Goal: Task Accomplishment & Management: Complete application form

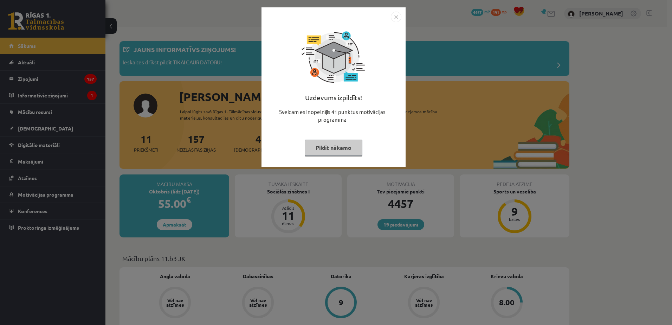
click at [395, 13] on img "Close" at bounding box center [396, 17] width 11 height 11
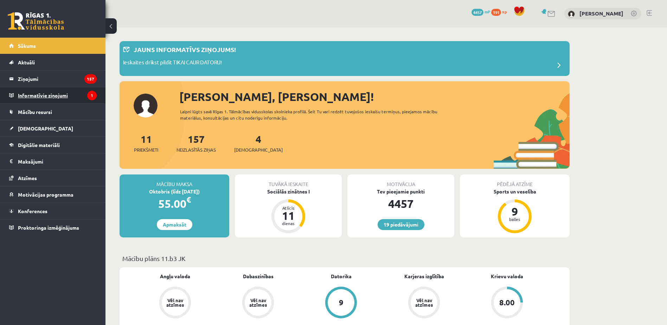
click at [66, 97] on legend "Informatīvie ziņojumi 1" at bounding box center [57, 95] width 79 height 16
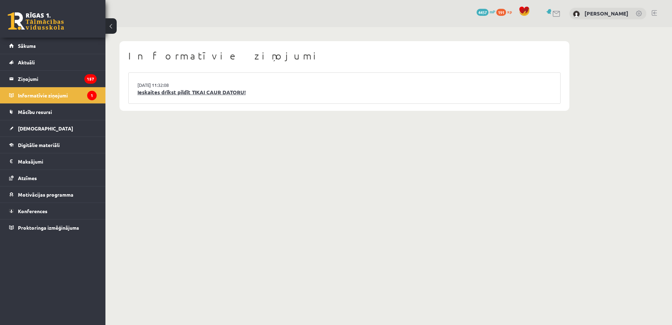
click at [204, 95] on link "Ieskaites drīkst pildīt TIKAI CAUR DATORU!" at bounding box center [344, 92] width 414 height 8
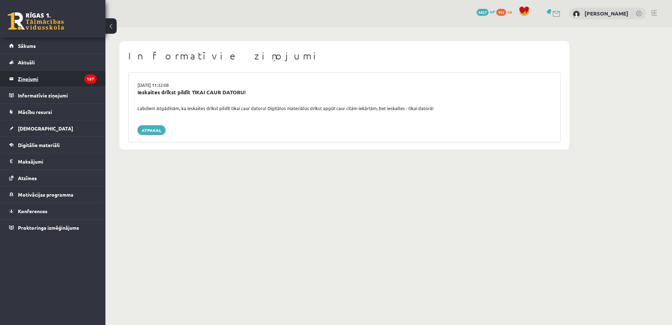
click at [48, 82] on legend "Ziņojumi 157" at bounding box center [57, 79] width 79 height 16
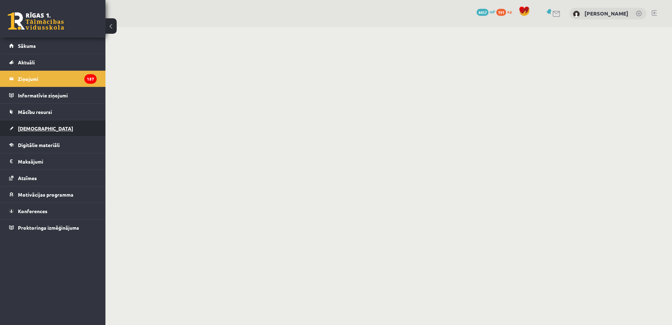
click at [62, 133] on link "[DEMOGRAPHIC_DATA]" at bounding box center [53, 128] width 88 height 16
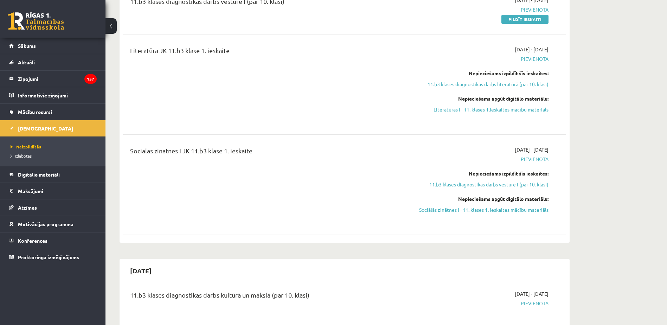
scroll to position [246, 0]
click at [53, 175] on span "Digitālie materiāli" at bounding box center [39, 174] width 42 height 6
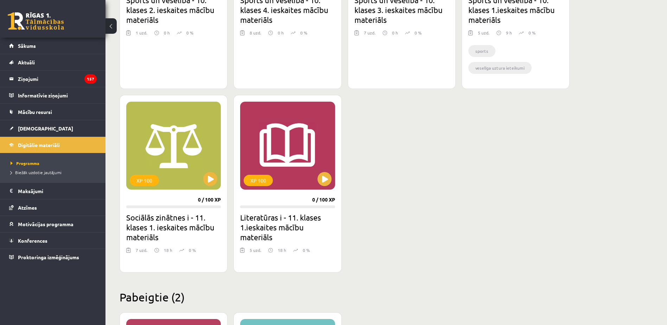
scroll to position [562, 0]
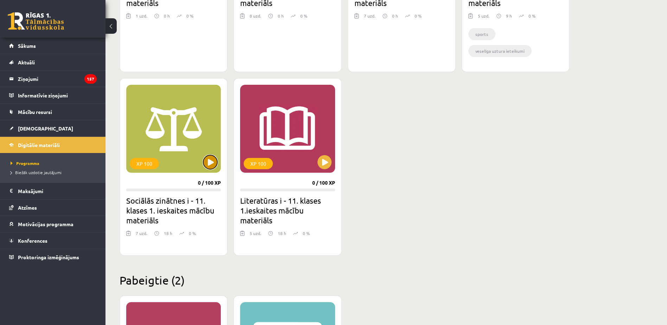
click at [206, 164] on button at bounding box center [210, 162] width 14 height 14
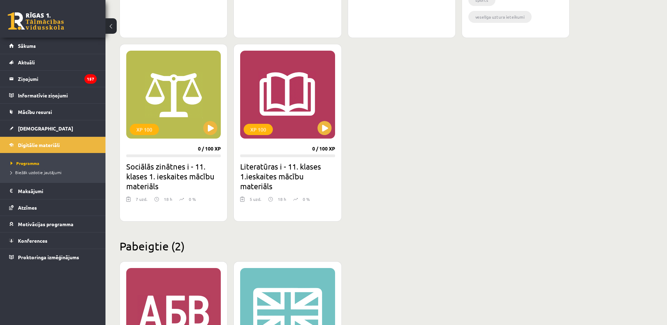
scroll to position [598, 0]
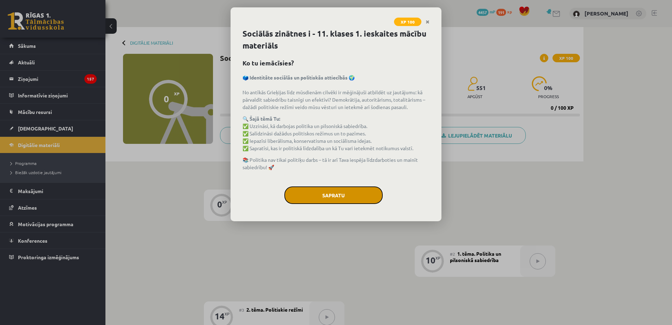
click at [341, 192] on button "Sapratu" at bounding box center [333, 195] width 98 height 18
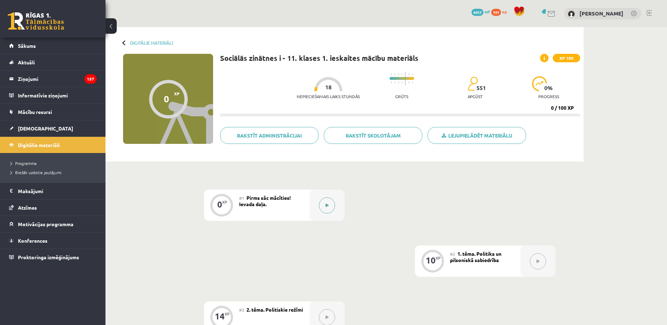
click at [337, 206] on div at bounding box center [326, 204] width 35 height 31
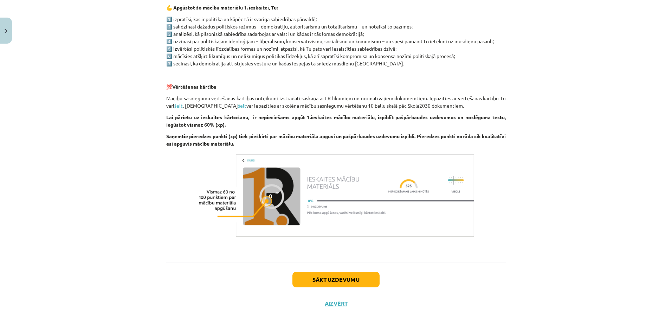
scroll to position [381, 0]
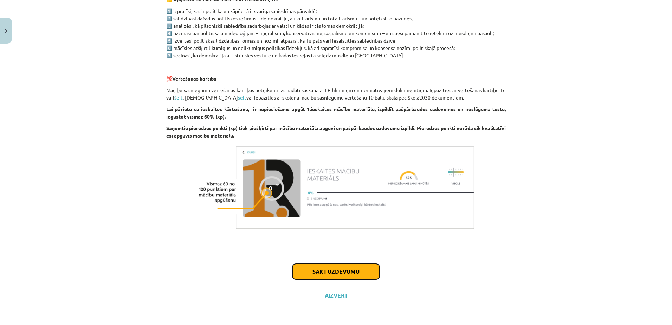
click at [349, 272] on button "Sākt uzdevumu" at bounding box center [335, 271] width 87 height 15
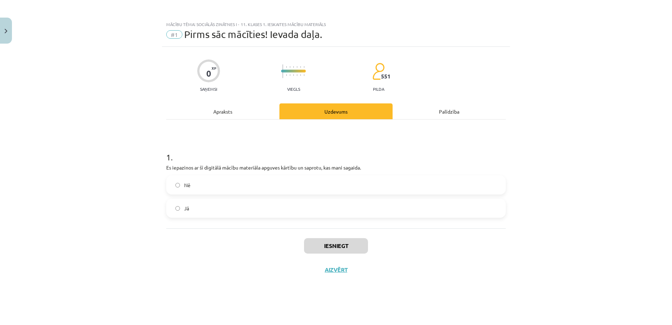
click at [327, 197] on div "Nē Jā" at bounding box center [336, 196] width 340 height 42
click at [335, 200] on div "Jā" at bounding box center [336, 208] width 340 height 19
click at [334, 213] on label "Jā" at bounding box center [336, 208] width 338 height 18
click at [334, 242] on button "Iesniegt" at bounding box center [336, 245] width 64 height 15
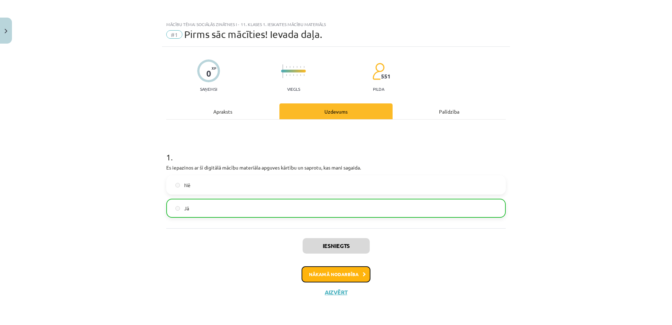
click at [346, 273] on button "Nākamā nodarbība" at bounding box center [336, 274] width 69 height 16
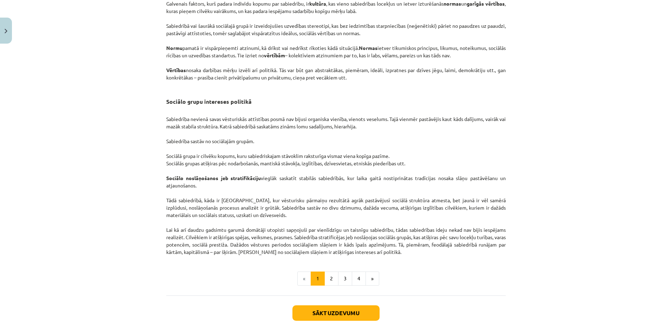
scroll to position [1019, 0]
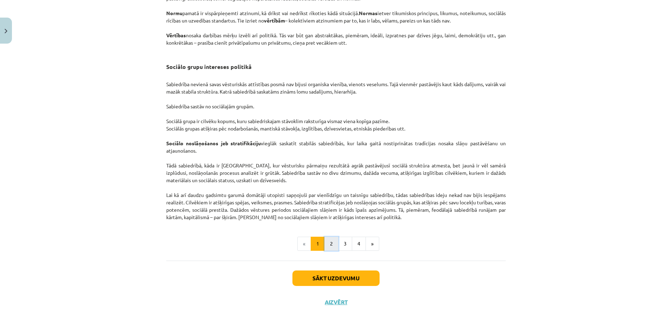
click at [331, 249] on button "2" at bounding box center [331, 244] width 14 height 14
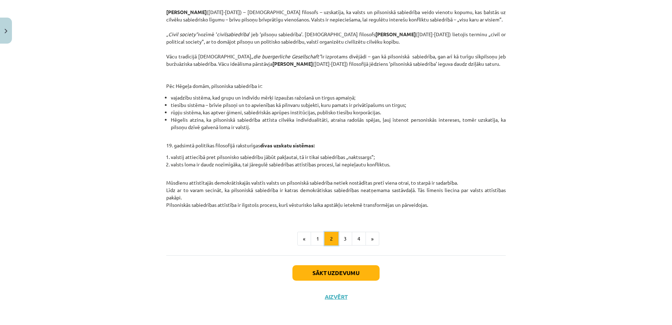
scroll to position [231, 0]
click at [338, 236] on button "3" at bounding box center [345, 237] width 14 height 14
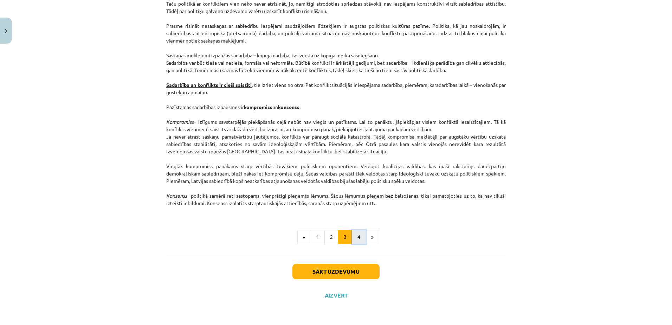
click at [358, 238] on button "4" at bounding box center [359, 237] width 14 height 14
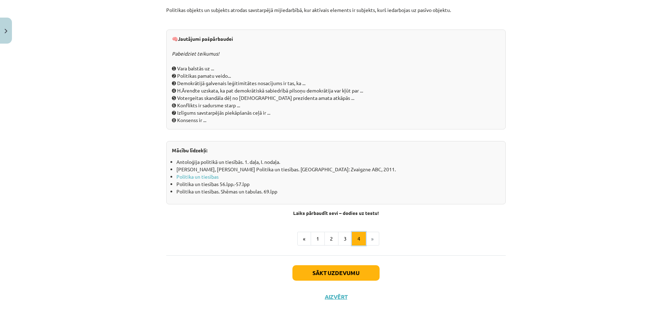
scroll to position [722, 0]
click at [535, 104] on div "Mācību tēma: Sociālās zinātnes i - 11. klases 1. ieskaites mācību materiāls #2 …" at bounding box center [336, 162] width 672 height 325
click at [317, 232] on button "1" at bounding box center [318, 237] width 14 height 14
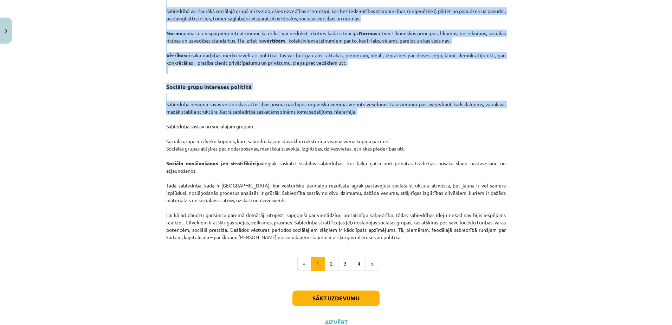
scroll to position [1032, 0]
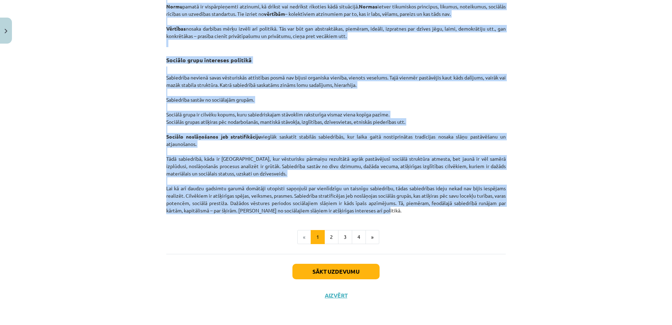
drag, startPoint x: 158, startPoint y: 60, endPoint x: 408, endPoint y: 213, distance: 294.0
click at [408, 213] on div "Mācību tēma: Sociālās zinātnes i - 11. klases 1. ieskaites mācību materiāls #2 …" at bounding box center [336, 162] width 672 height 325
copy div "Ar pilsoniskās sabiedrības jēdzienu pieņemts apzīmēt tās sabiedriskās darbības …"
click at [519, 154] on div "Mācību tēma: Sociālās zinātnes i - 11. klases 1. ieskaites mācību materiāls #2 …" at bounding box center [336, 162] width 672 height 325
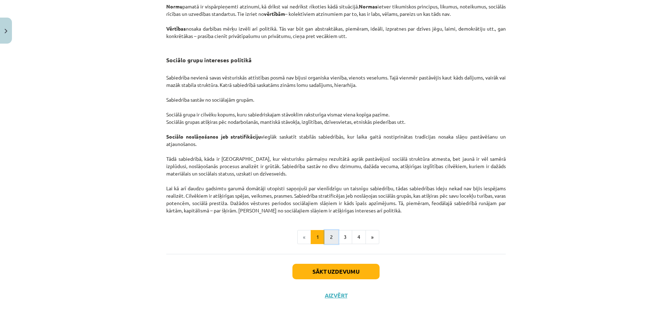
click at [329, 239] on button "2" at bounding box center [331, 237] width 14 height 14
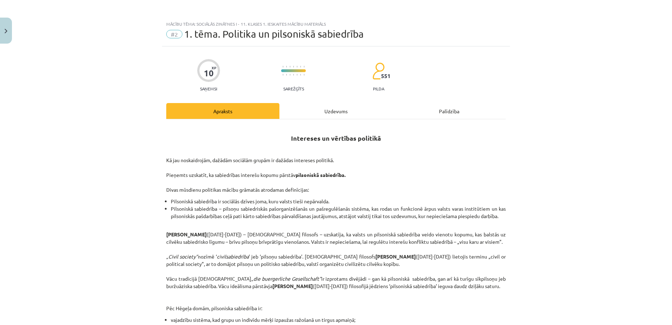
scroll to position [0, 0]
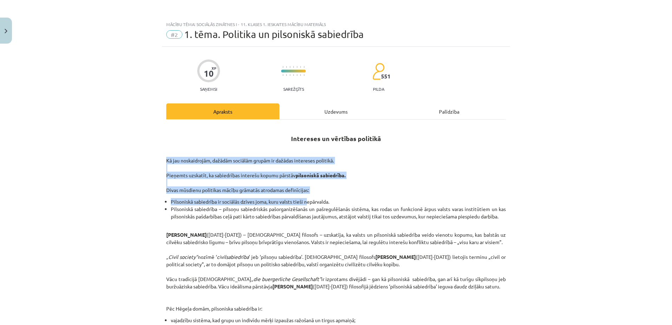
drag, startPoint x: 169, startPoint y: 148, endPoint x: 303, endPoint y: 198, distance: 142.7
click at [303, 199] on div "Intereses un vērtības politikā Kā jau noskaidrojām, dažādām sociālām grupām ir …" at bounding box center [336, 282] width 340 height 313
drag, startPoint x: 303, startPoint y: 198, endPoint x: 275, endPoint y: 148, distance: 57.7
click at [275, 148] on p at bounding box center [336, 148] width 340 height 7
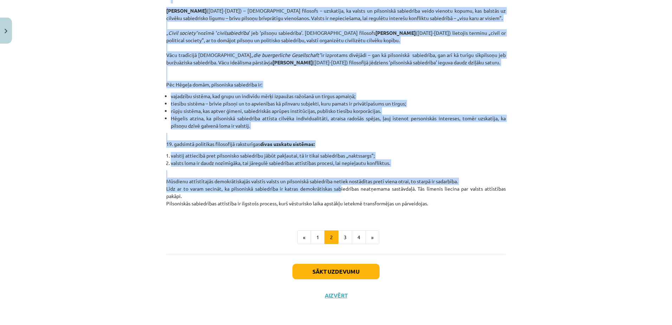
scroll to position [231, 0]
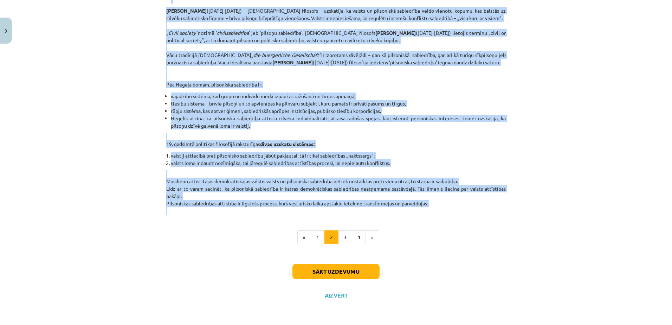
drag, startPoint x: 280, startPoint y: 136, endPoint x: 427, endPoint y: 208, distance: 163.5
click at [427, 208] on div "Intereses un vērtības politikā Kā jau noskaidrojām, dažādām sociālām grupām ir …" at bounding box center [336, 58] width 340 height 313
copy div "Intereses un vērtības politikā Kā jau noskaidrojām, dažādām sociālām grupām ir …"
click at [531, 186] on div "Mācību tēma: Sociālās zinātnes i - 11. klases 1. ieskaites mācību materiāls #2 …" at bounding box center [336, 162] width 672 height 325
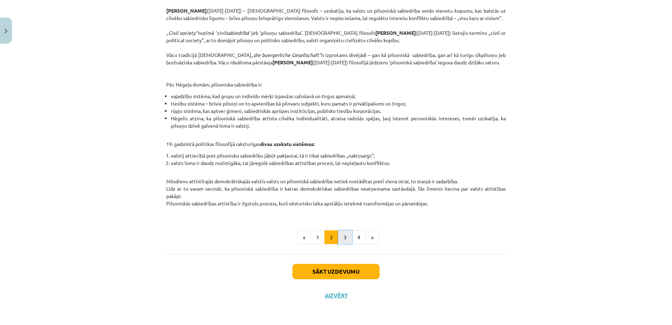
click at [344, 238] on button "3" at bounding box center [345, 237] width 14 height 14
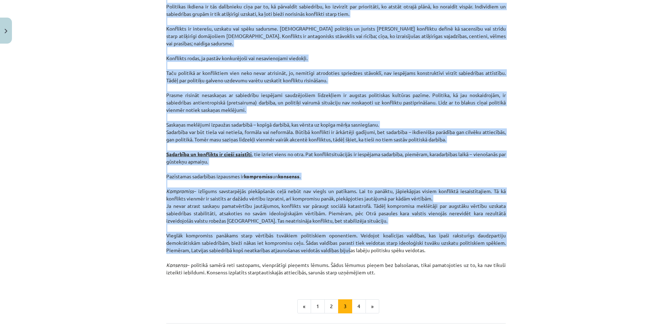
scroll to position [863, 0]
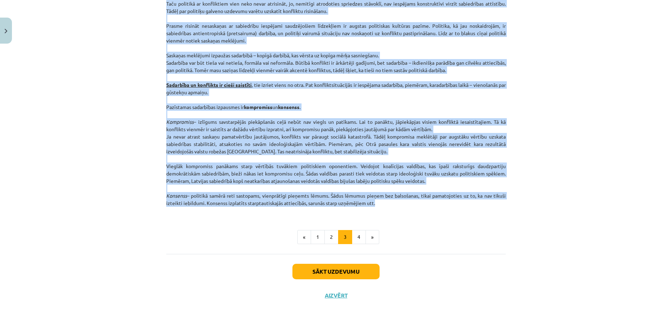
drag, startPoint x: 280, startPoint y: 54, endPoint x: 403, endPoint y: 204, distance: 194.3
copy div "Politikas formas un līdzekļi Vara ir spēja un iespēja panākt savas gribas reali…"
click at [552, 169] on div "Mācību tēma: Sociālās zinātnes i - 11. klases 1. ieskaites mācību materiāls #2 …" at bounding box center [336, 162] width 672 height 325
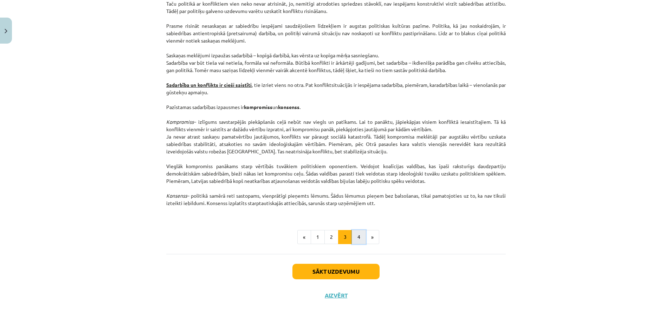
click at [359, 238] on button "4" at bounding box center [359, 237] width 14 height 14
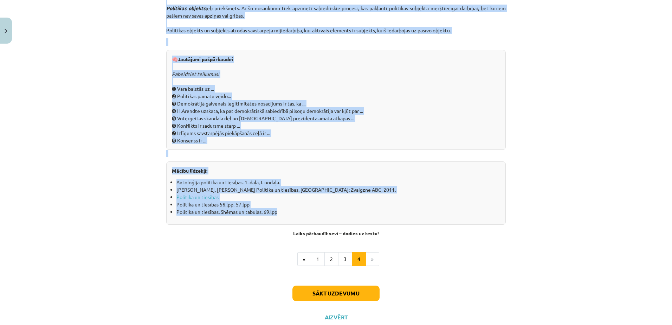
scroll to position [722, 0]
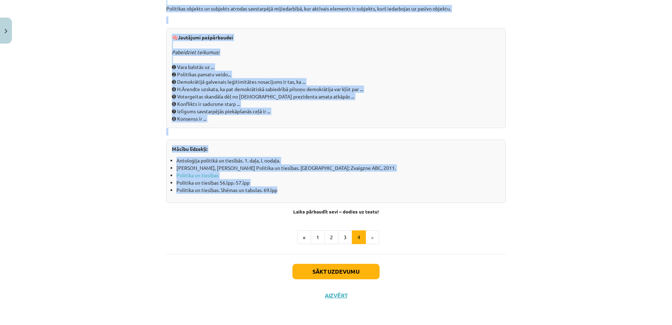
drag, startPoint x: 254, startPoint y: 124, endPoint x: 345, endPoint y: 196, distance: 115.4
copy div "Politikas darbības efektivitāte. Politiskā sistēma Jebkura sistēma ir no atšķir…"
click at [532, 152] on div "Mācību tēma: Sociālās zinātnes i - 11. klases 1. ieskaites mācību materiāls #2 …" at bounding box center [336, 162] width 672 height 325
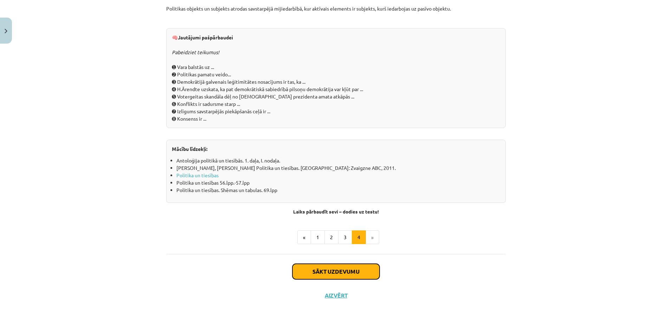
click at [342, 278] on button "Sākt uzdevumu" at bounding box center [335, 271] width 87 height 15
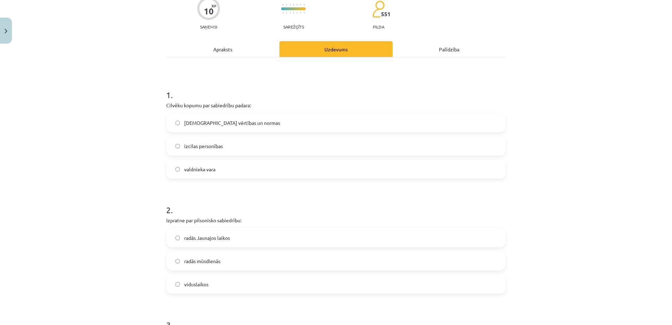
scroll to position [18, 0]
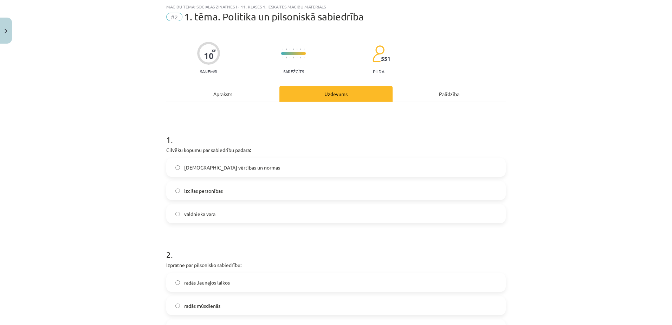
click at [221, 174] on label "kopīgās vērtības un normas" at bounding box center [336, 168] width 338 height 18
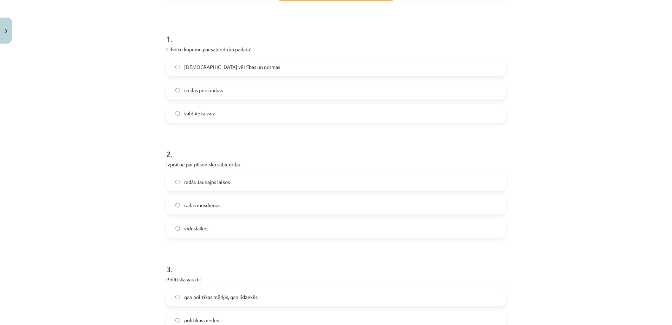
scroll to position [158, 0]
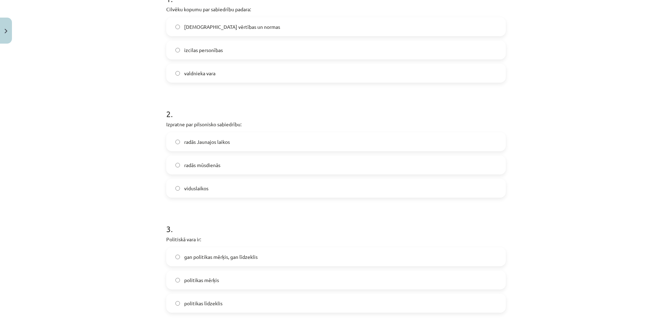
click at [493, 82] on div "valdnieka vara" at bounding box center [336, 73] width 340 height 19
click at [241, 190] on label "viduslaikos" at bounding box center [336, 188] width 338 height 18
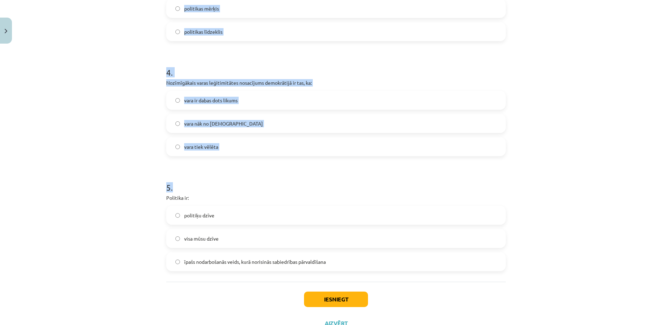
scroll to position [457, 0]
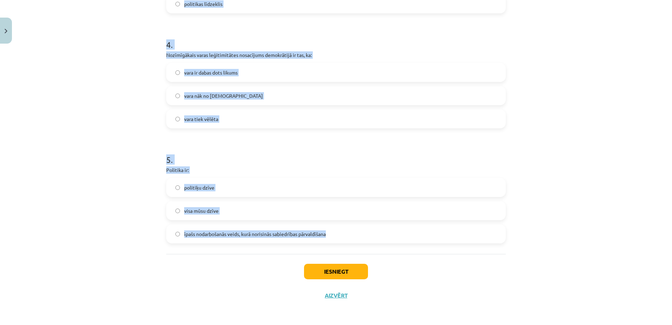
drag, startPoint x: 159, startPoint y: 86, endPoint x: 328, endPoint y: 233, distance: 224.3
click at [328, 233] on div "Mācību tēma: Sociālās zinātnes i - 11. klases 1. ieskaites mācību materiāls #2 …" at bounding box center [336, 162] width 672 height 325
copy form "3 . Politiskā vara ir: gan politikas mērķis, gan līdzeklis politikas mērķis pol…"
click at [250, 121] on label "vara tiek vēlēta" at bounding box center [336, 119] width 338 height 18
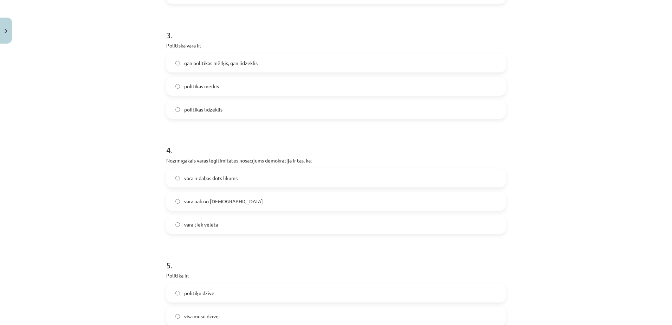
click at [243, 71] on label "gan politikas mērķis, gan līdzeklis" at bounding box center [336, 63] width 338 height 18
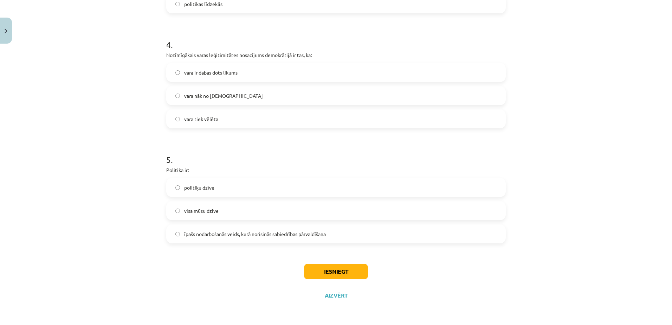
click at [226, 230] on span "īpašs nodarbošanās veids, kurā norisinās sabiedrības pārvaldīšana" at bounding box center [255, 233] width 142 height 7
click at [331, 274] on button "Iesniegt" at bounding box center [336, 271] width 64 height 15
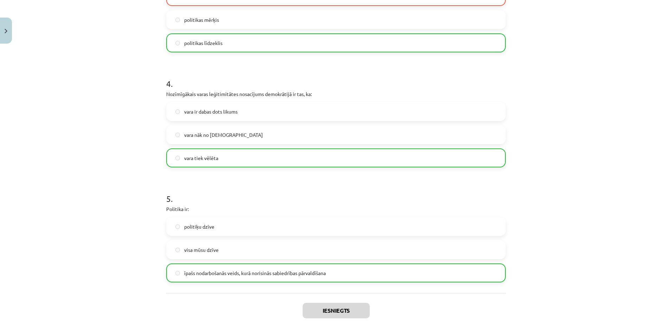
scroll to position [480, 0]
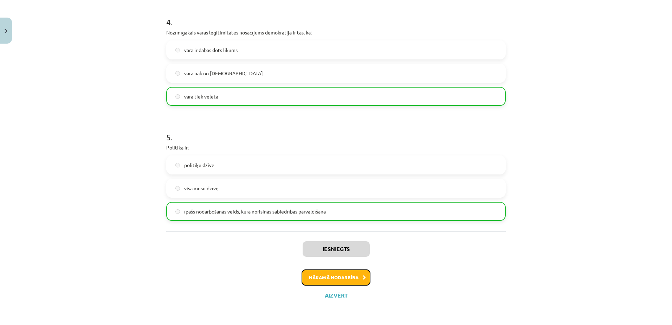
click at [355, 274] on button "Nākamā nodarbība" at bounding box center [336, 277] width 69 height 16
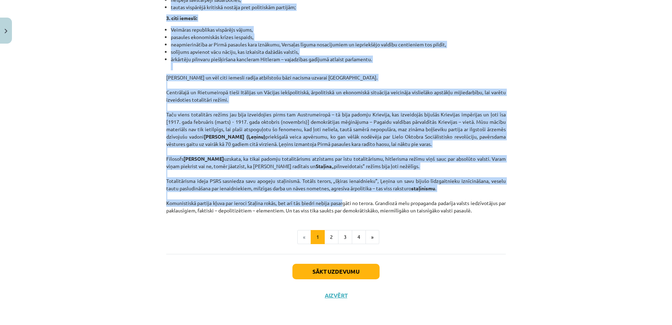
scroll to position [1714, 0]
drag, startPoint x: 307, startPoint y: 122, endPoint x: 494, endPoint y: 212, distance: 207.9
copy div "Politiskie režīmi Kādi apstākļi ietekmē politisko režīmu veidošanos? Vēsturē un…"
click at [516, 200] on div "Mācību tēma: Sociālās zinātnes i - 11. klases 1. ieskaites mācību materiāls #3 …" at bounding box center [336, 162] width 672 height 325
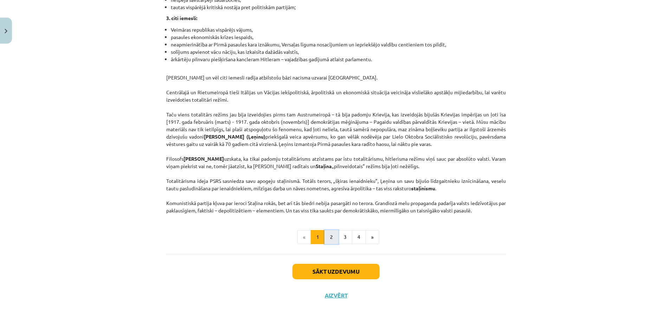
click at [331, 238] on button "2" at bounding box center [331, 237] width 14 height 14
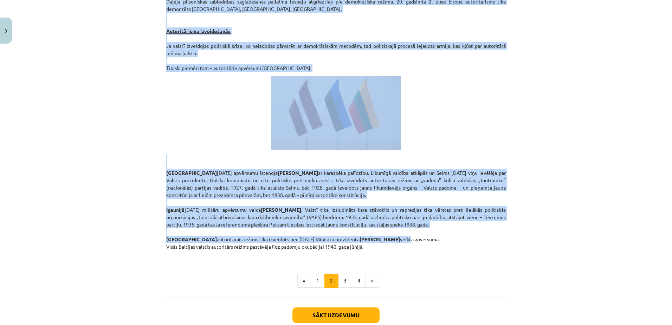
scroll to position [1144, 0]
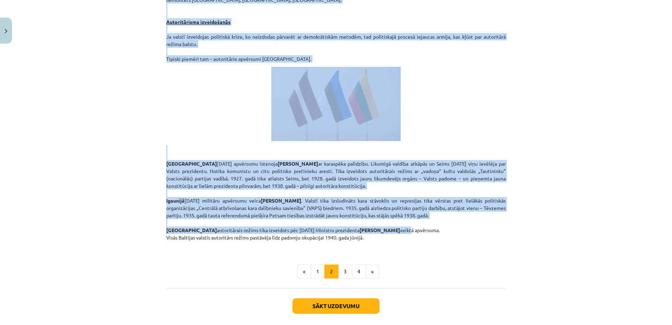
drag, startPoint x: 284, startPoint y: 136, endPoint x: 427, endPoint y: 202, distance: 157.0
copy div "Totalitārisms un autoritārisms Iepazīstoties ar politiskā režīma jēdzienu, Jūs …"
click at [537, 177] on div "Mācību tēma: Sociālās zinātnes i - 11. klases 1. ieskaites mācību materiāls #3 …" at bounding box center [336, 162] width 672 height 325
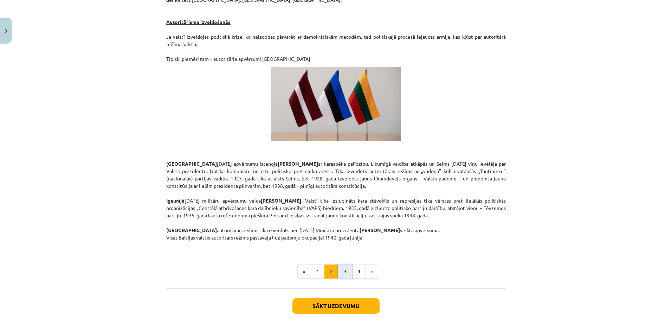
click at [342, 264] on button "3" at bounding box center [345, 271] width 14 height 14
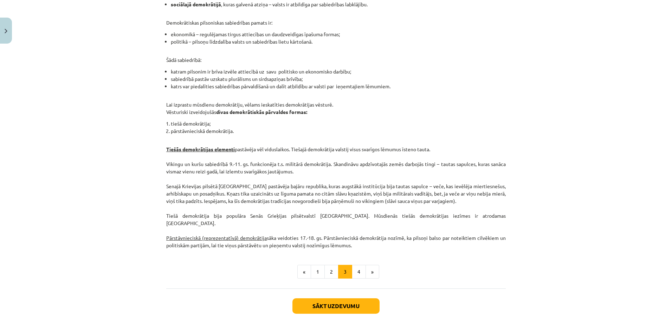
scroll to position [610, 0]
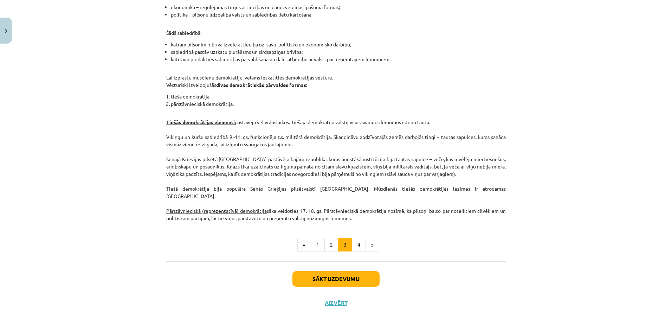
drag, startPoint x: 284, startPoint y: 148, endPoint x: 385, endPoint y: 208, distance: 117.8
copy div "Demokrātijas būtība un veidi Demokrātija ir slikta pārvaldes sistēma, bet cilvē…"
click at [541, 105] on div "Mācību tēma: Sociālās zinātnes i - 11. klases 1. ieskaites mācību materiāls #3 …" at bounding box center [336, 162] width 672 height 325
click at [358, 238] on button "4" at bounding box center [359, 245] width 14 height 14
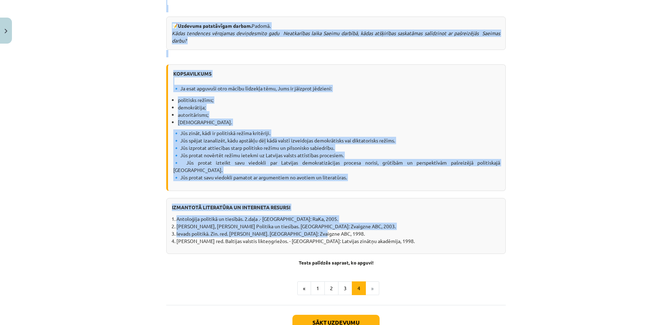
scroll to position [823, 0]
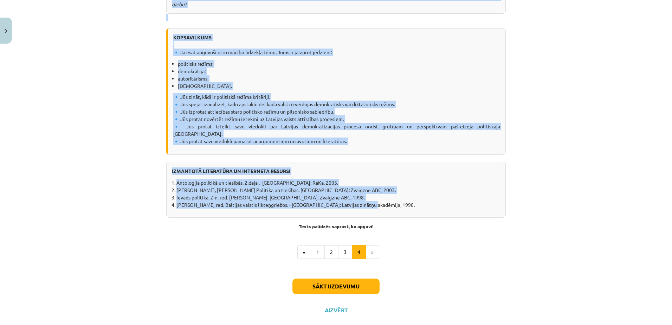
drag, startPoint x: 323, startPoint y: 157, endPoint x: 424, endPoint y: 196, distance: 108.5
copy div "Demokrātijas attīstība Vēsture liecina, ka Eiropa sākotnēji pie demokrātijas no…"
click at [525, 163] on div "Mācību tēma: Sociālās zinātnes i - 11. klases 1. ieskaites mācību materiāls #3 …" at bounding box center [336, 162] width 672 height 325
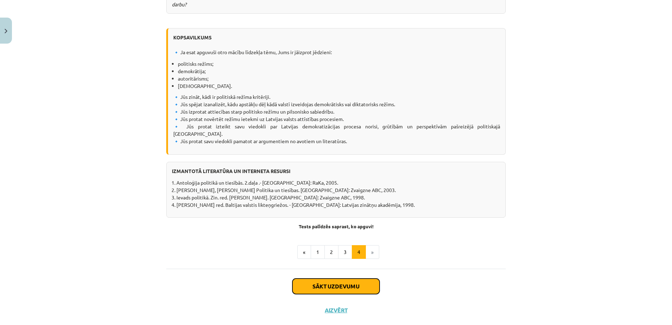
click at [363, 278] on button "Sākt uzdevumu" at bounding box center [335, 285] width 87 height 15
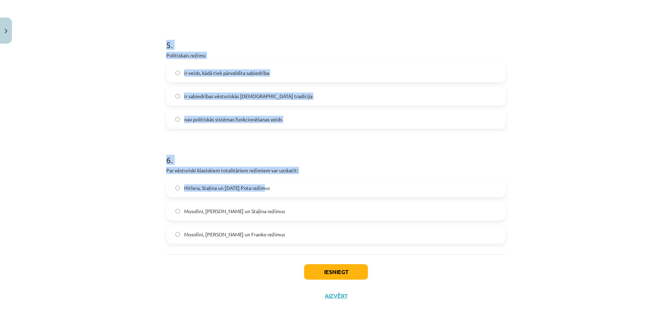
scroll to position [617, 0]
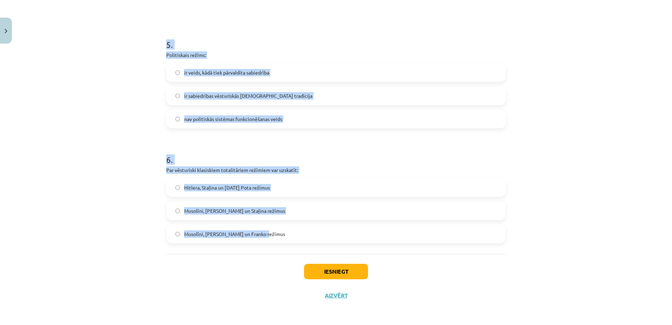
drag, startPoint x: 162, startPoint y: 105, endPoint x: 282, endPoint y: 231, distance: 174.3
copy form "1 . Politiskā režīma veidošanos nosaka: dažādu apstākļu mijiedarbība tas, kurai…"
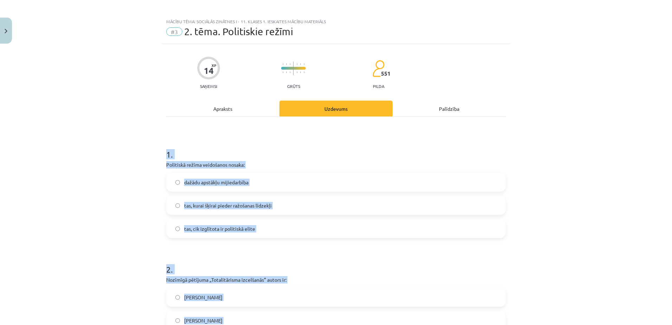
scroll to position [0, 0]
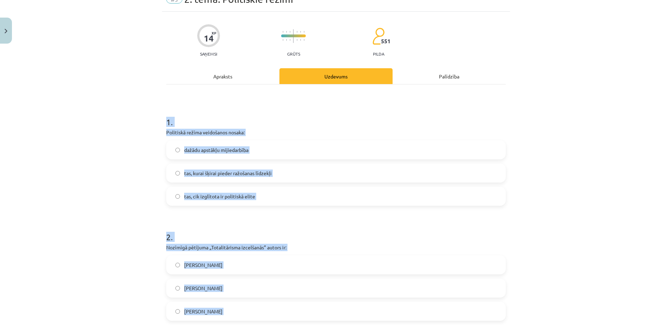
click at [273, 152] on label "dažādu apstākļu mijiedarbība" at bounding box center [336, 150] width 338 height 18
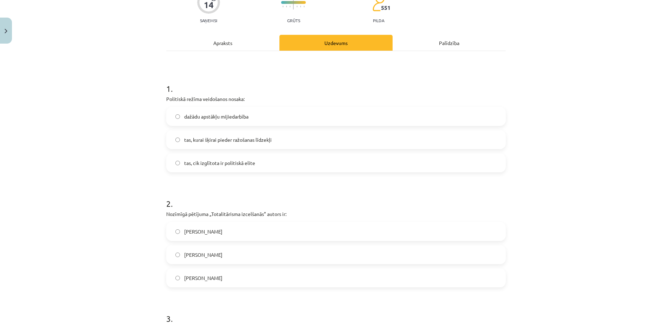
scroll to position [70, 0]
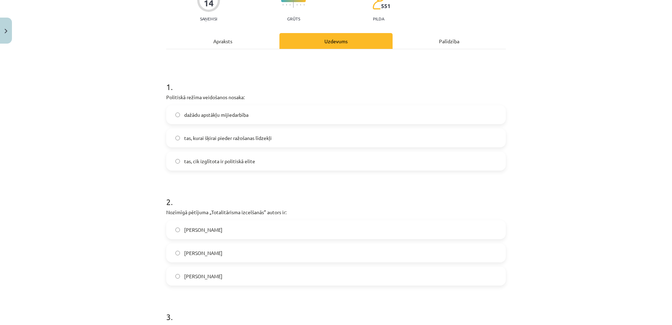
click at [528, 83] on div "Mācību tēma: Sociālās zinātnes i - 11. klases 1. ieskaites mācību materiāls #3 …" at bounding box center [336, 162] width 672 height 325
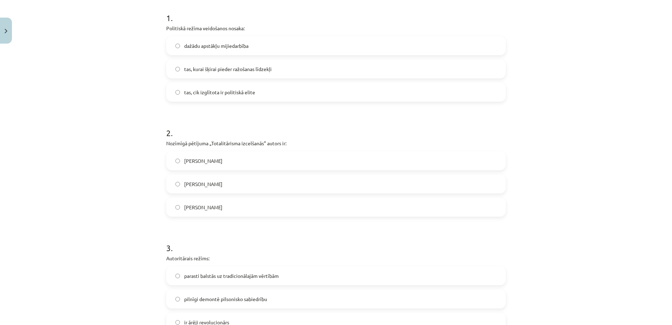
scroll to position [141, 0]
click at [284, 182] on label "Hanna Ārendte" at bounding box center [336, 183] width 338 height 18
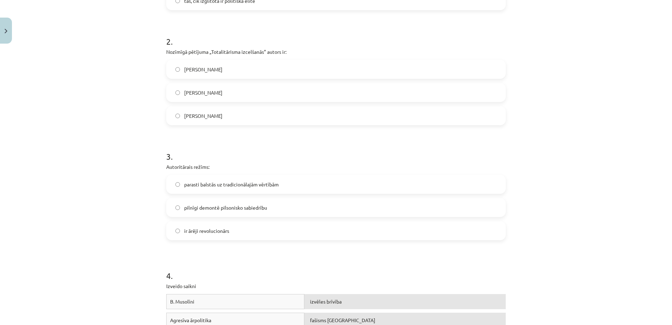
scroll to position [281, 0]
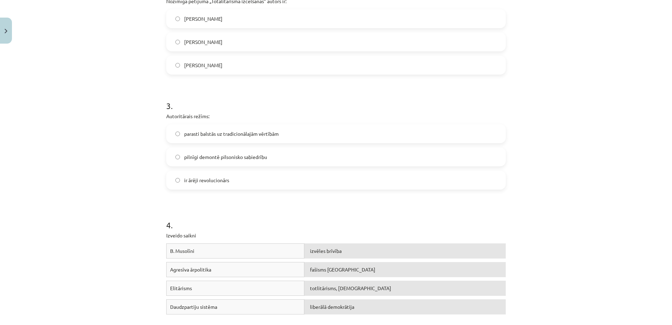
click at [268, 136] on span "parasti balstās uz tradicionālajām vērtībām" at bounding box center [231, 133] width 95 height 7
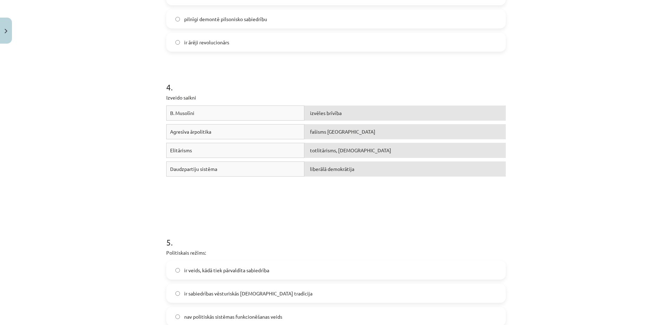
scroll to position [422, 0]
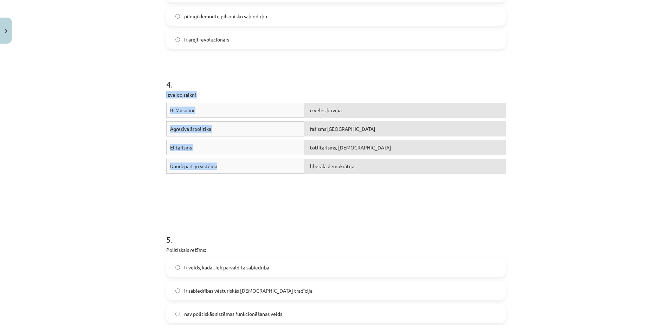
drag, startPoint x: 160, startPoint y: 94, endPoint x: 301, endPoint y: 170, distance: 160.5
click at [301, 170] on div "14 XP Saņemsi Grūts 551 pilda Apraksts Uzdevums Palīdzība 1 . Politiskā režīma …" at bounding box center [336, 63] width 348 height 877
click at [305, 93] on p "Izveido saikni" at bounding box center [336, 94] width 340 height 7
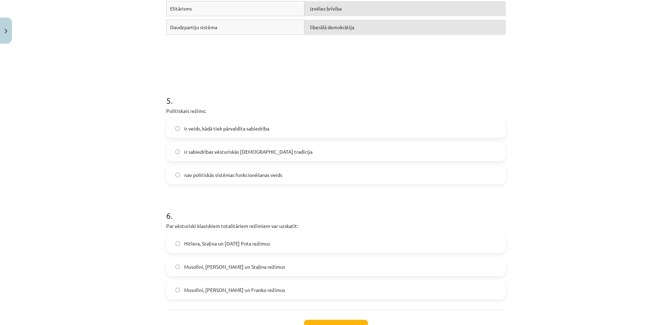
scroll to position [562, 0]
click at [261, 129] on span "ir veids, kādā tiek pārvaldīta sabiedrība" at bounding box center [226, 126] width 85 height 7
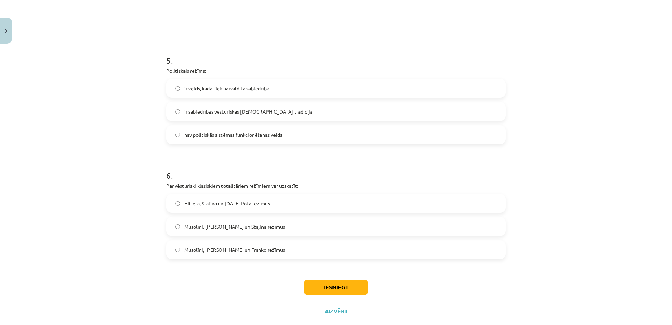
scroll to position [617, 0]
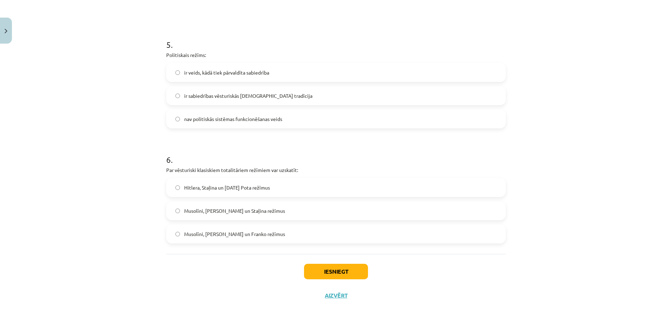
click at [274, 187] on label "Hitlera, Staļina un Pola Pota režīmus" at bounding box center [336, 188] width 338 height 18
click at [327, 270] on button "Iesniegt" at bounding box center [336, 271] width 64 height 15
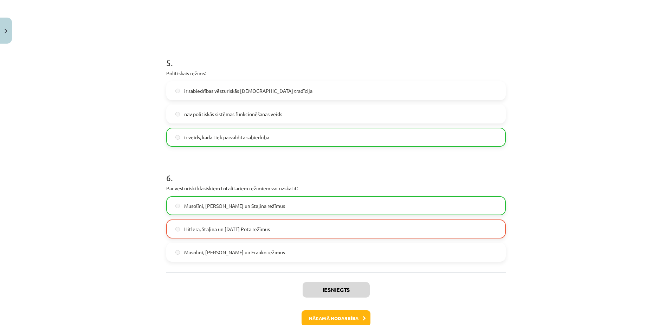
scroll to position [633, 0]
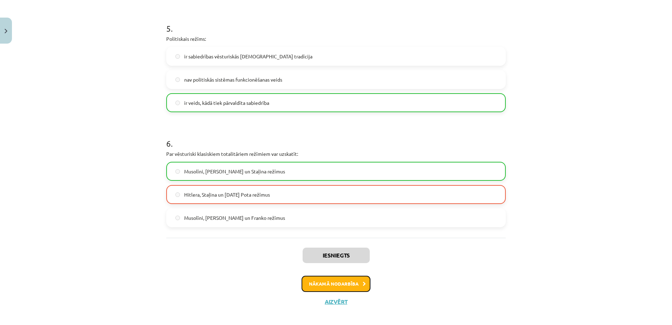
click at [342, 287] on button "Nākamā nodarbība" at bounding box center [336, 284] width 69 height 16
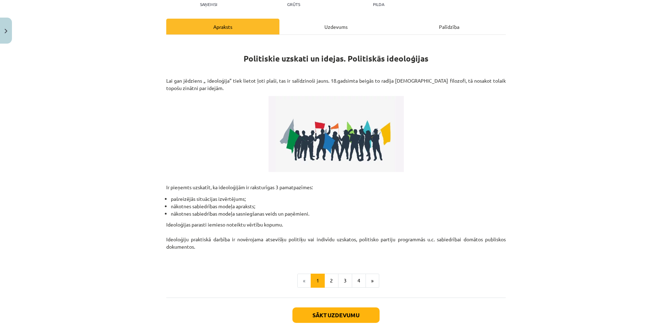
scroll to position [88, 0]
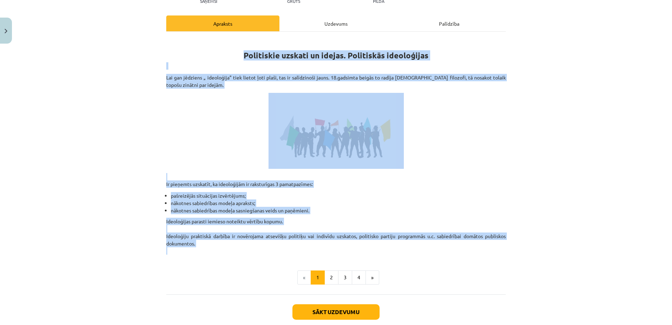
drag, startPoint x: 237, startPoint y: 53, endPoint x: 390, endPoint y: 250, distance: 249.2
click at [390, 250] on div "Politiskie uzskati un idejas. Politiskās ideoloģijas Lai gan jēdziens „ ideoloģ…" at bounding box center [336, 146] width 340 height 217
click at [518, 147] on div "Mācību tēma: Sociālās zinātnes i - 11. klases 1. ieskaites mācību materiāls #4 …" at bounding box center [336, 162] width 672 height 325
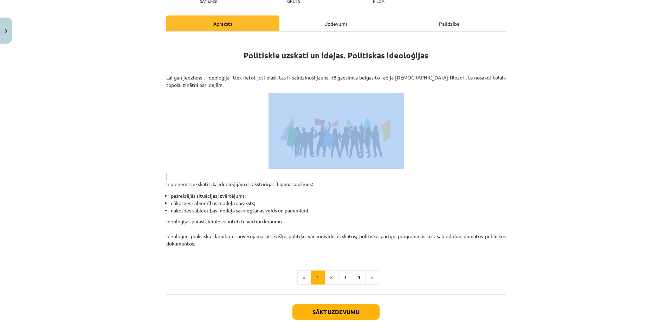
click at [518, 147] on div "Mācību tēma: Sociālās zinātnes i - 11. klases 1. ieskaites mācību materiāls #4 …" at bounding box center [336, 162] width 672 height 325
click at [329, 277] on button "2" at bounding box center [331, 277] width 14 height 14
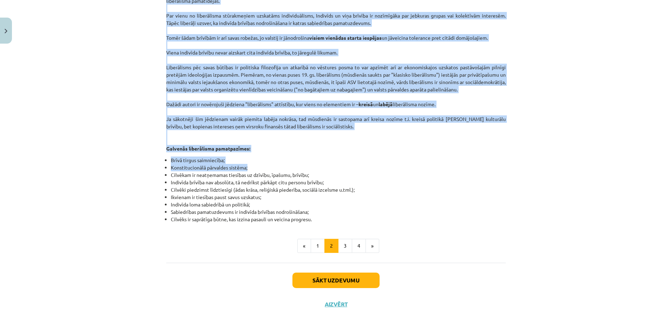
scroll to position [321, 0]
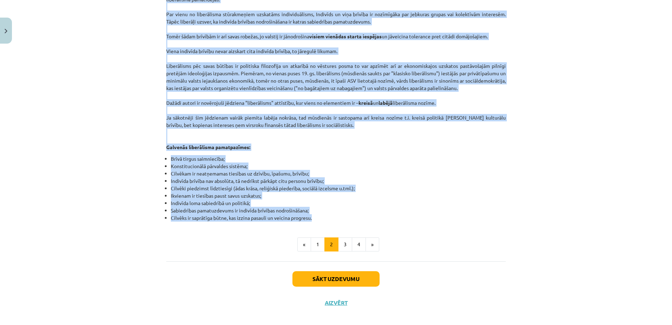
drag, startPoint x: 313, startPoint y: 19, endPoint x: 377, endPoint y: 214, distance: 205.6
click at [377, 214] on div "Liberālisms Liberālisms ir viena no senākajām ideoloģijām, kuras pamati tika fo…" at bounding box center [336, 13] width 340 height 416
click at [501, 141] on p "Vispopulārākās liberālisma idejas bija 19.gadsimtā, kad tika noraidītas jebkāda…" at bounding box center [336, 58] width 340 height 185
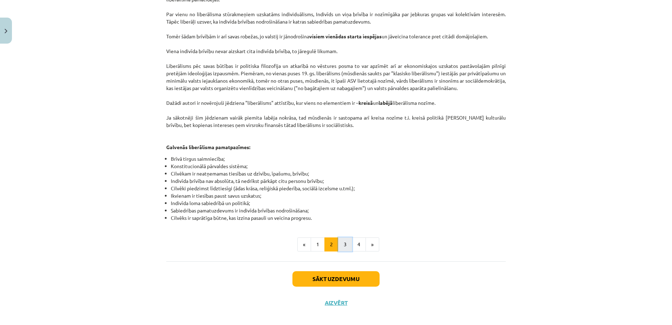
click at [346, 237] on button "3" at bounding box center [345, 244] width 14 height 14
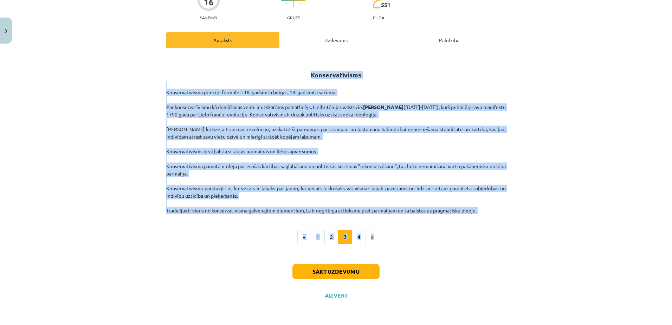
drag, startPoint x: 299, startPoint y: 76, endPoint x: 487, endPoint y: 214, distance: 233.1
click at [487, 214] on div "Konservatīvisms Konservatīvisma principi formulēti 18. gadsimta beigās, 19. gad…" at bounding box center [336, 148] width 340 height 189
click at [524, 200] on div "Mācību tēma: Sociālās zinātnes i - 11. klases 1. ieskaites mācību materiāls #4 …" at bounding box center [336, 162] width 672 height 325
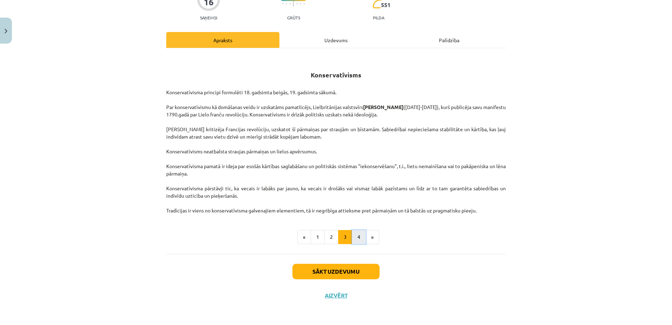
click at [361, 242] on button "4" at bounding box center [359, 237] width 14 height 14
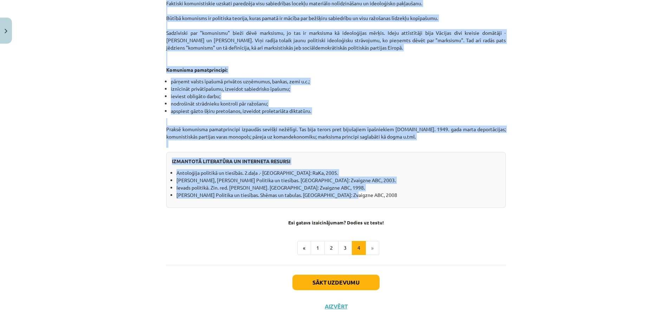
scroll to position [532, 0]
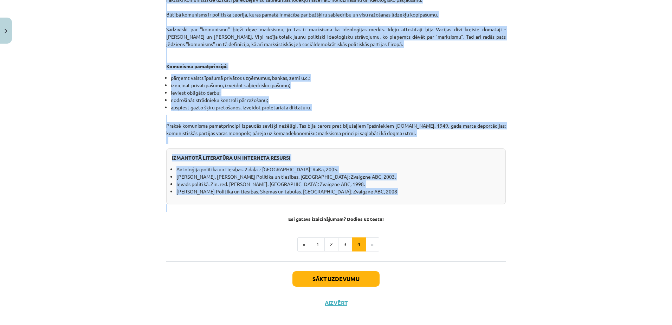
drag, startPoint x: 298, startPoint y: 69, endPoint x: 389, endPoint y: 199, distance: 158.3
click at [513, 188] on div "Mācību tēma: Sociālās zinātnes i - 11. klases 1. ieskaites mācību materiāls #4 …" at bounding box center [336, 162] width 672 height 325
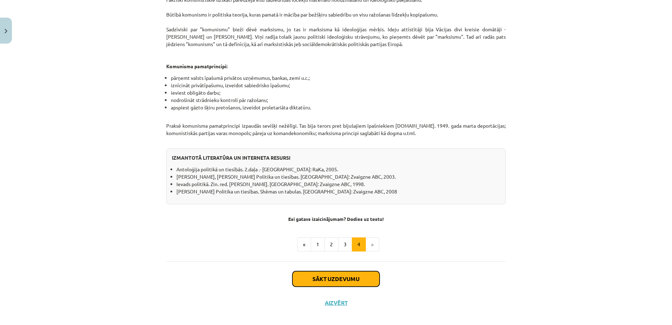
click at [359, 271] on button "Sākt uzdevumu" at bounding box center [335, 278] width 87 height 15
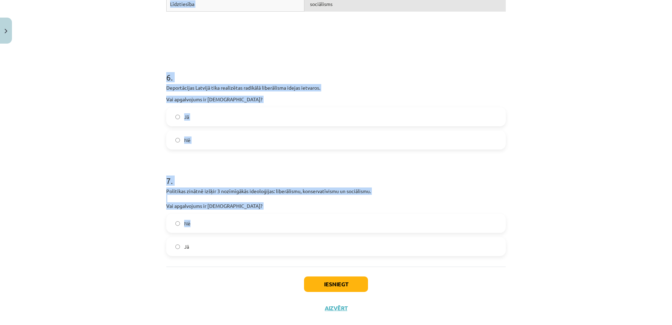
scroll to position [665, 0]
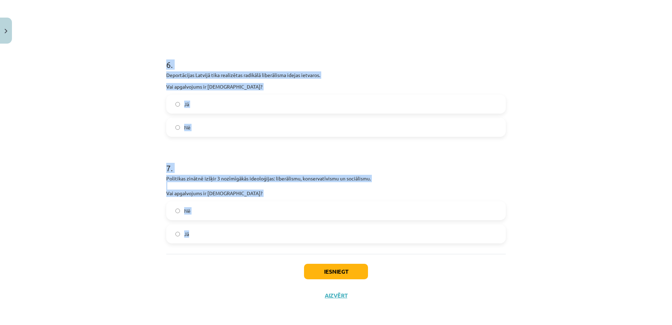
drag, startPoint x: 164, startPoint y: 143, endPoint x: 292, endPoint y: 234, distance: 156.8
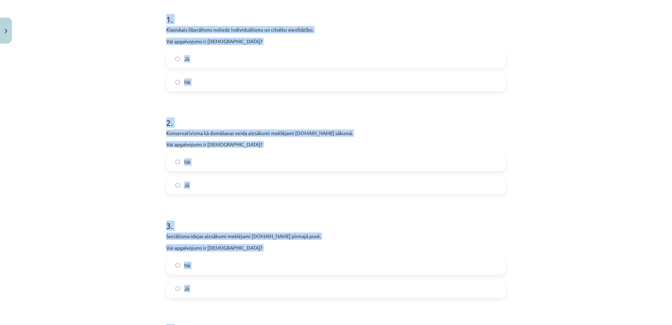
scroll to position [0, 0]
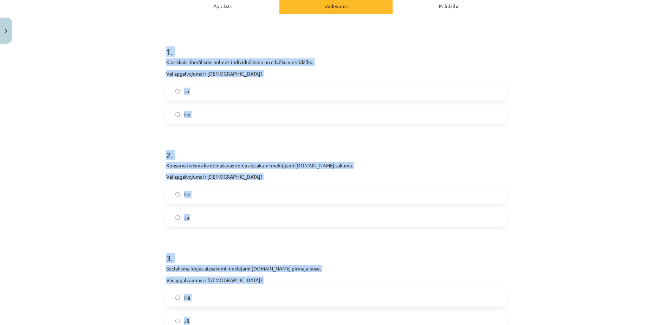
click at [247, 117] on label "Nē" at bounding box center [336, 114] width 338 height 18
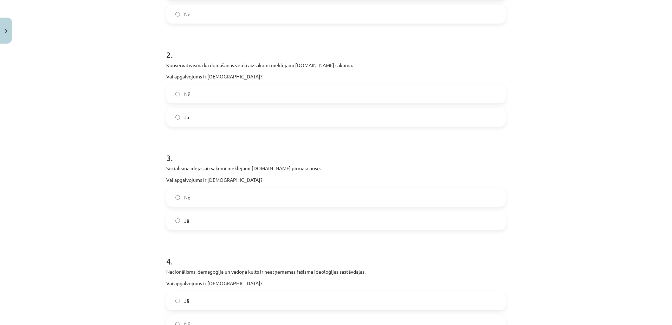
scroll to position [211, 0]
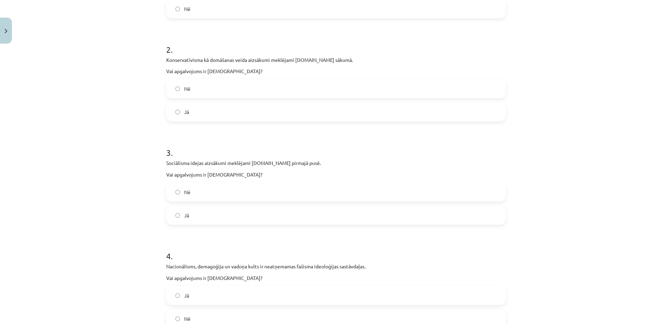
click at [247, 99] on div "Nē Jā" at bounding box center [336, 100] width 340 height 42
click at [249, 92] on label "Nē" at bounding box center [336, 89] width 338 height 18
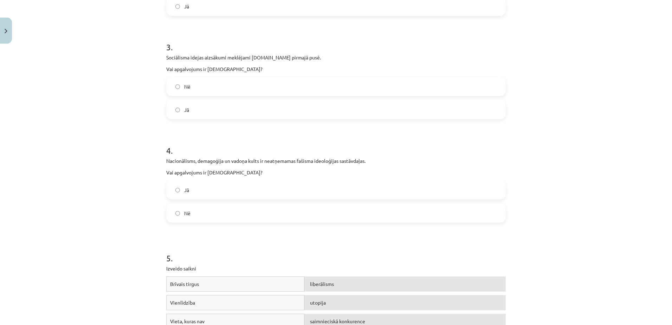
click at [244, 109] on label "Jā" at bounding box center [336, 110] width 338 height 18
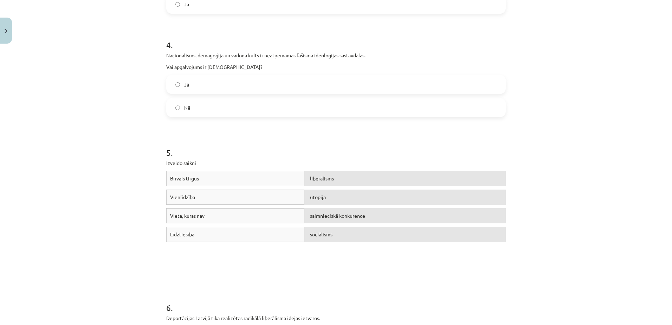
click at [240, 91] on label "Jā" at bounding box center [336, 85] width 338 height 18
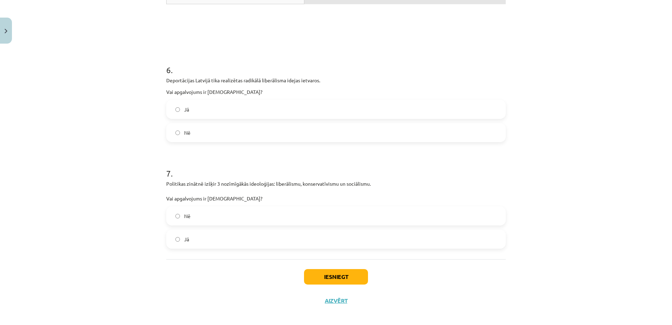
scroll to position [665, 0]
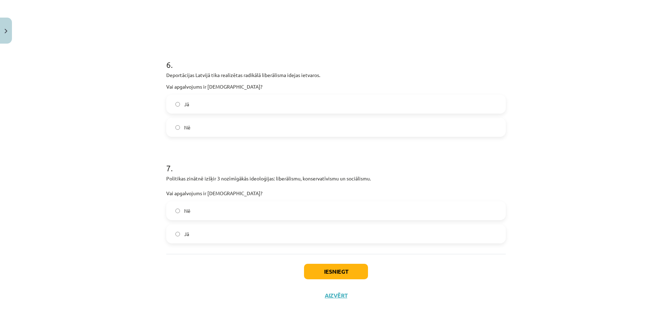
click at [235, 134] on label "Nē" at bounding box center [336, 127] width 338 height 18
click at [219, 232] on label "Jā" at bounding box center [336, 234] width 338 height 18
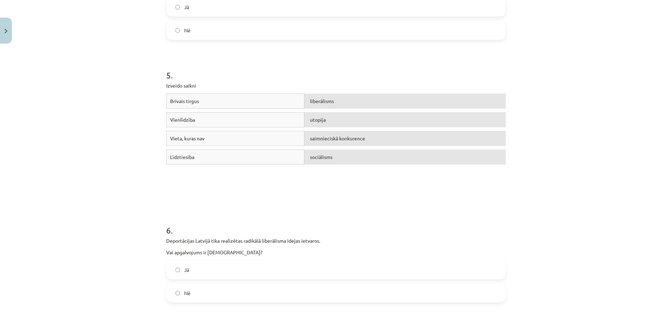
scroll to position [489, 0]
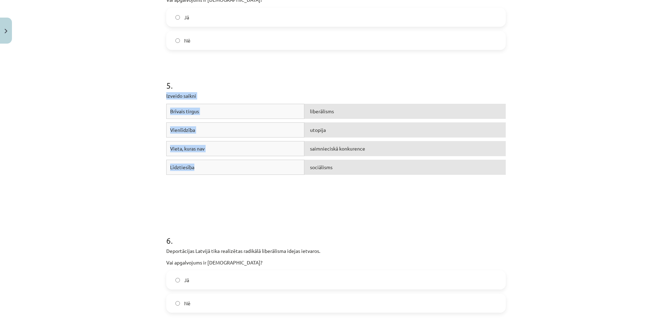
drag, startPoint x: 163, startPoint y: 95, endPoint x: 286, endPoint y: 165, distance: 141.6
click at [286, 165] on div "5 . Izveido saikni Brīvais tirgus liberālisms Vienlīdzība utopija Vieta, kuras …" at bounding box center [336, 131] width 340 height 155
click at [355, 92] on p "Izveido saikni" at bounding box center [336, 95] width 340 height 7
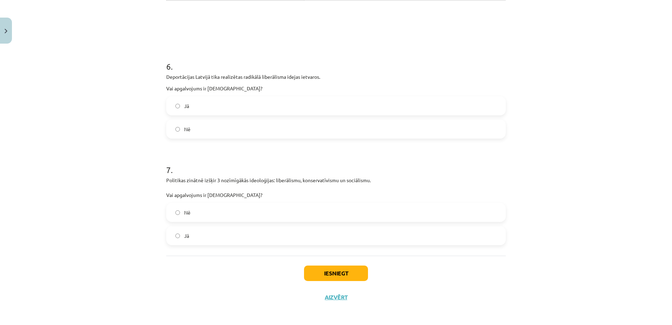
scroll to position [665, 0]
click at [347, 273] on button "Iesniegt" at bounding box center [336, 271] width 64 height 15
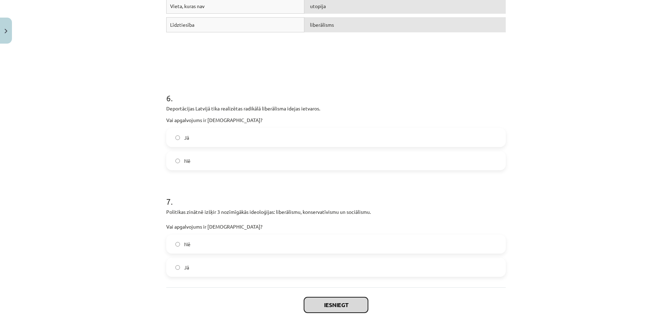
scroll to position [633, 0]
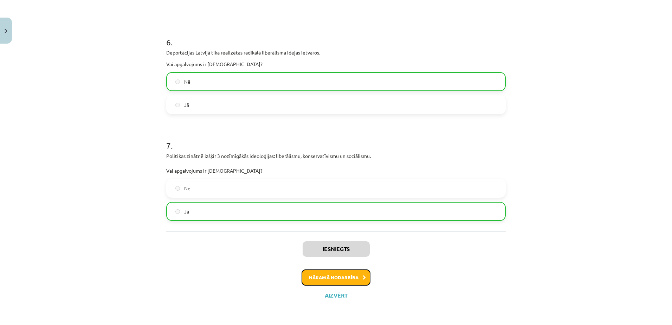
click at [343, 274] on button "Nākamā nodarbība" at bounding box center [336, 277] width 69 height 16
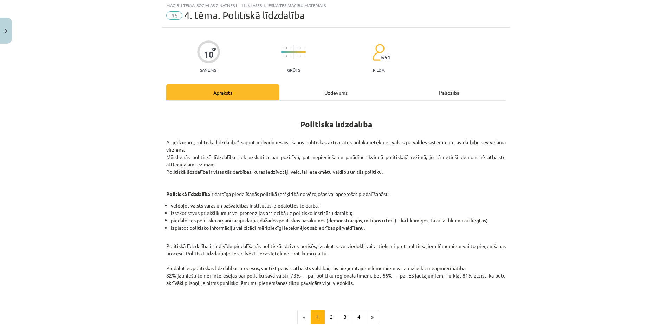
scroll to position [18, 0]
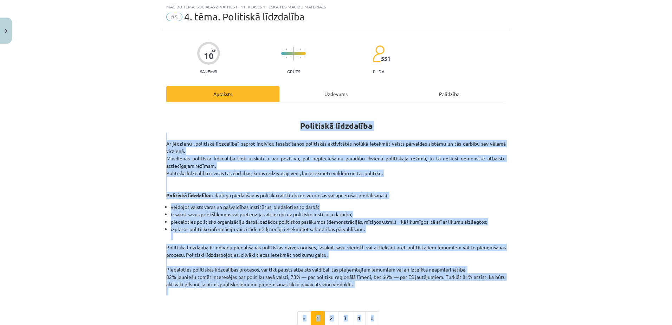
drag, startPoint x: 295, startPoint y: 120, endPoint x: 457, endPoint y: 295, distance: 238.6
click at [457, 295] on div "Politiskā līdzdalība Ar jēdzienu „politiskā līdzdalība” saprot indivīdu iesaist…" at bounding box center [336, 216] width 340 height 217
drag, startPoint x: 457, startPoint y: 295, endPoint x: 381, endPoint y: 280, distance: 76.7
click at [381, 280] on p "Politiskā līdzdalība ir indivīdu piedalīšanās politiskās dzīves norisēs, izsako…" at bounding box center [336, 270] width 340 height 52
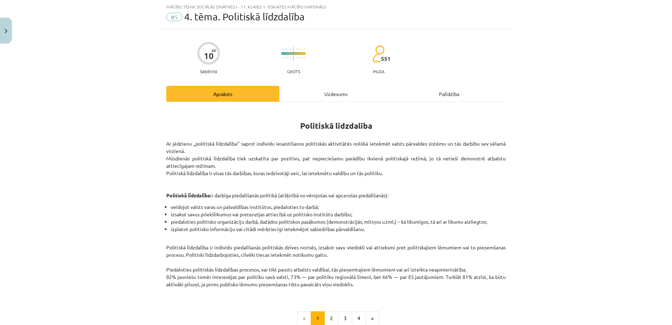
drag, startPoint x: 357, startPoint y: 283, endPoint x: 295, endPoint y: 115, distance: 179.1
click at [295, 115] on div "Politiskā līdzdalība Ar jēdzienu „politiskā līdzdalība” saprot indivīdu iesaist…" at bounding box center [336, 201] width 340 height 187
drag, startPoint x: 539, startPoint y: 194, endPoint x: 528, endPoint y: 200, distance: 13.1
click at [539, 194] on div "Mācību tēma: Sociālās zinātnes i - 11. klases 1. ieskaites mācību materiāls #5 …" at bounding box center [336, 162] width 672 height 325
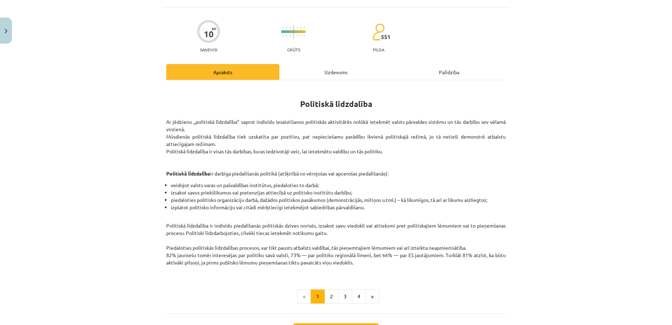
scroll to position [98, 0]
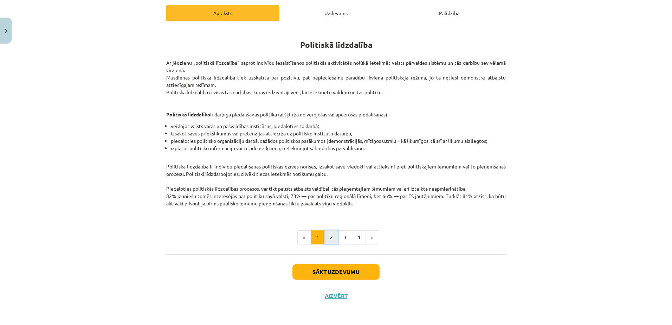
click at [328, 238] on button "2" at bounding box center [331, 237] width 14 height 14
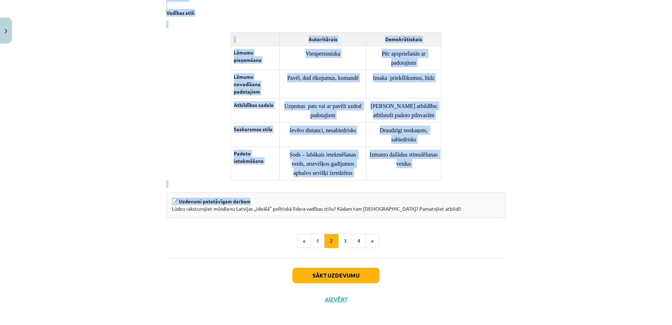
scroll to position [507, 0]
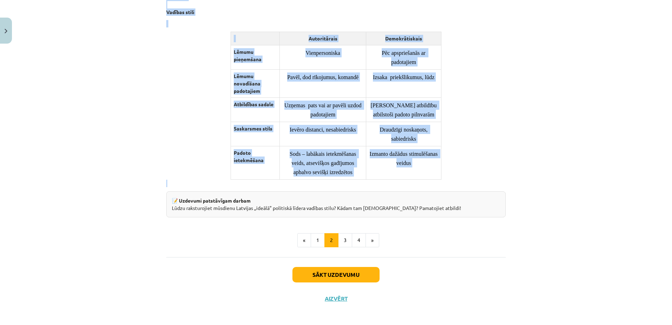
drag, startPoint x: 283, startPoint y: 47, endPoint x: 421, endPoint y: 180, distance: 191.4
drag, startPoint x: 281, startPoint y: 95, endPoint x: 462, endPoint y: 178, distance: 199.1
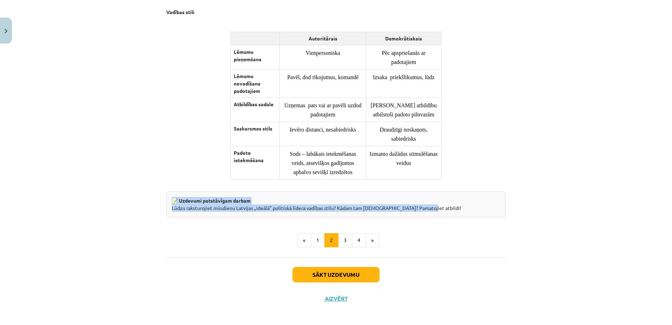
drag, startPoint x: 167, startPoint y: 197, endPoint x: 450, endPoint y: 209, distance: 282.5
click at [450, 209] on div "📝 Uzdevumi patstāvīgam darbam Lūdzu raksturojiet mūsdienu Latvijas „ideālā” pol…" at bounding box center [336, 204] width 340 height 26
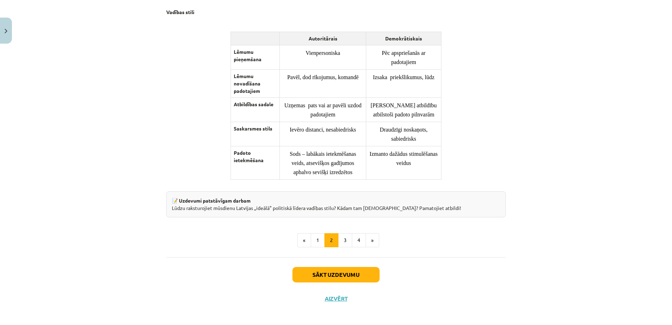
drag, startPoint x: 450, startPoint y: 209, endPoint x: 544, endPoint y: 171, distance: 101.6
click at [544, 171] on div "Mācību tēma: Sociālās zinātnes i - 11. klases 1. ieskaites mācību materiāls #5 …" at bounding box center [336, 162] width 672 height 325
click at [343, 242] on button "3" at bounding box center [345, 240] width 14 height 14
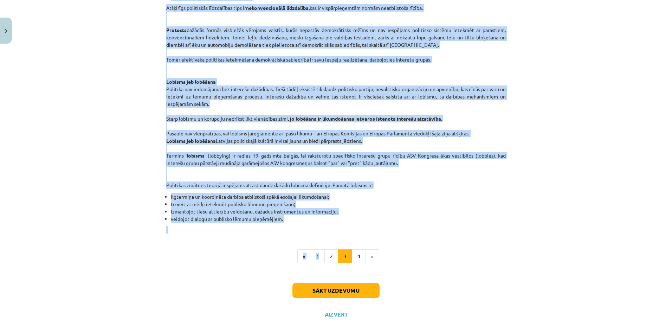
scroll to position [339, 0]
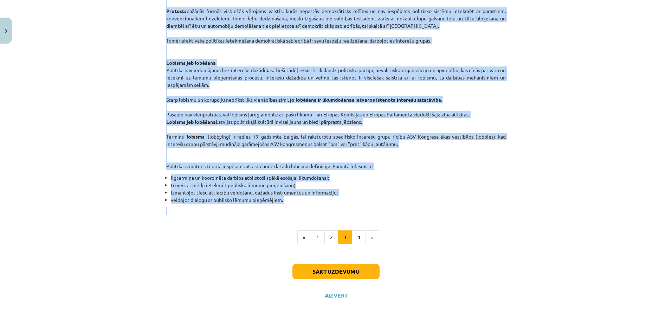
drag, startPoint x: 204, startPoint y: 129, endPoint x: 337, endPoint y: 207, distance: 154.4
click at [337, 207] on div "Politiskās līdzdalības nepieciešamība. Konvencionālā un nekonvencionālā līdzdal…" at bounding box center [336, 0] width 340 height 427
click at [501, 198] on li "veidojot dialogu ar publisko lēmumu pieņēmējiem." at bounding box center [338, 199] width 335 height 7
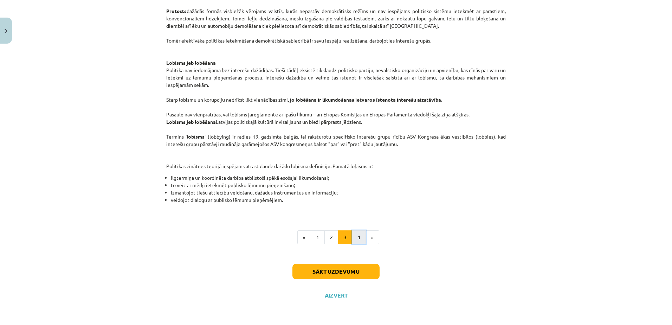
click at [358, 239] on button "4" at bounding box center [359, 237] width 14 height 14
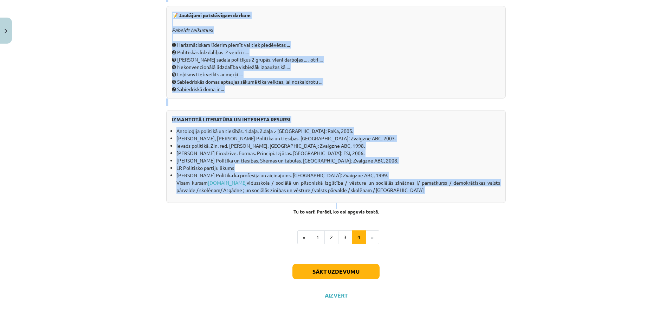
scroll to position [598, 0]
drag, startPoint x: 253, startPoint y: 53, endPoint x: 430, endPoint y: 189, distance: 223.1
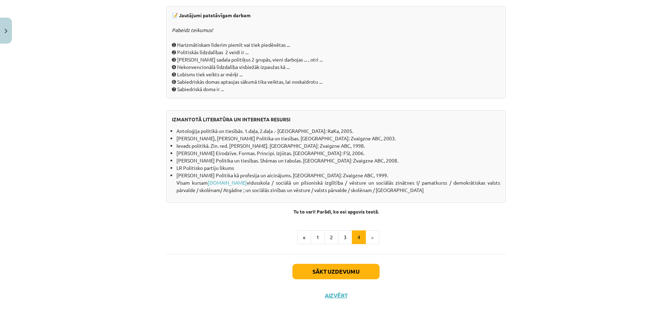
click at [516, 228] on div "Mācību tēma: Sociālās zinātnes i - 11. klases 1. ieskaites mācību materiāls #5 …" at bounding box center [336, 162] width 672 height 325
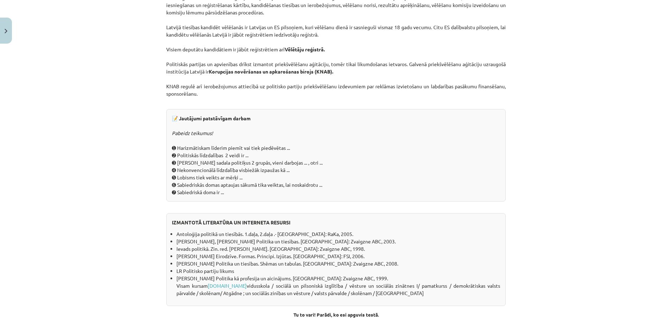
scroll to position [493, 0]
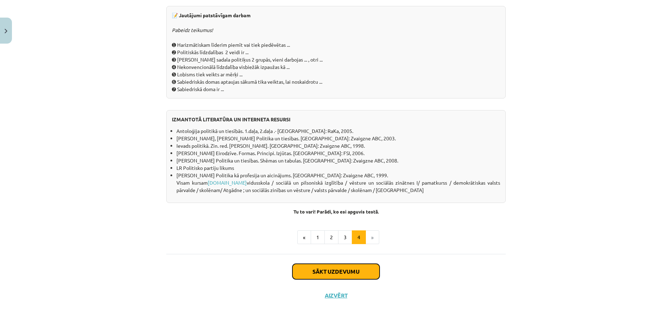
click at [342, 271] on button "Sākt uzdevumu" at bounding box center [335, 271] width 87 height 15
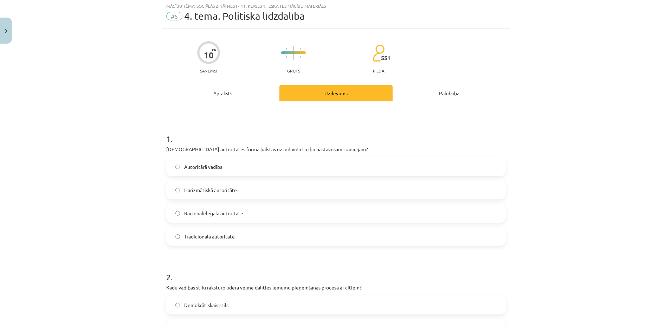
scroll to position [18, 0]
click at [531, 109] on div "Mācību tēma: Sociālās zinātnes i - 11. klases 1. ieskaites mācību materiāls #5 …" at bounding box center [336, 162] width 672 height 325
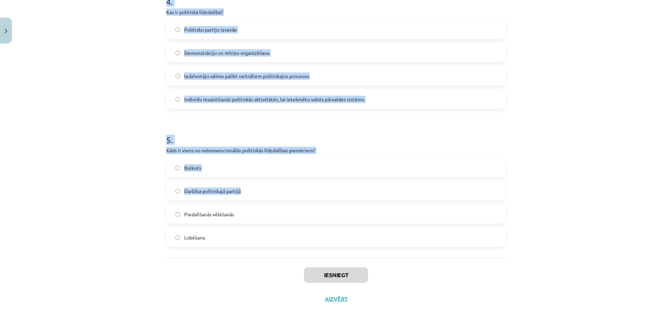
scroll to position [573, 0]
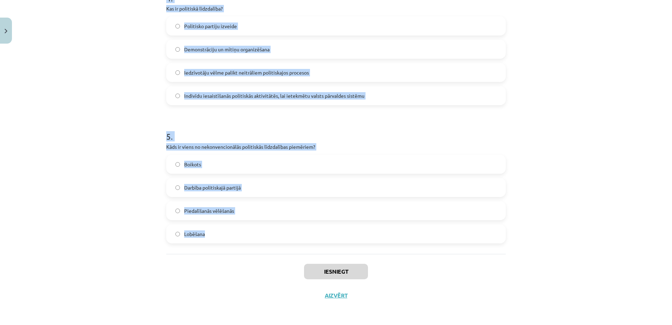
drag, startPoint x: 163, startPoint y: 137, endPoint x: 292, endPoint y: 230, distance: 158.6
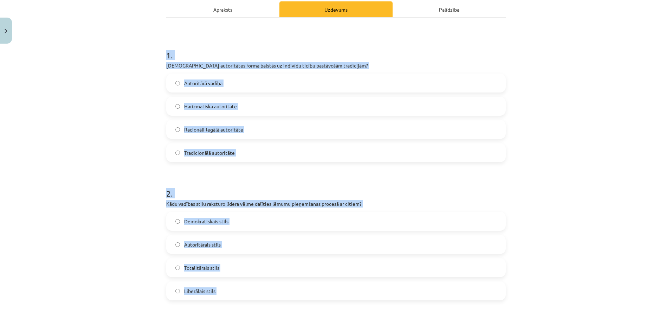
scroll to position [81, 0]
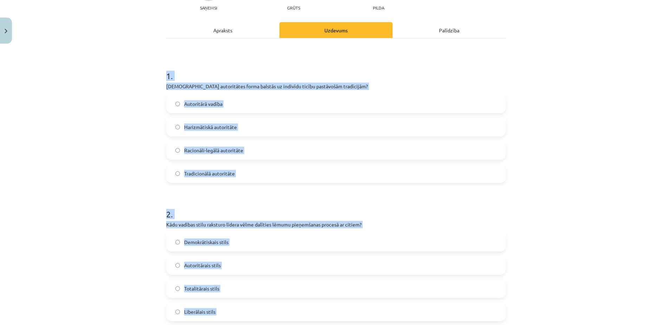
click at [250, 169] on label "Tradicionālā autoritāte" at bounding box center [336, 174] width 338 height 18
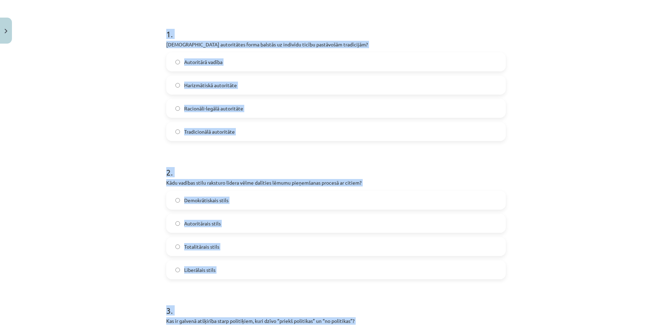
scroll to position [152, 0]
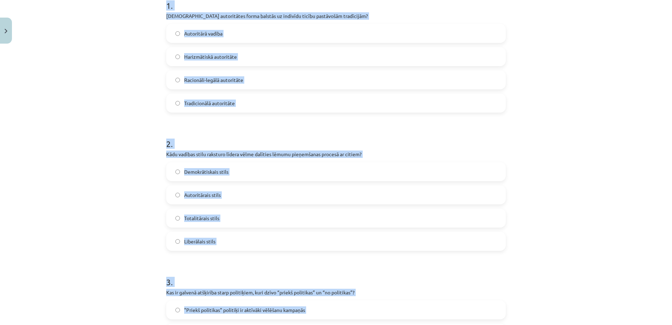
click at [268, 121] on form "1 . Kura autoritātes forma balstās uz indivīdu ticību pastāvošām tradīcijām? Au…" at bounding box center [336, 326] width 340 height 677
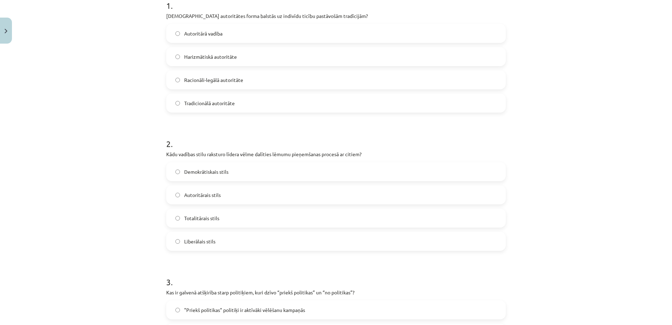
click at [243, 169] on label "Demokrātiskais stils" at bounding box center [336, 172] width 338 height 18
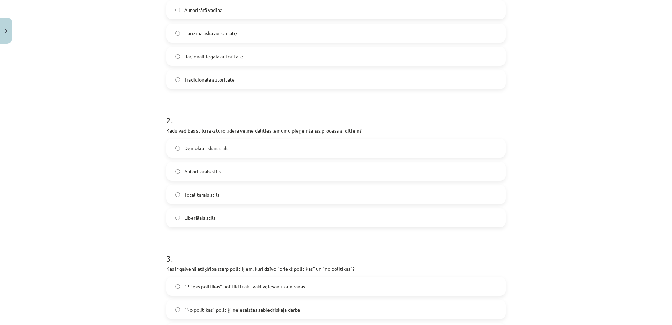
scroll to position [257, 0]
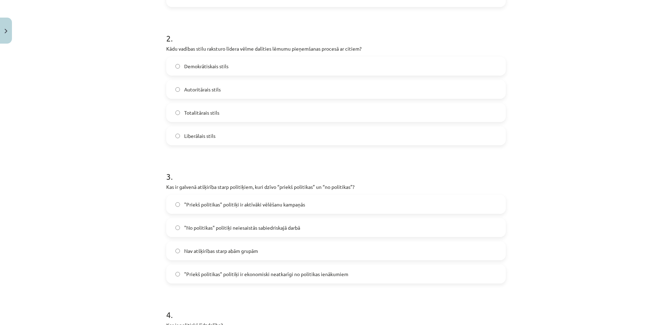
click at [248, 209] on label ""Priekš politikas" politiķi ir aktīvāki vēlēšanu kampaņās" at bounding box center [336, 204] width 338 height 18
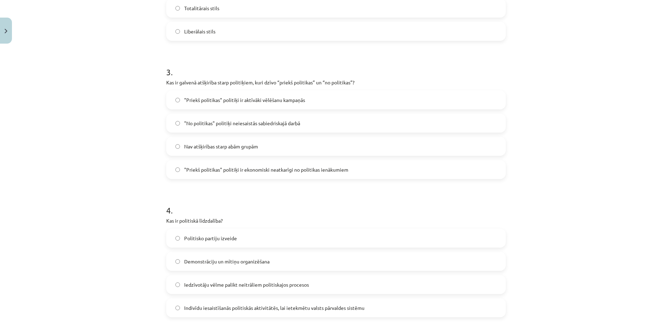
scroll to position [362, 0]
click at [283, 169] on span ""Priekš politikas" politiķi ir ekonomiski neatkarīgi no politikas ienākumiem" at bounding box center [266, 168] width 164 height 7
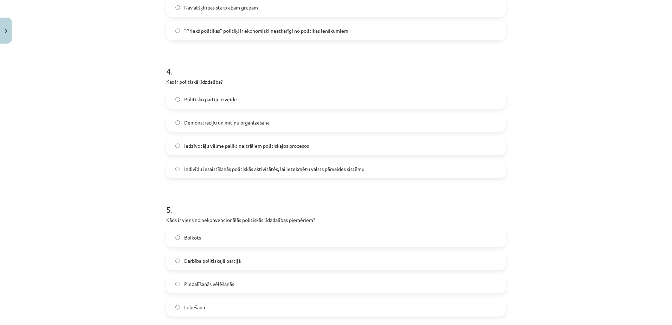
scroll to position [503, 0]
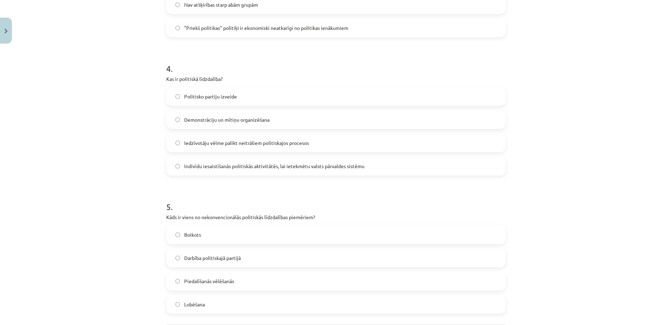
click at [232, 167] on span "Indivīdu iesaistīšanās politiskās aktivitātēs, lai ietekmētu valsts pārvaldes s…" at bounding box center [274, 165] width 180 height 7
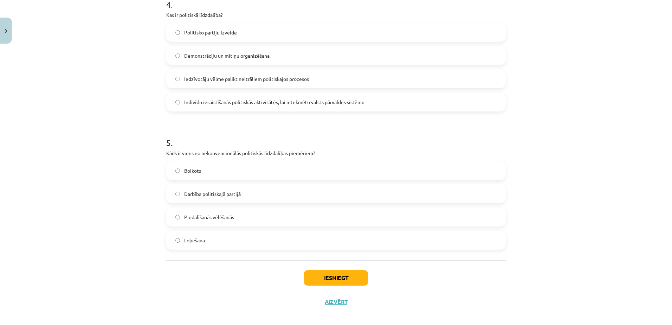
scroll to position [573, 0]
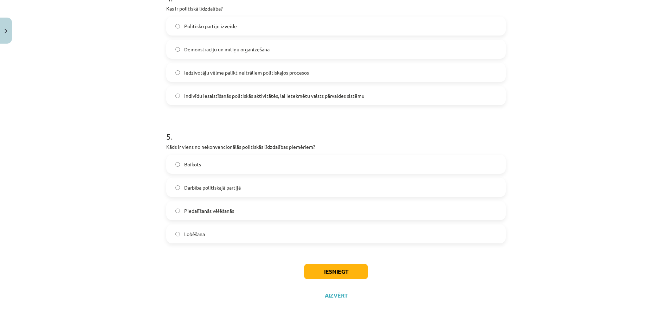
click at [253, 165] on label "Boikots" at bounding box center [336, 164] width 338 height 18
click at [348, 272] on button "Iesniegt" at bounding box center [336, 271] width 64 height 15
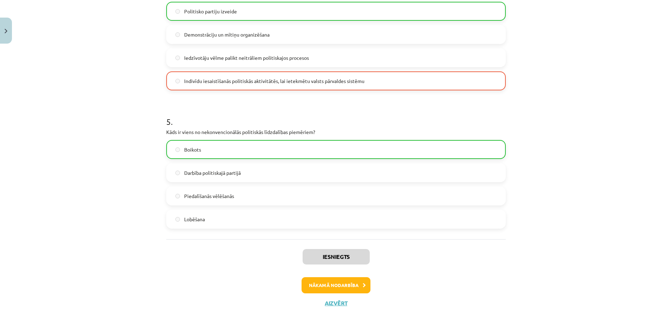
scroll to position [596, 0]
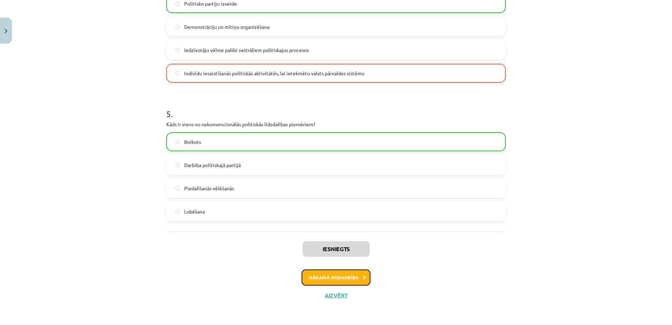
click at [354, 276] on button "Nākamā nodarbība" at bounding box center [336, 277] width 69 height 16
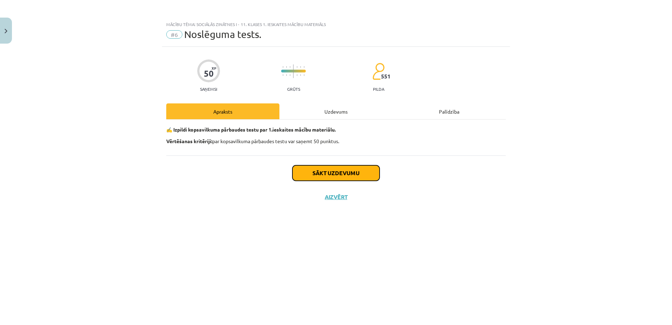
click at [320, 173] on button "Sākt uzdevumu" at bounding box center [335, 172] width 87 height 15
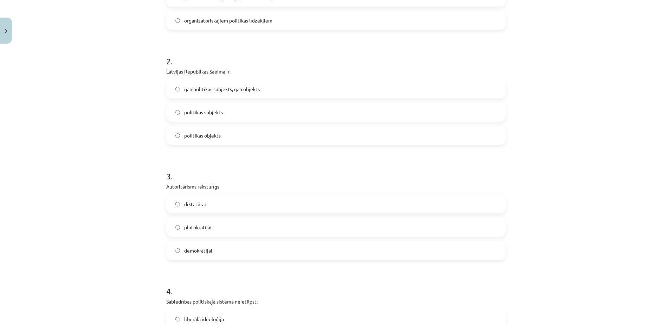
drag, startPoint x: 162, startPoint y: 156, endPoint x: 278, endPoint y: 181, distance: 118.7
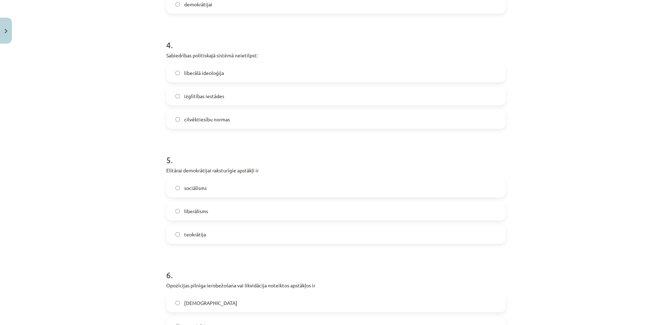
click at [278, 181] on label "sociālisms" at bounding box center [336, 188] width 338 height 18
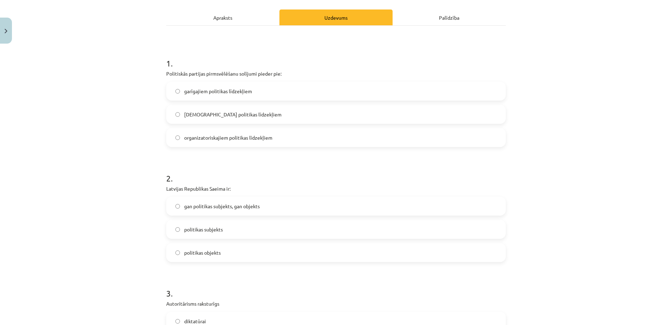
scroll to position [35, 0]
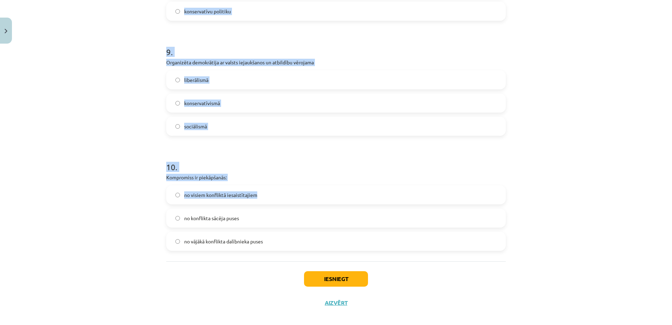
scroll to position [1032, 0]
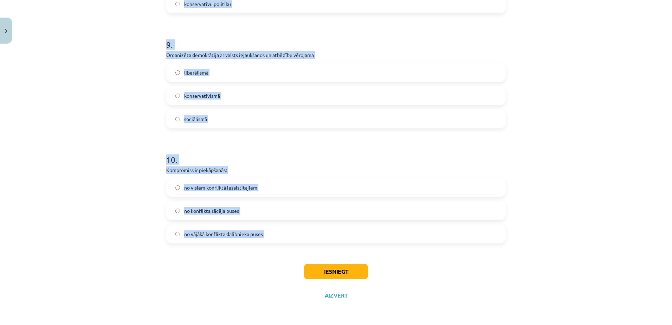
drag, startPoint x: 167, startPoint y: 122, endPoint x: 311, endPoint y: 227, distance: 178.5
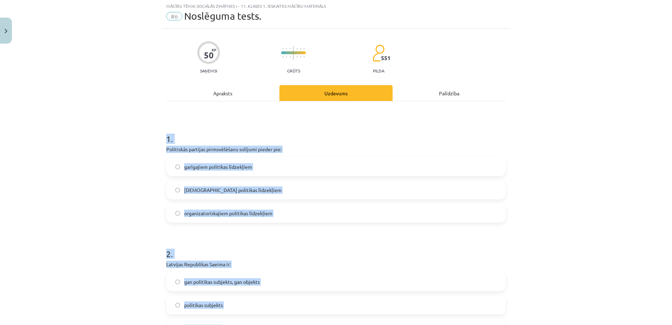
scroll to position [13, 0]
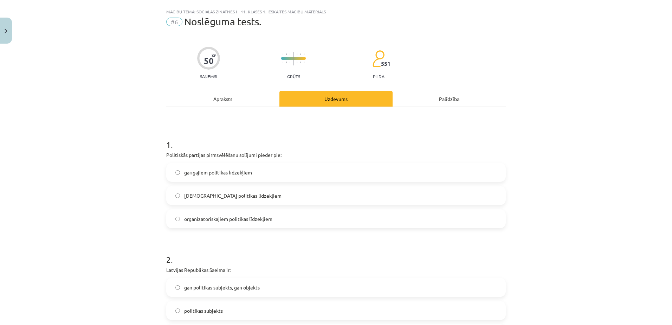
click at [247, 178] on label "garīgajiem politikas līdzekļiem" at bounding box center [336, 172] width 338 height 18
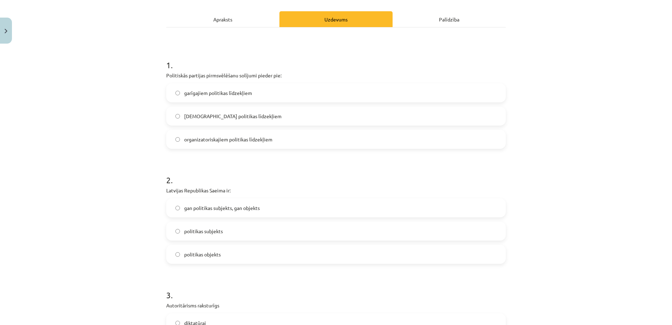
scroll to position [118, 0]
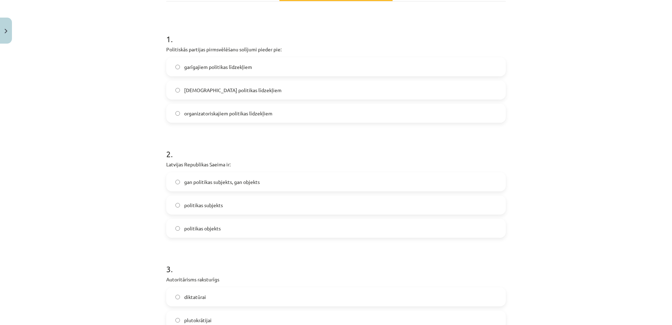
click at [228, 209] on label "politikas subjekts" at bounding box center [336, 205] width 338 height 18
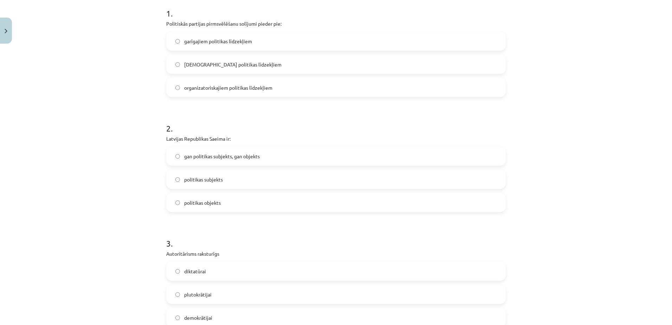
scroll to position [294, 0]
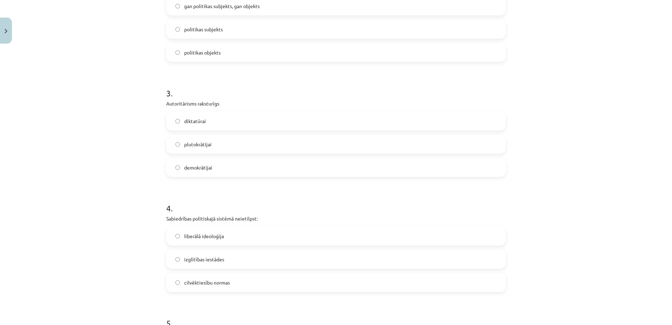
click at [213, 121] on label "diktatūrai" at bounding box center [336, 121] width 338 height 18
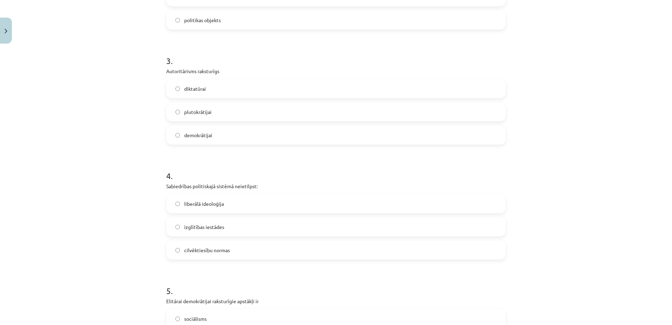
scroll to position [435, 0]
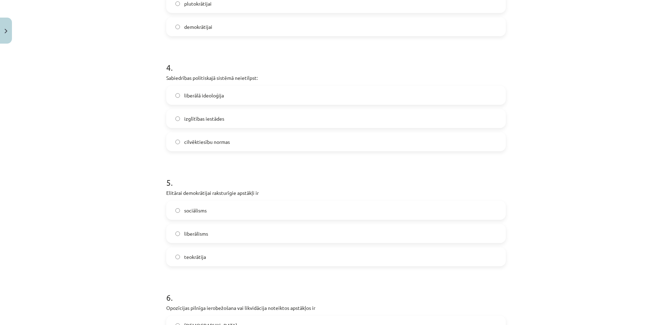
click at [215, 119] on span "izglītības iestādes" at bounding box center [204, 118] width 40 height 7
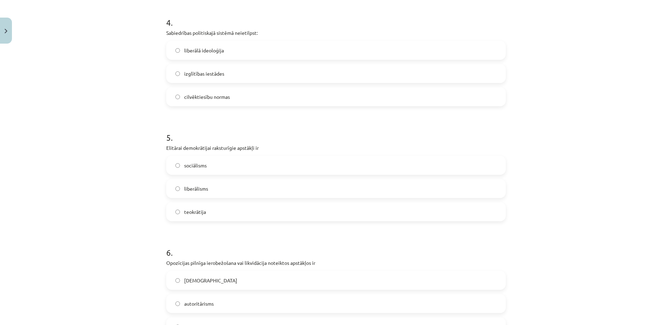
scroll to position [505, 0]
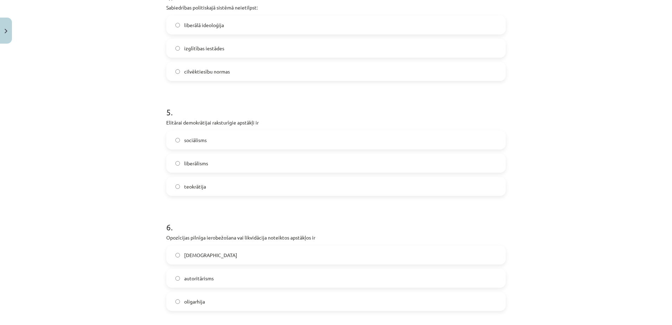
click at [221, 160] on label "liberālisms" at bounding box center [336, 163] width 338 height 18
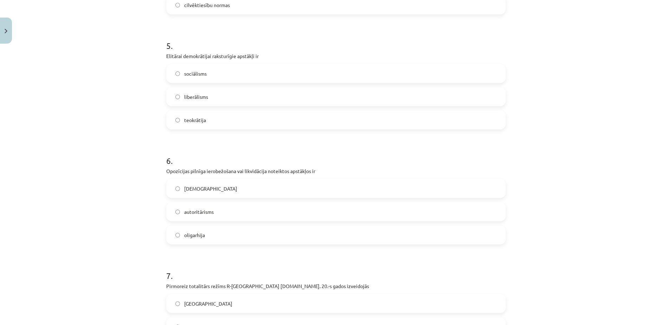
scroll to position [610, 0]
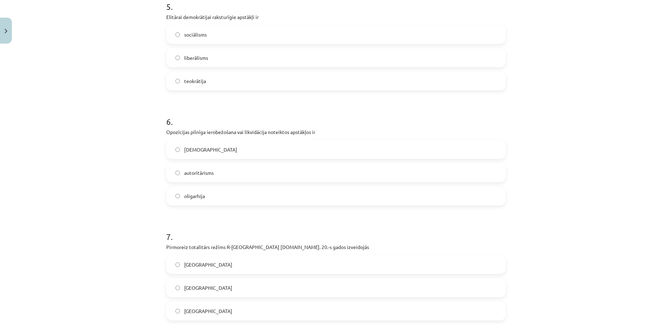
click at [229, 154] on label "totalitārisms" at bounding box center [336, 150] width 338 height 18
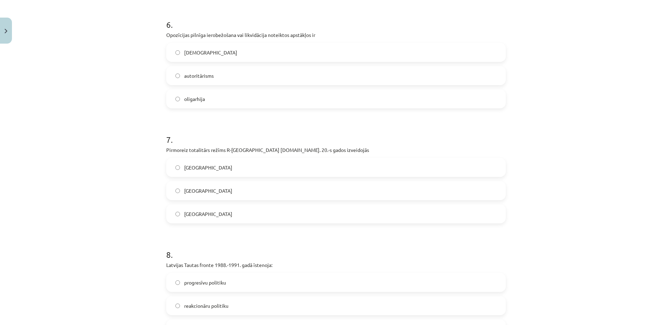
scroll to position [716, 0]
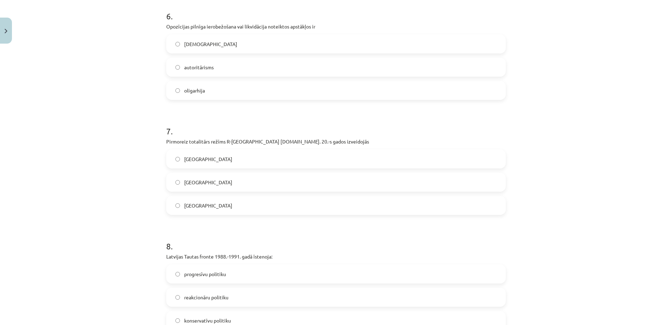
click at [223, 205] on label "Itālijā" at bounding box center [336, 206] width 338 height 18
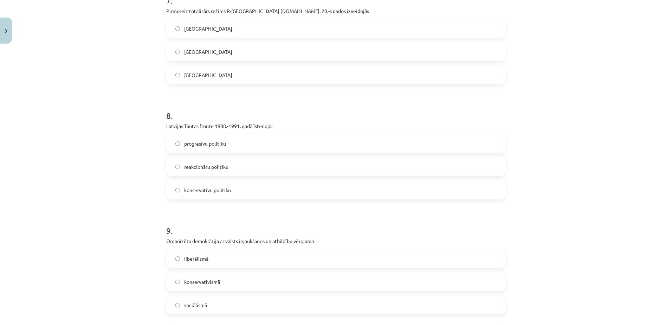
scroll to position [856, 0]
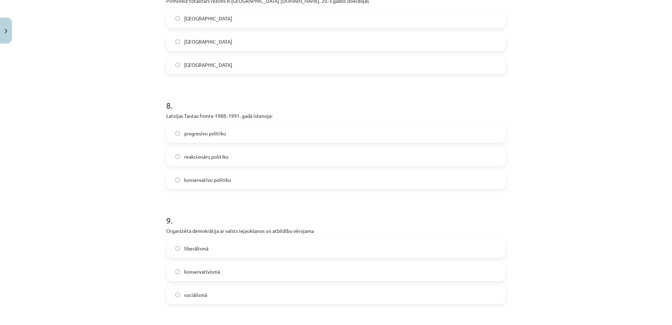
click at [225, 137] on label "progresīvu politiku" at bounding box center [336, 133] width 338 height 18
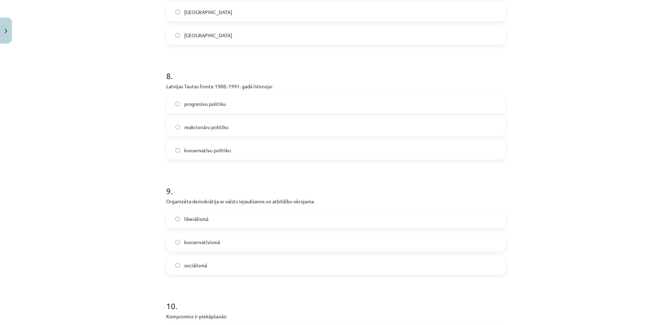
scroll to position [962, 0]
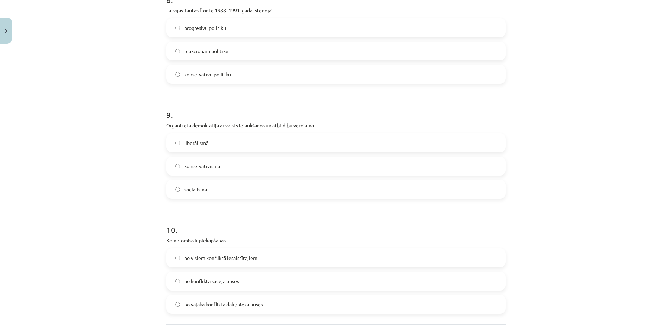
click at [207, 187] on label "sociālismā" at bounding box center [336, 189] width 338 height 18
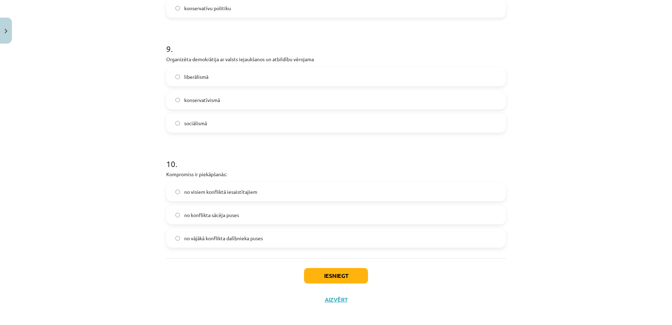
scroll to position [1032, 0]
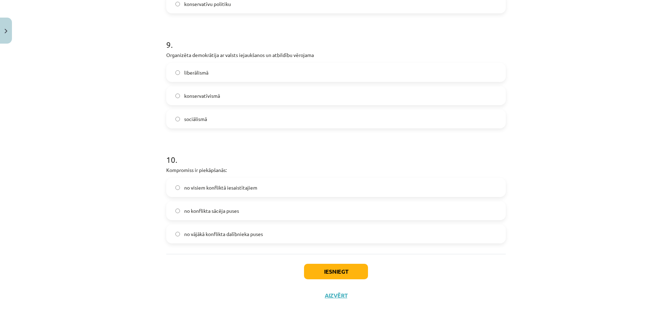
click at [246, 191] on span "no visiem konfliktā iesaistītajiem" at bounding box center [220, 187] width 73 height 7
click at [339, 272] on button "Iesniegt" at bounding box center [336, 271] width 64 height 15
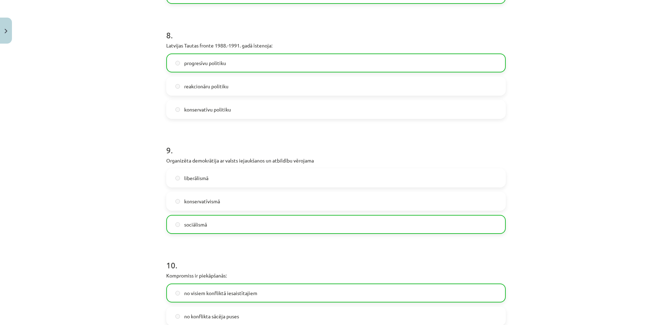
scroll to position [1055, 0]
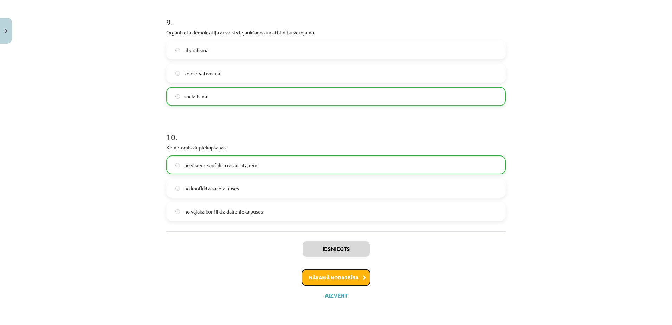
click at [330, 278] on button "Nākamā nodarbība" at bounding box center [336, 277] width 69 height 16
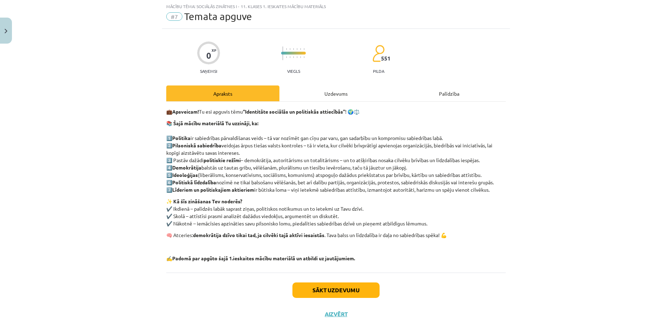
scroll to position [18, 0]
click at [311, 290] on button "Sākt uzdevumu" at bounding box center [335, 290] width 87 height 15
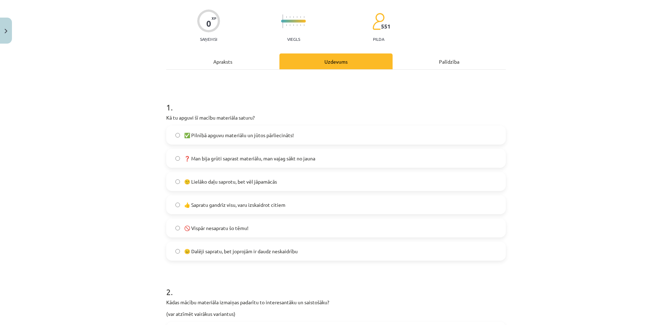
scroll to position [53, 0]
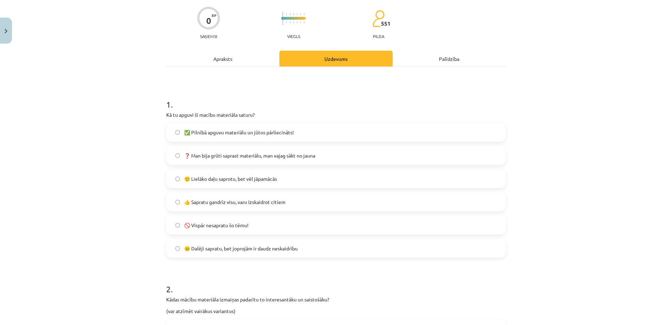
click at [245, 202] on span "👍 Sapratu gandrīz visu, varu izskaidrot citiem" at bounding box center [234, 201] width 101 height 7
click at [246, 205] on span "👍 Sapratu gandrīz visu, varu izskaidrot citiem" at bounding box center [234, 201] width 101 height 7
click at [229, 182] on span "🙂 Lielāko daļu saprotu, bet vēl jāpamācās" at bounding box center [230, 178] width 93 height 7
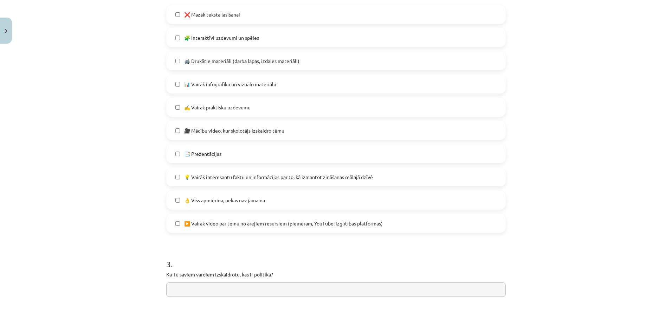
scroll to position [369, 0]
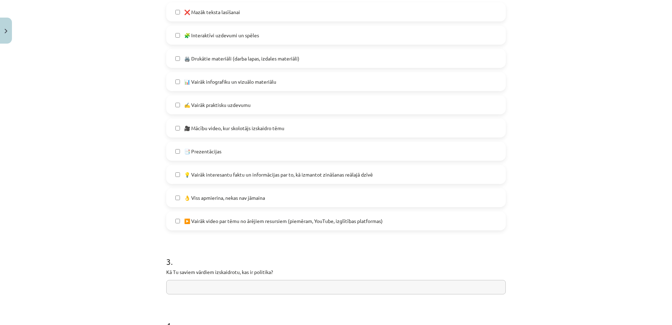
click at [238, 150] on label "📑 Prezentācijas" at bounding box center [336, 151] width 338 height 18
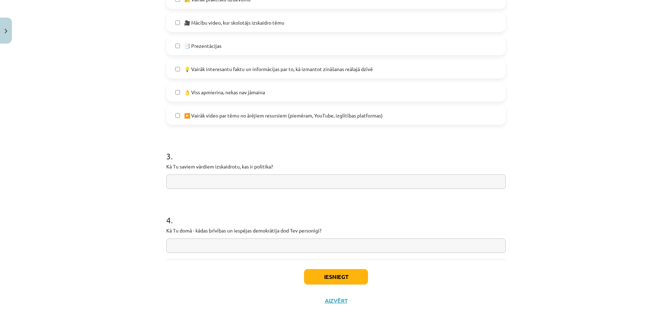
scroll to position [480, 0]
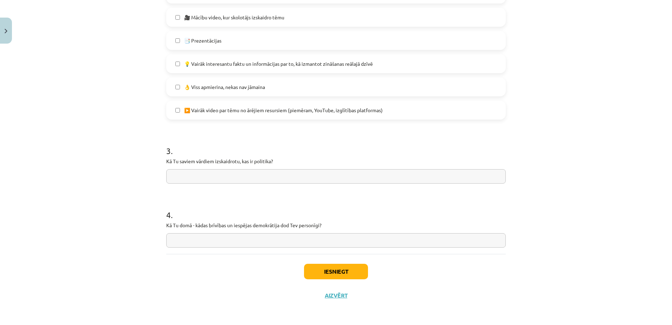
click at [552, 163] on div "Mācību tēma: Sociālās zinātnes i - 11. klases 1. ieskaites mācību materiāls #7 …" at bounding box center [336, 162] width 672 height 325
click at [455, 170] on input "text" at bounding box center [336, 176] width 340 height 14
click at [201, 178] on input "text" at bounding box center [336, 176] width 340 height 14
type input "*"
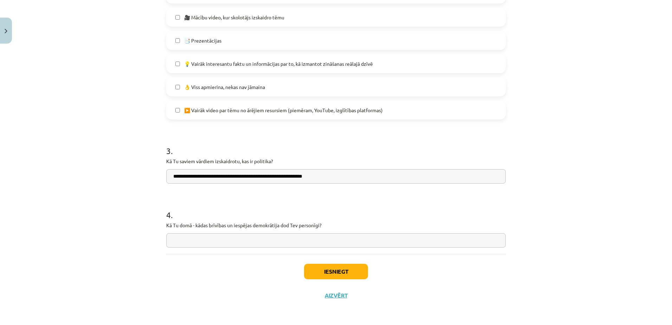
click at [187, 179] on input "**********" at bounding box center [336, 176] width 340 height 14
click at [333, 176] on input "**********" at bounding box center [336, 176] width 340 height 14
click at [339, 176] on input "**********" at bounding box center [336, 176] width 340 height 14
click at [265, 177] on input "**********" at bounding box center [336, 176] width 340 height 14
click at [322, 178] on input "**********" at bounding box center [336, 176] width 340 height 14
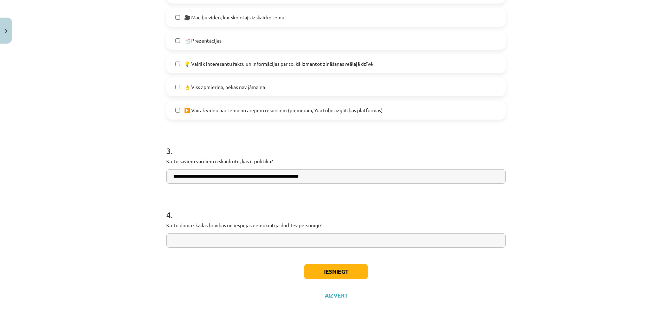
click at [278, 176] on input "**********" at bounding box center [336, 176] width 340 height 14
click at [200, 178] on input "**********" at bounding box center [336, 176] width 340 height 14
drag, startPoint x: 199, startPoint y: 176, endPoint x: 185, endPoint y: 176, distance: 13.7
click at [185, 176] on input "**********" at bounding box center [336, 176] width 340 height 14
type input "**********"
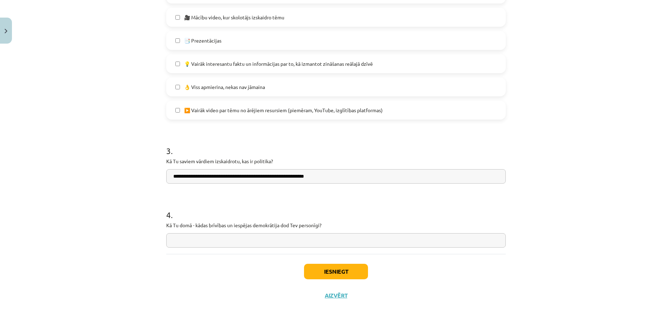
click at [259, 242] on input "text" at bounding box center [336, 240] width 340 height 14
drag, startPoint x: 324, startPoint y: 225, endPoint x: 156, endPoint y: 227, distance: 167.3
click at [156, 227] on div "Mācību tēma: Sociālās zinātnes i - 11. klases 1. ieskaites mācību materiāls #7 …" at bounding box center [336, 162] width 672 height 325
click at [262, 242] on input "text" at bounding box center [336, 240] width 340 height 14
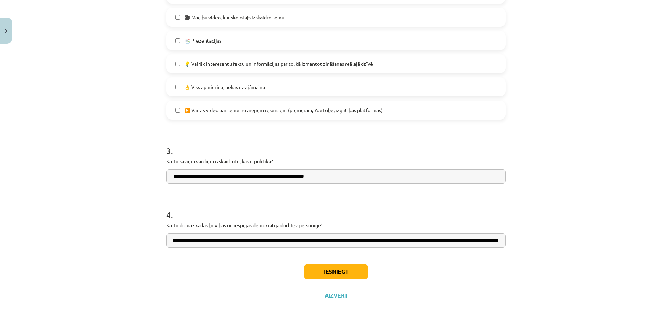
scroll to position [0, 178]
type input "**********"
click at [312, 266] on button "Iesniegt" at bounding box center [336, 271] width 64 height 15
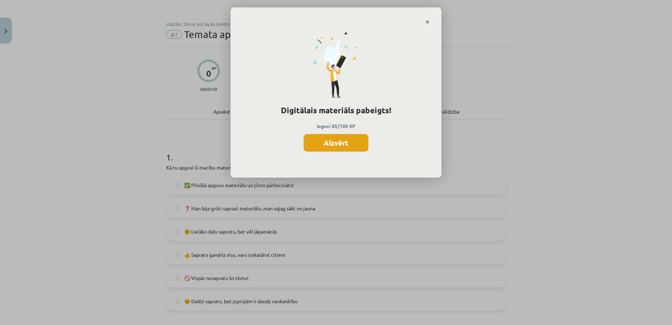
click at [345, 142] on button "Aizvērt" at bounding box center [336, 143] width 65 height 18
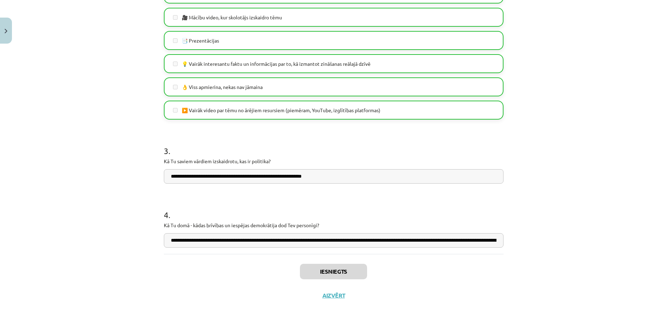
scroll to position [35, 0]
click at [335, 297] on button "Aizvērt" at bounding box center [333, 295] width 27 height 7
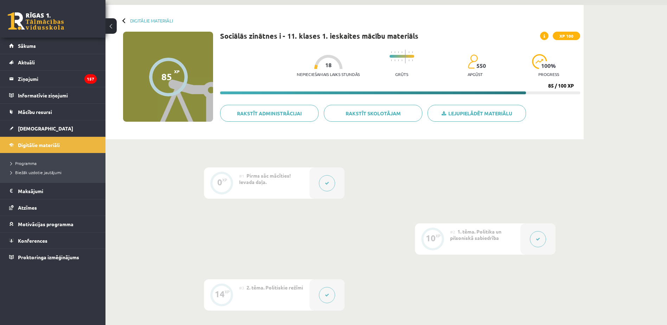
scroll to position [0, 0]
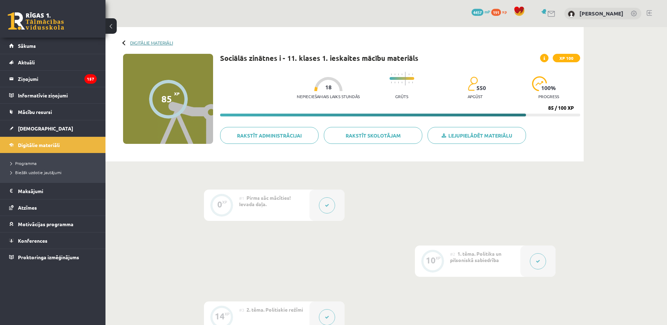
click at [152, 41] on link "Digitālie materiāli" at bounding box center [151, 42] width 43 height 5
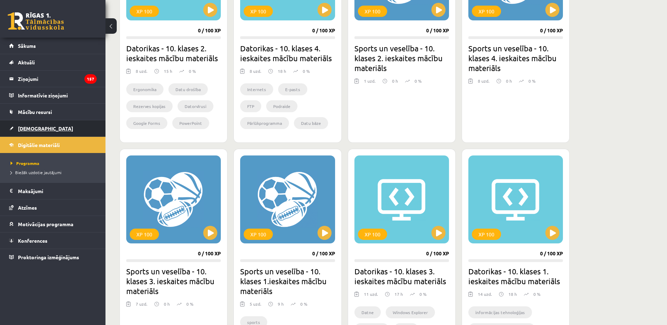
scroll to position [252, 0]
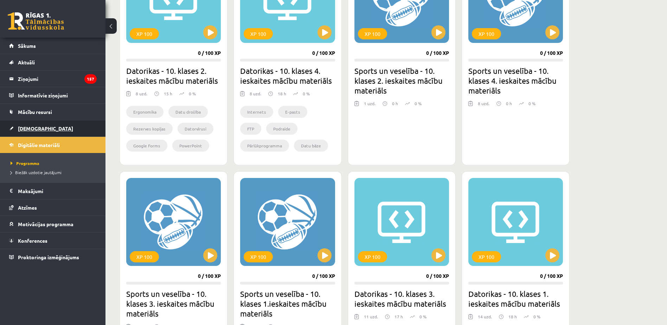
click at [47, 130] on link "[DEMOGRAPHIC_DATA]" at bounding box center [53, 128] width 88 height 16
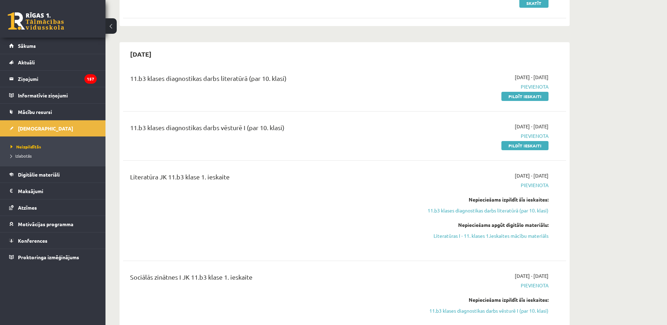
scroll to position [176, 0]
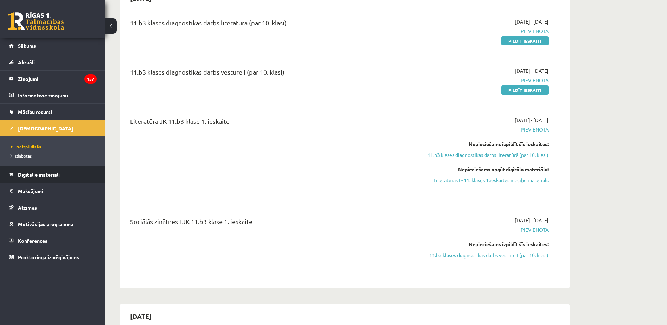
click at [64, 169] on link "Digitālie materiāli" at bounding box center [53, 174] width 88 height 16
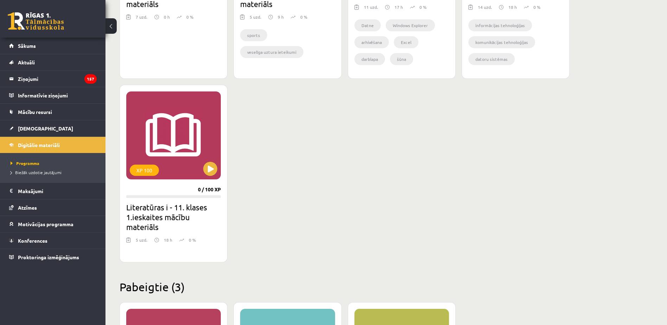
scroll to position [562, 0]
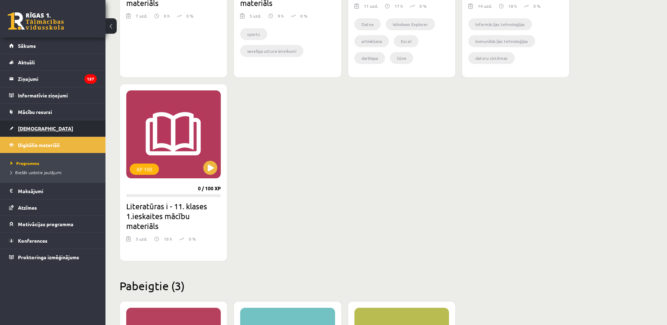
click at [66, 126] on link "[DEMOGRAPHIC_DATA]" at bounding box center [53, 128] width 88 height 16
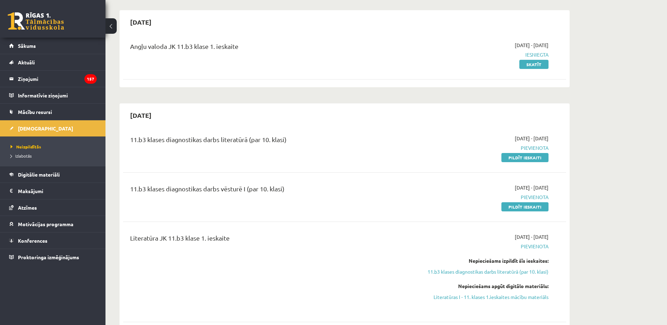
scroll to position [70, 0]
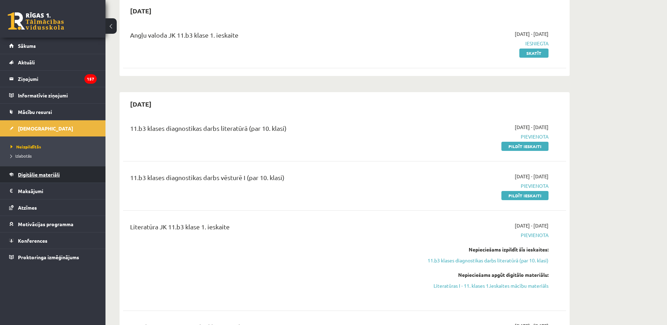
click at [58, 175] on span "Digitālie materiāli" at bounding box center [39, 174] width 42 height 6
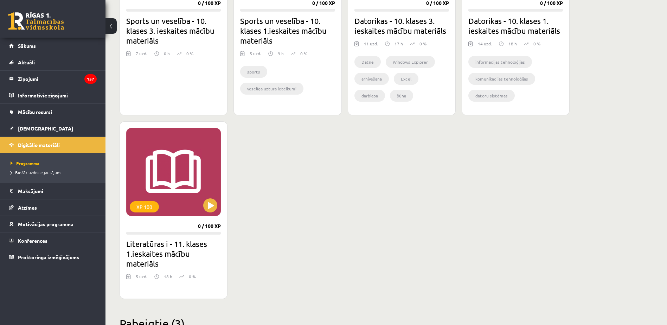
scroll to position [527, 0]
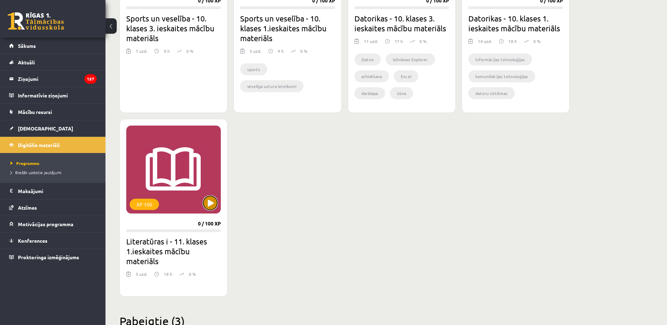
click at [215, 204] on button at bounding box center [210, 203] width 14 height 14
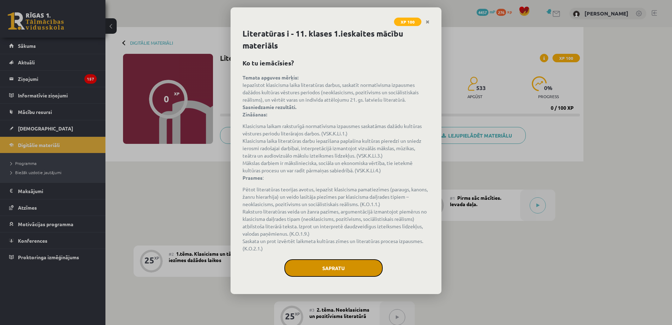
click at [352, 269] on button "Sapratu" at bounding box center [333, 268] width 98 height 18
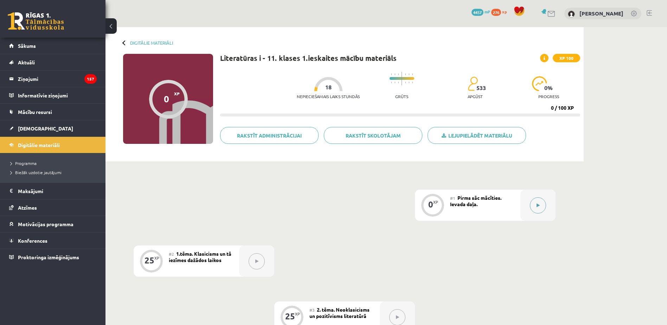
click at [535, 204] on button at bounding box center [538, 205] width 16 height 16
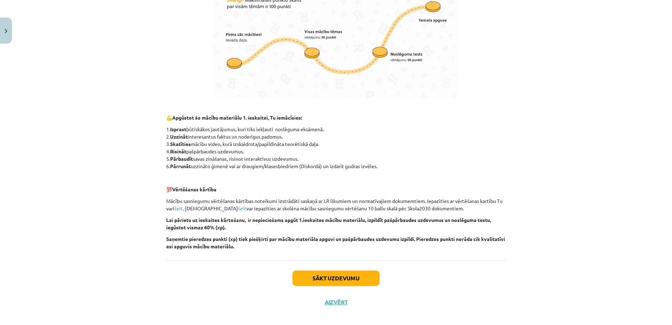
scroll to position [411, 0]
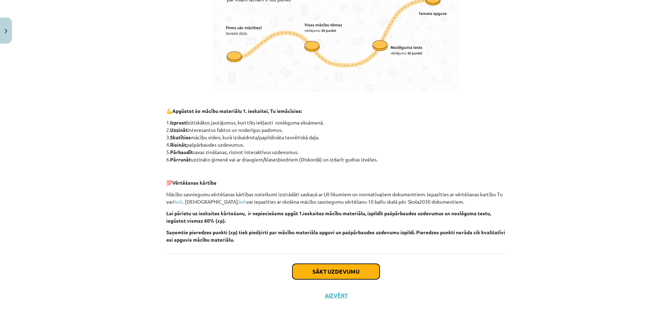
click at [363, 269] on button "Sākt uzdevumu" at bounding box center [335, 271] width 87 height 15
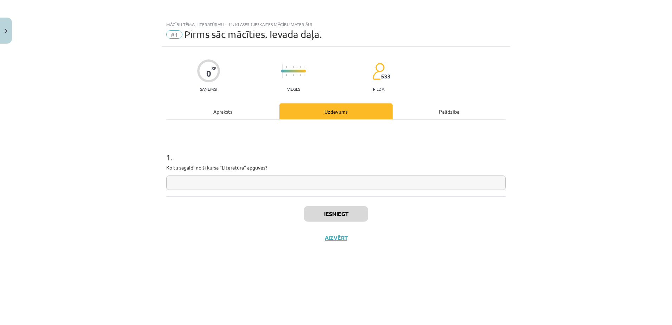
click at [291, 185] on input "text" at bounding box center [336, 182] width 340 height 14
type input "**********"
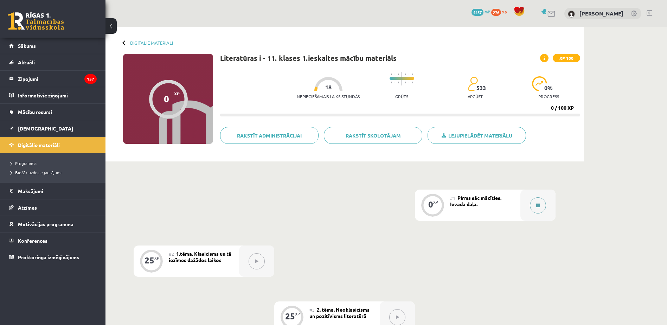
click at [526, 202] on div at bounding box center [537, 204] width 35 height 31
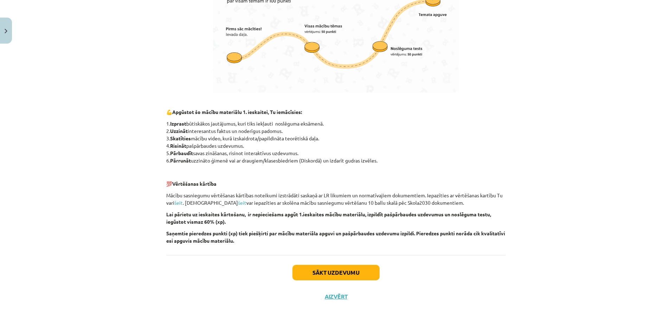
scroll to position [411, 0]
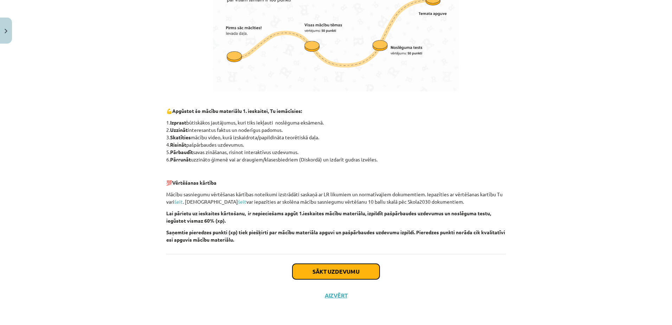
click at [355, 270] on button "Sākt uzdevumu" at bounding box center [335, 271] width 87 height 15
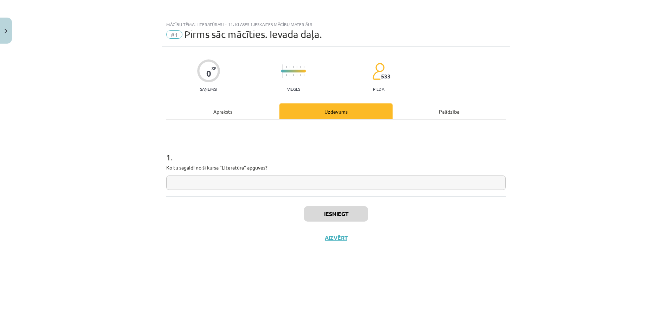
click at [305, 189] on input "text" at bounding box center [336, 182] width 340 height 14
type input "**********"
click at [343, 211] on button "Iesniegt" at bounding box center [336, 213] width 64 height 15
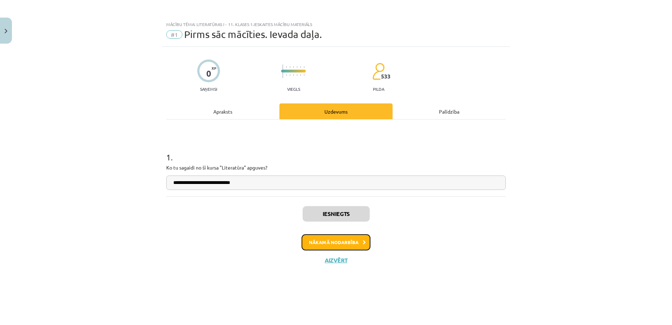
click at [365, 242] on icon at bounding box center [364, 242] width 3 height 5
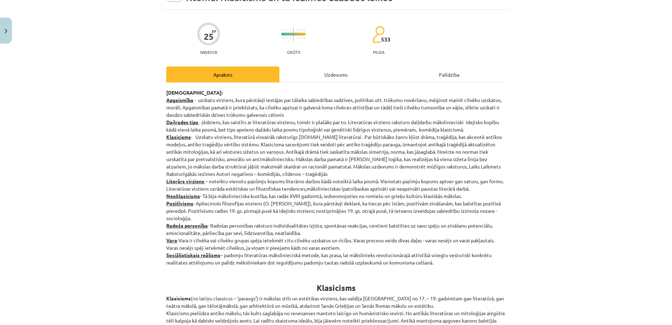
scroll to position [35, 0]
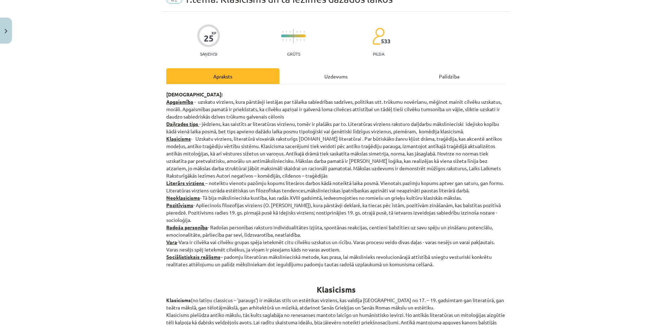
drag, startPoint x: 163, startPoint y: 92, endPoint x: 445, endPoint y: 266, distance: 331.4
click at [445, 266] on p "Jēdzieni: Apgaismība - uzskatu virziens, kura pārstāvji iestājas par tālaika sa…" at bounding box center [336, 179] width 340 height 177
copy p "Jēdzieni: Apgaismība - uzskatu virziens, kura pārstāvji iestājas par tālaika sa…"
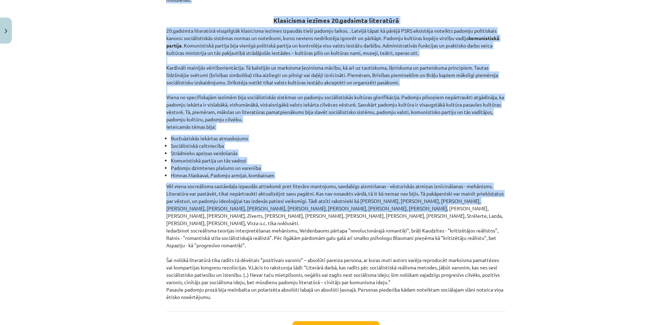
scroll to position [1545, 0]
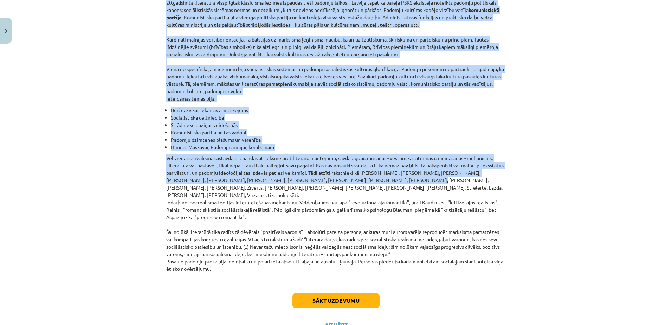
drag, startPoint x: 312, startPoint y: 149, endPoint x: 388, endPoint y: 240, distance: 119.0
copy div "Klasicisms Klasicisms (no latīņu classicus – ‘paraugs’) ir mākslas stils un est…"
click at [329, 160] on p "Vēl viena socreālisma sastāvdaļa izpaudās attieksmē pret literāro mantojumu, sa…" at bounding box center [336, 213] width 340 height 118
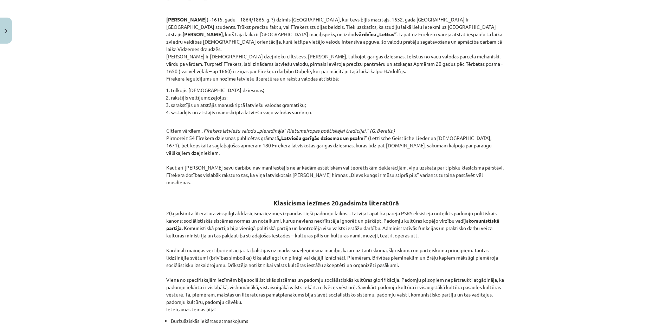
scroll to position [1334, 0]
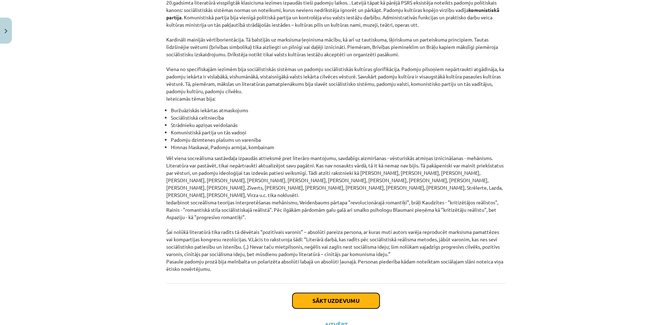
click at [333, 293] on button "Sākt uzdevumu" at bounding box center [335, 300] width 87 height 15
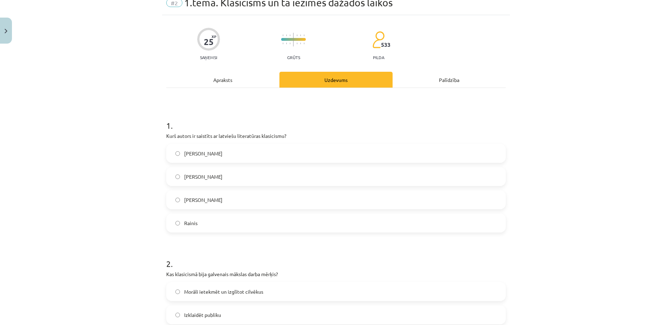
scroll to position [0, 0]
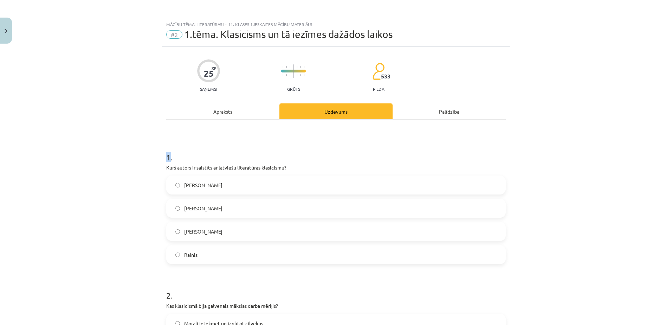
click at [166, 160] on h1 "1 ." at bounding box center [336, 151] width 340 height 22
drag, startPoint x: 165, startPoint y: 160, endPoint x: 160, endPoint y: 157, distance: 5.9
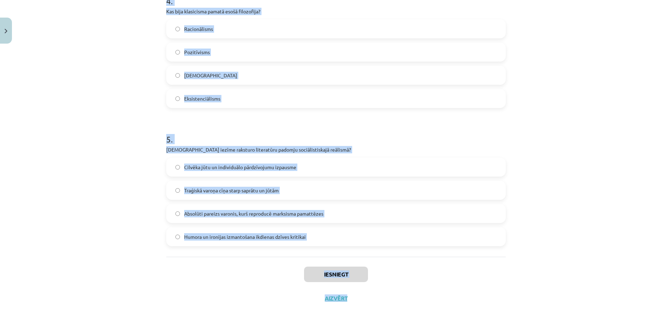
scroll to position [573, 0]
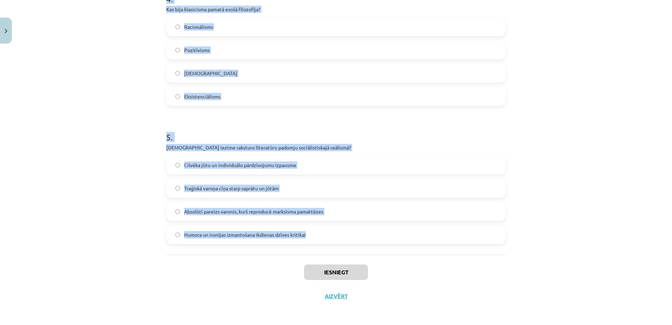
drag, startPoint x: 163, startPoint y: 156, endPoint x: 321, endPoint y: 235, distance: 176.7
copy form "1 . Kurš autors ir saistīts ar latviešu literatūras klasicismu? Imants Ziedonis…"
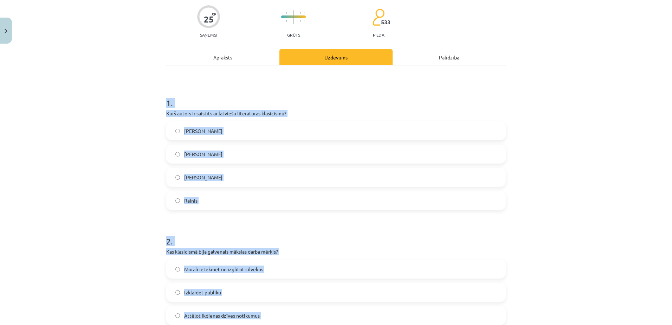
scroll to position [45, 0]
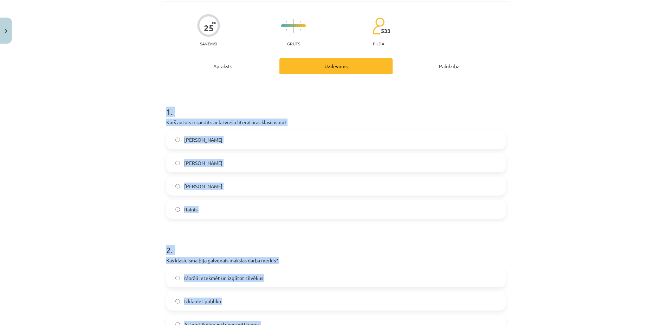
click at [257, 167] on label "Kristofers Fīrekers" at bounding box center [336, 163] width 338 height 18
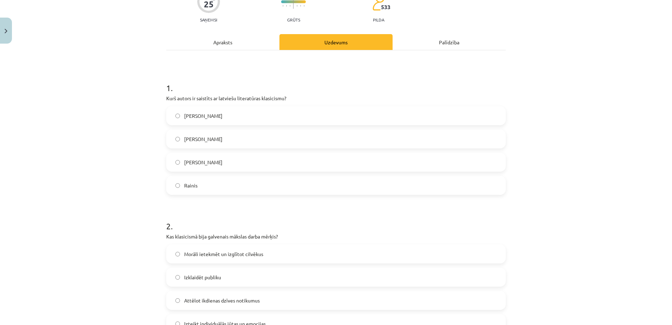
scroll to position [151, 0]
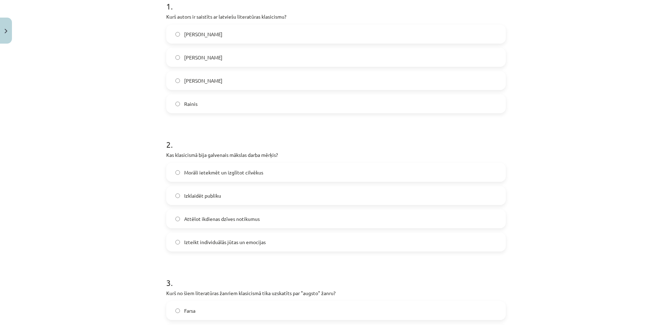
click at [278, 177] on label "Morāli ietekmēt un izglītot cilvēkus" at bounding box center [336, 172] width 338 height 18
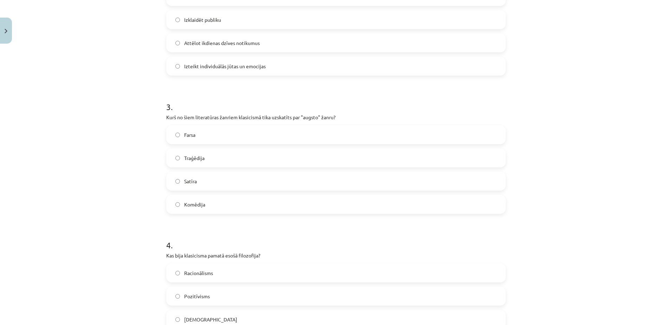
click at [244, 165] on label "Traģēdija" at bounding box center [336, 158] width 338 height 18
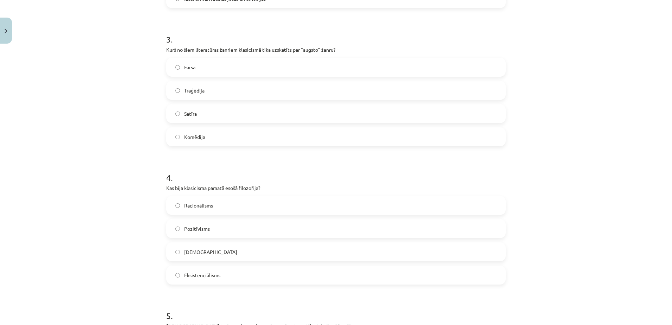
scroll to position [432, 0]
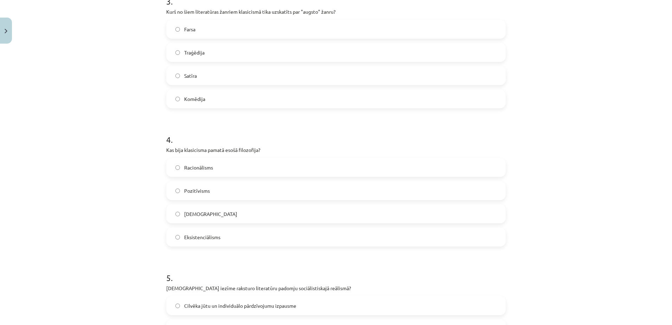
click at [237, 166] on label "Racionālisms" at bounding box center [336, 168] width 338 height 18
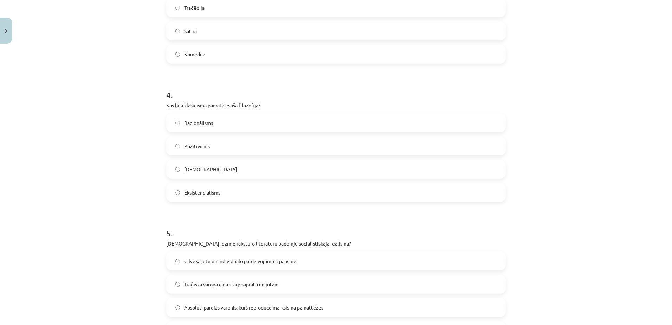
scroll to position [573, 0]
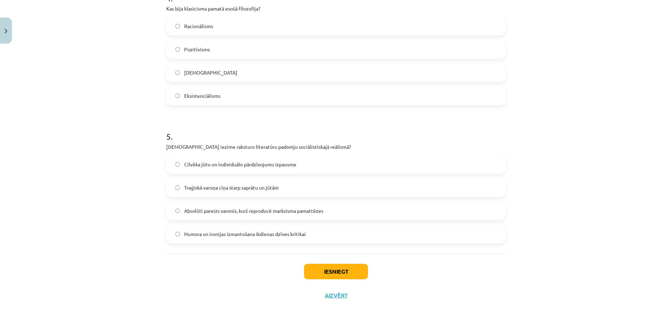
click at [242, 207] on span "Absolūti pareizs varonis, kurš reproducē marksisma pamattēzes" at bounding box center [253, 210] width 139 height 7
click at [344, 274] on button "Iesniegt" at bounding box center [336, 271] width 64 height 15
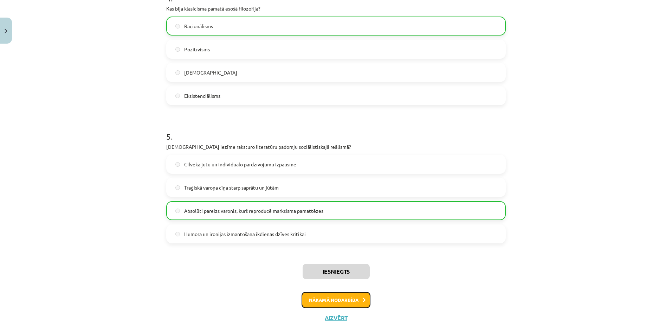
click at [353, 297] on button "Nākamā nodarbība" at bounding box center [336, 300] width 69 height 16
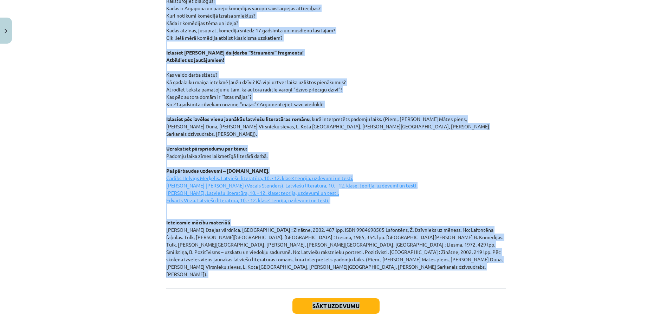
scroll to position [894, 0]
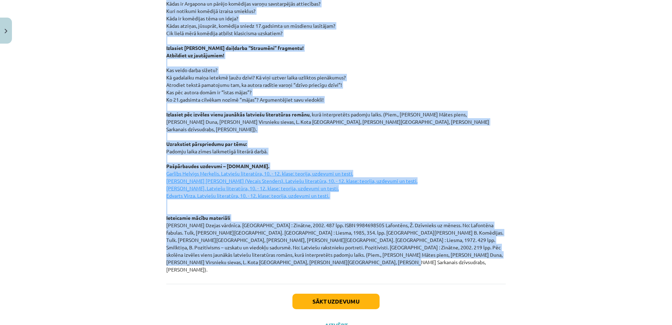
drag, startPoint x: 306, startPoint y: 121, endPoint x: 425, endPoint y: 242, distance: 170.0
copy div "Neoklasicisms Tā bija mākslinieciska kustība, kas radās XVIII gadsimtā, iedvesm…"
click at [392, 139] on p "Izlasiet Moljēra lugas “Skopulis” fragmentu! Atbildiet uz jautājumiem! Raksturo…" at bounding box center [336, 114] width 340 height 317
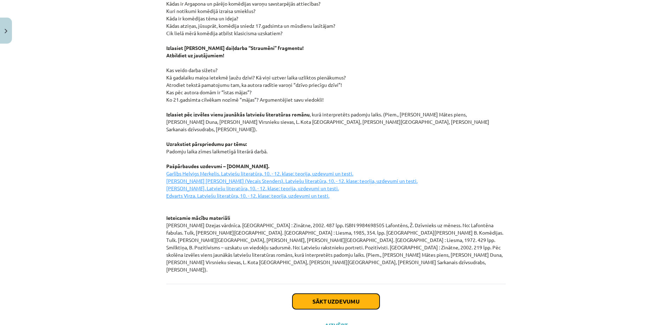
click at [365, 294] on button "Sākt uzdevumu" at bounding box center [335, 301] width 87 height 15
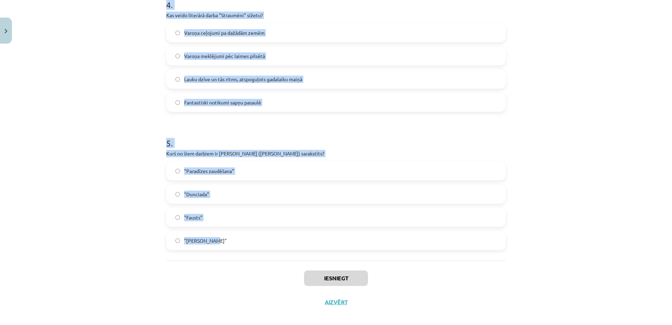
scroll to position [573, 0]
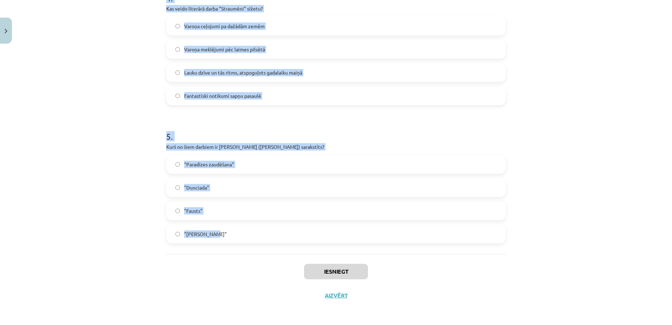
drag, startPoint x: 163, startPoint y: 136, endPoint x: 250, endPoint y: 241, distance: 136.1
copy form "1 . Kāds ir pozitīvisma galvenais princips? Māksla ir izteiksmes līdzeklis bez …"
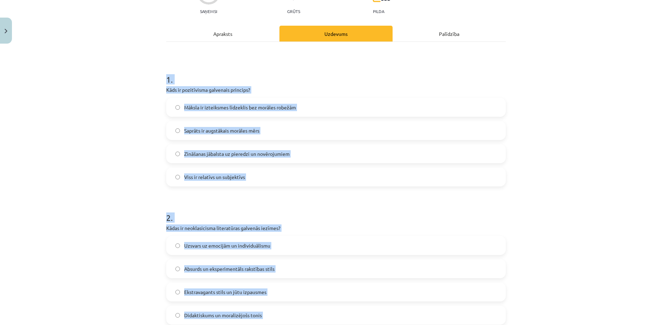
scroll to position [46, 0]
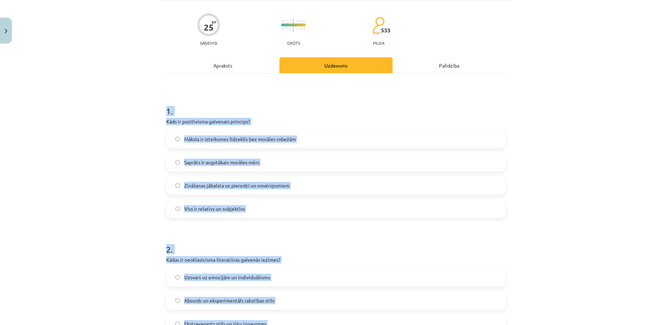
click at [237, 188] on span "Zināšanas jābalsta uz pieredzi un novērojumiem" at bounding box center [236, 185] width 105 height 7
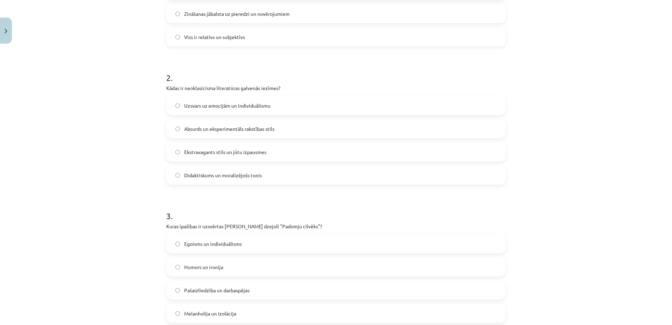
scroll to position [222, 0]
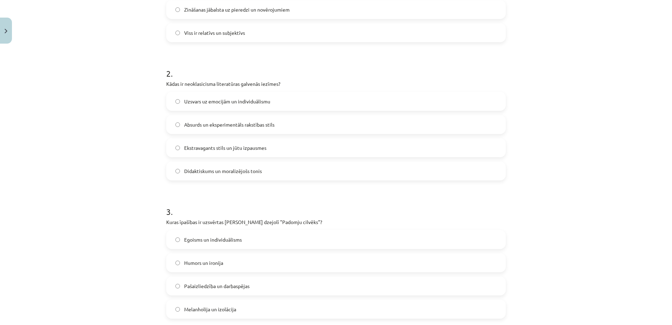
click at [243, 170] on span "Didaktiskums un moralizējošs tonis" at bounding box center [223, 170] width 78 height 7
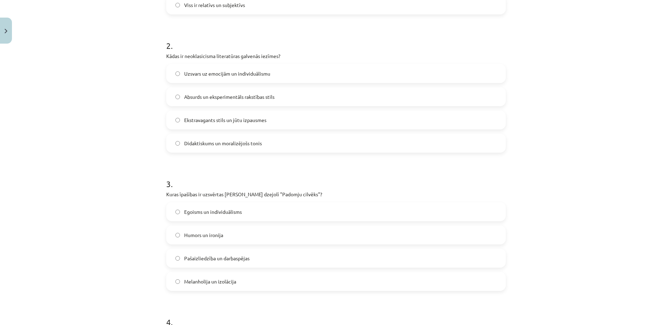
scroll to position [327, 0]
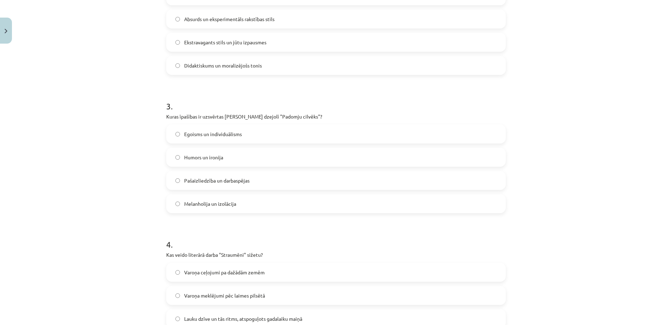
click at [241, 182] on span "Pašaizliedzība un darbaspējas" at bounding box center [216, 180] width 65 height 7
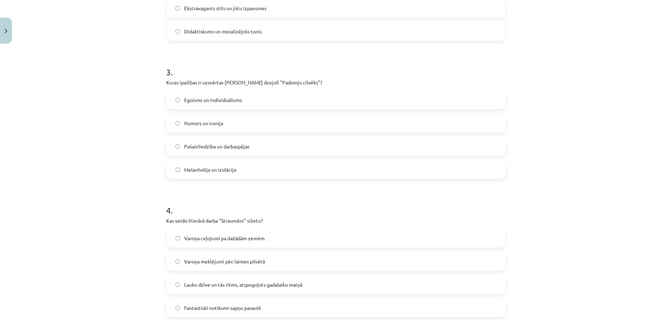
scroll to position [468, 0]
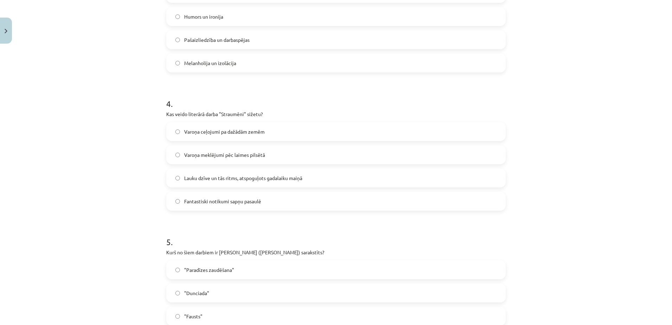
click at [229, 175] on span "Lauku dzīve un tās ritms, atspoguļots gadalaiku maiņā" at bounding box center [243, 177] width 118 height 7
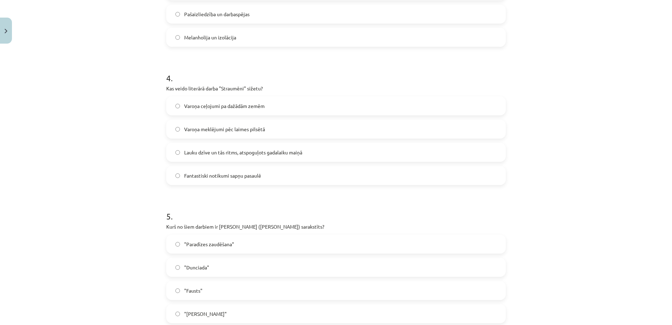
scroll to position [573, 0]
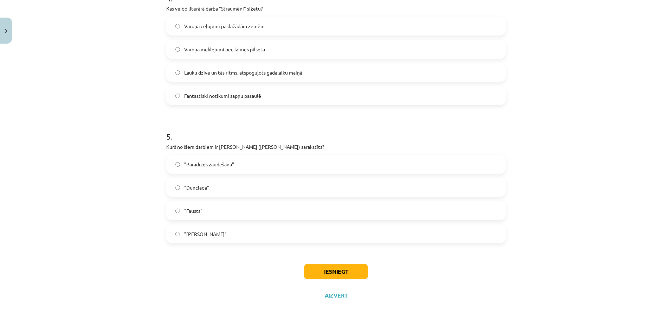
click at [220, 192] on label ""Dunciada"" at bounding box center [336, 188] width 338 height 18
click at [325, 273] on button "Iesniegt" at bounding box center [336, 271] width 64 height 15
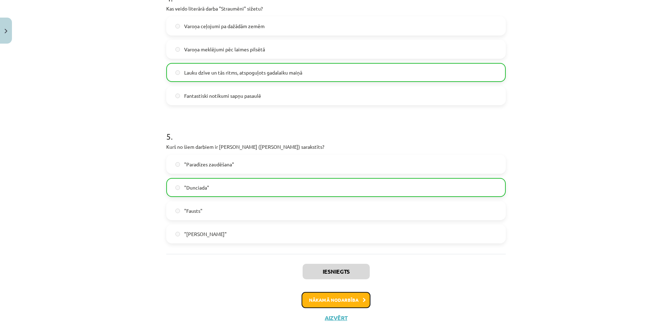
click at [327, 299] on button "Nākamā nodarbība" at bounding box center [336, 300] width 69 height 16
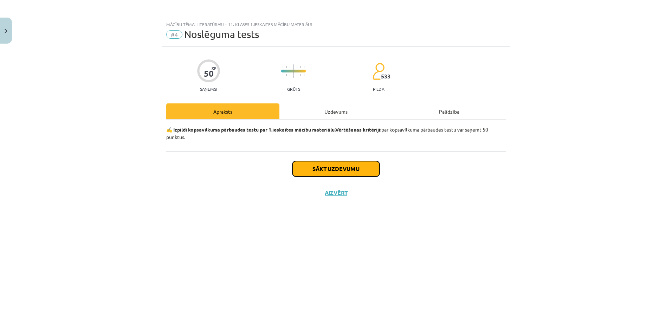
click at [361, 167] on button "Sākt uzdevumu" at bounding box center [335, 168] width 87 height 15
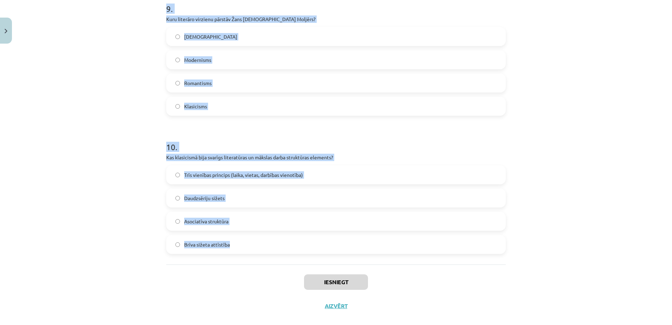
scroll to position [1264, 0]
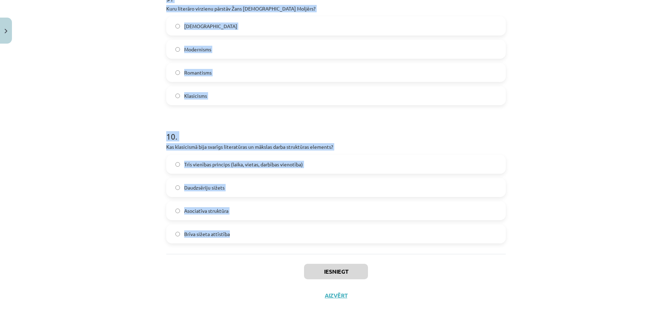
drag, startPoint x: 162, startPoint y: 152, endPoint x: 274, endPoint y: 223, distance: 132.0
copy form "1 . Kāda bija padomju literatūras galvenā ideoloģiskā funkcija? Pārnest lasītāj…"
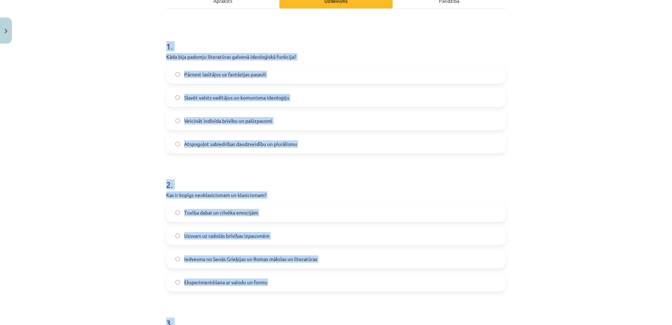
scroll to position [104, 0]
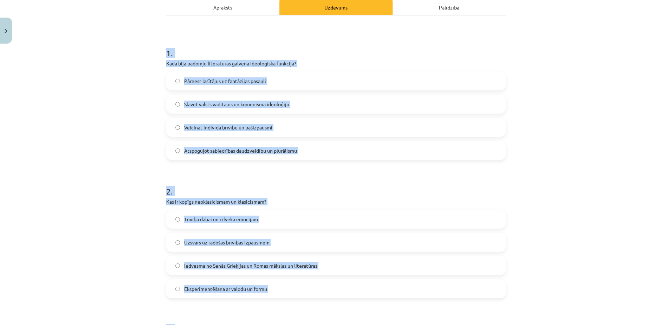
click at [263, 100] on label "Slavēt valsts vadītājus un komunisma ideoloģiju" at bounding box center [336, 104] width 338 height 18
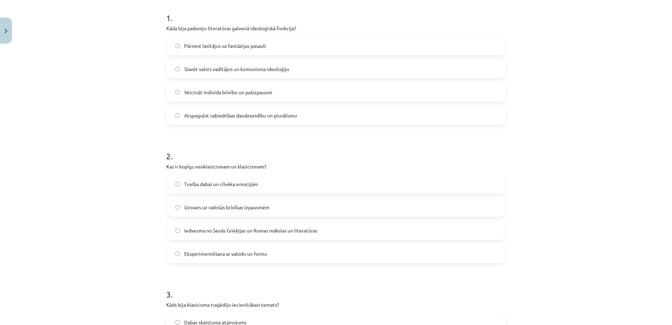
click at [239, 230] on span "Iedvesma no Senās Grieķijas un Romas mākslas un literatūras" at bounding box center [250, 230] width 133 height 7
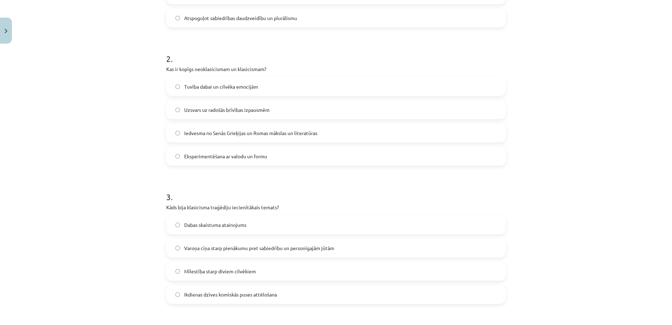
scroll to position [280, 0]
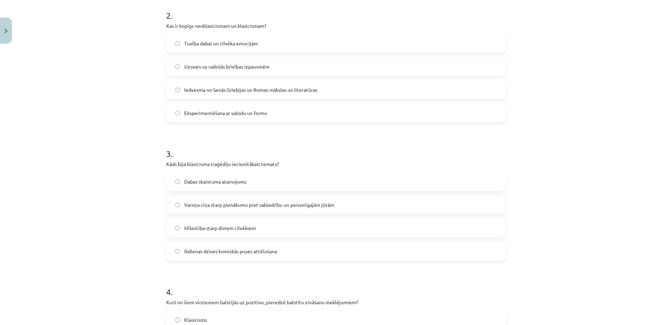
click at [233, 206] on span "Varoņa cīņa starp pienākumu pret sabiedrību un personīgajām jūtām" at bounding box center [259, 204] width 150 height 7
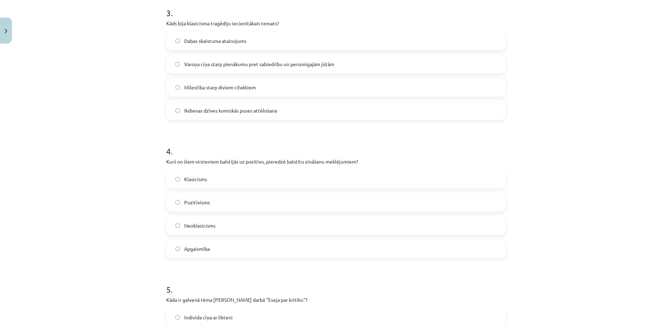
click at [224, 205] on label "Pozitīvisms" at bounding box center [336, 202] width 338 height 18
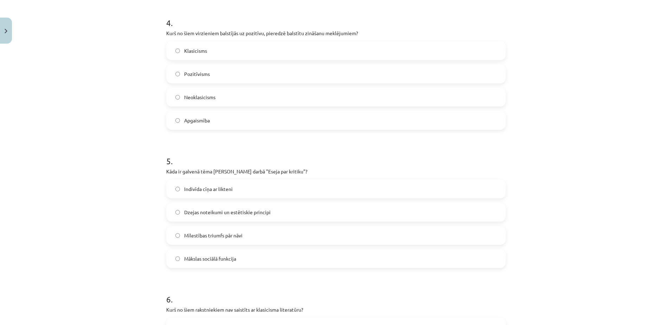
scroll to position [596, 0]
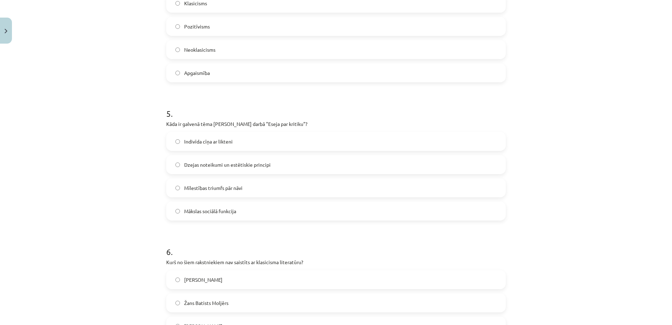
click at [236, 156] on label "Dzejas noteikumi un estētiskie principi" at bounding box center [336, 165] width 338 height 18
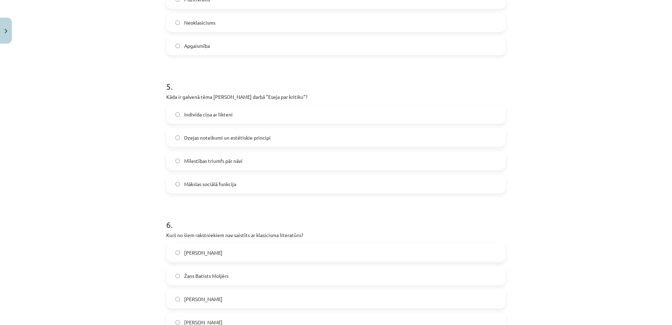
scroll to position [737, 0]
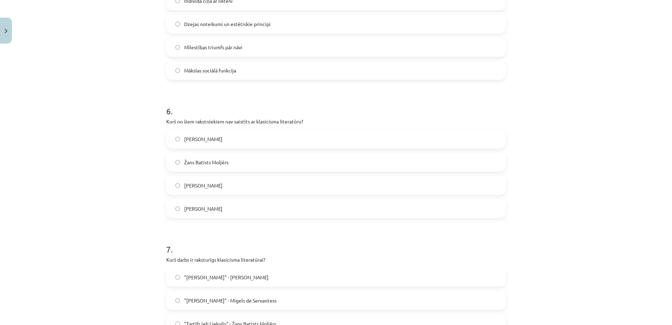
click at [237, 141] on label "Vilis Lācis" at bounding box center [336, 139] width 338 height 18
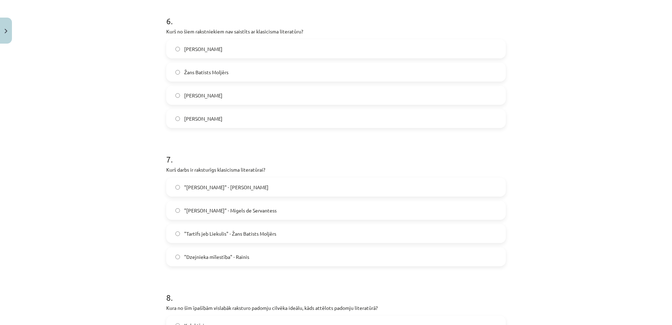
scroll to position [842, 0]
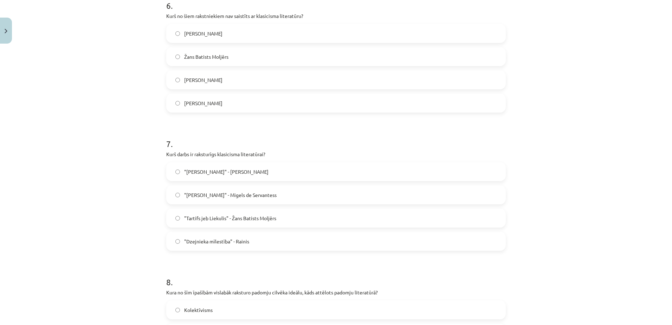
click at [239, 222] on label ""Tartifs jeb Liekulis" - Žans Batists Moljērs" at bounding box center [336, 218] width 338 height 18
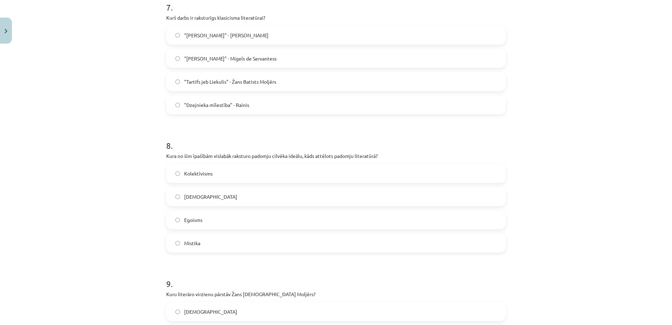
scroll to position [983, 0]
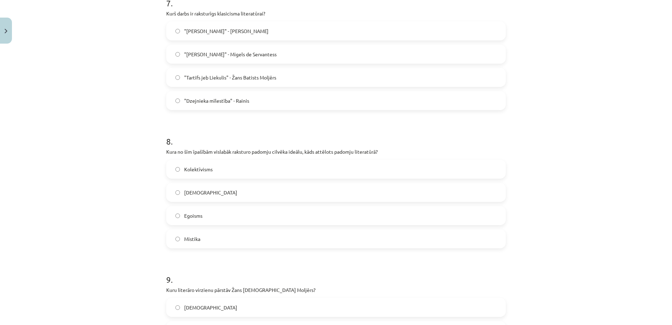
click at [226, 167] on label "Kolektīvisms" at bounding box center [336, 169] width 338 height 18
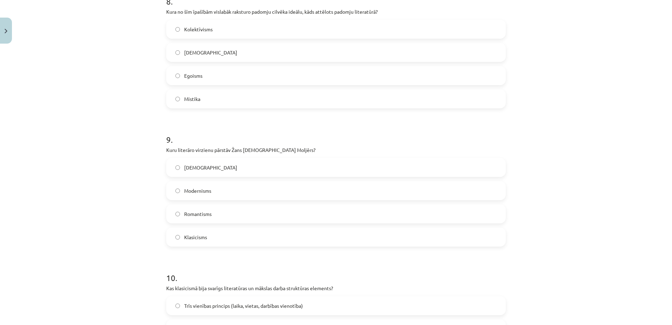
scroll to position [1124, 0]
click at [211, 242] on label "Klasicisms" at bounding box center [336, 236] width 338 height 18
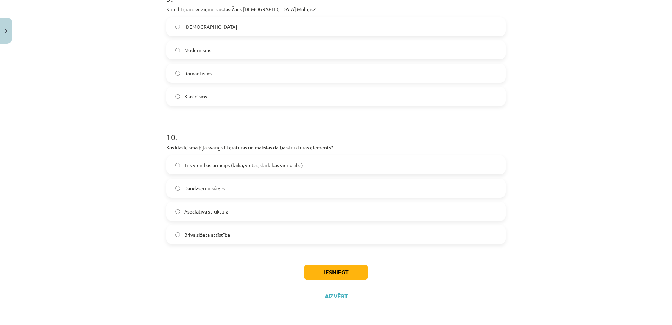
scroll to position [1264, 0]
click at [232, 159] on label "Trīs vienības princips (laika, vietas, darbības vienotība)" at bounding box center [336, 164] width 338 height 18
click at [335, 269] on button "Iesniegt" at bounding box center [336, 271] width 64 height 15
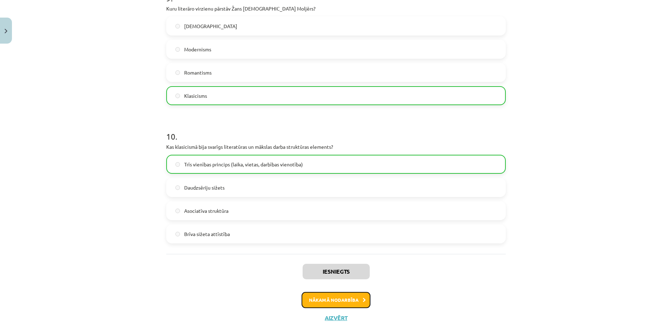
click at [340, 298] on button "Nākamā nodarbība" at bounding box center [336, 300] width 69 height 16
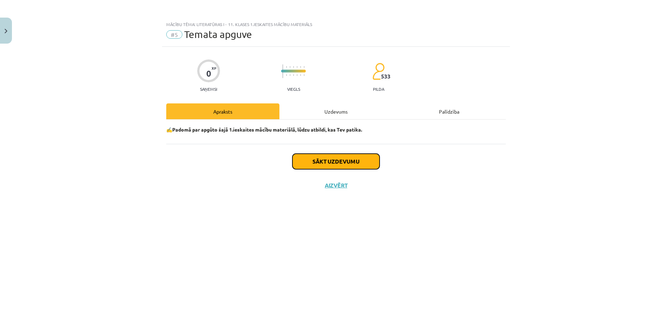
click at [353, 159] on button "Sākt uzdevumu" at bounding box center [335, 161] width 87 height 15
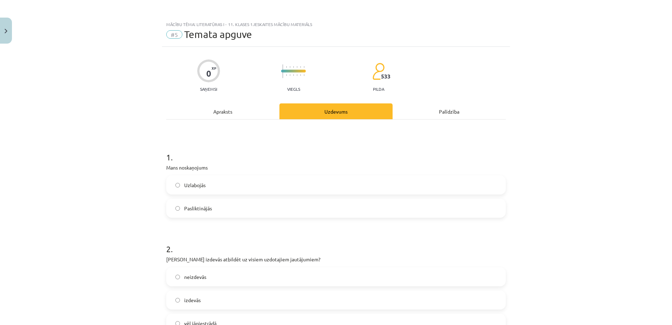
click at [220, 189] on label "Uzlabojās" at bounding box center [336, 185] width 338 height 18
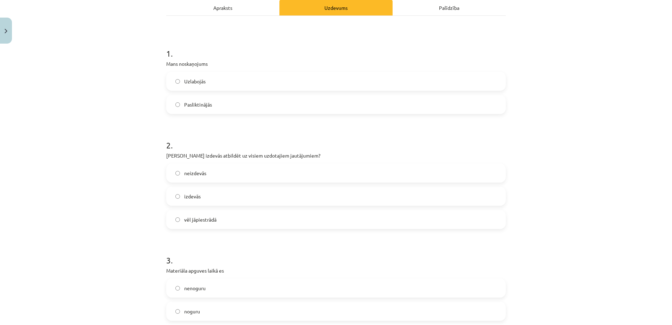
scroll to position [105, 0]
click at [225, 192] on label "izdevās" at bounding box center [336, 195] width 338 height 18
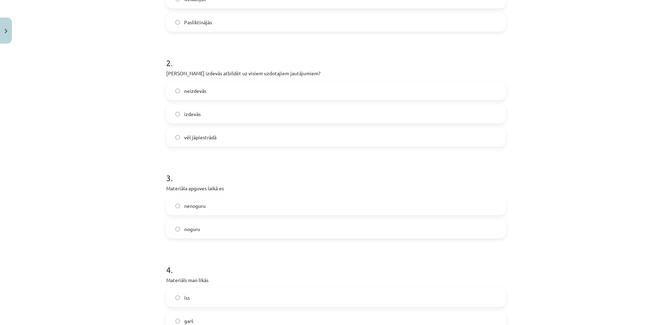
scroll to position [211, 0]
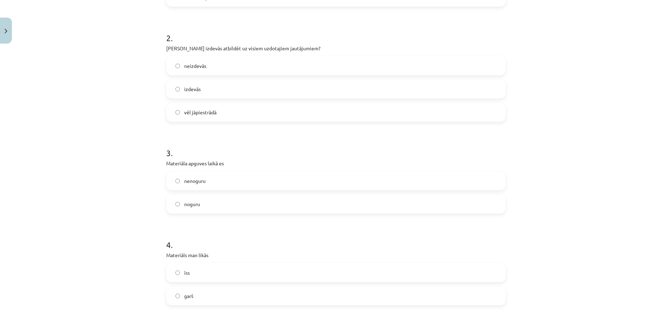
click at [225, 201] on label "noguru" at bounding box center [336, 204] width 338 height 18
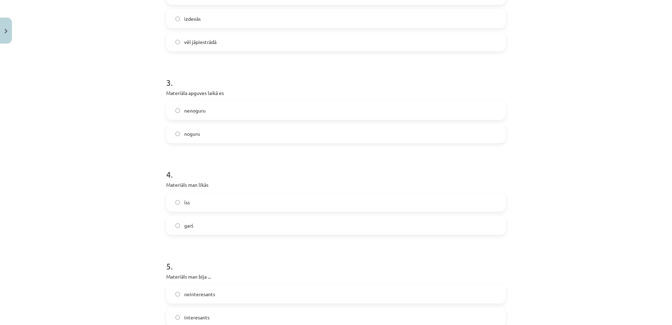
click at [224, 222] on label "garš" at bounding box center [336, 226] width 338 height 18
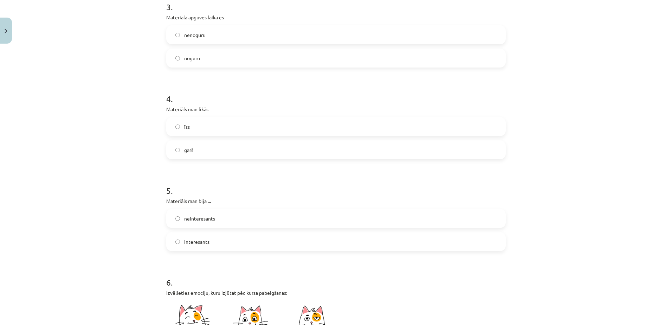
scroll to position [387, 0]
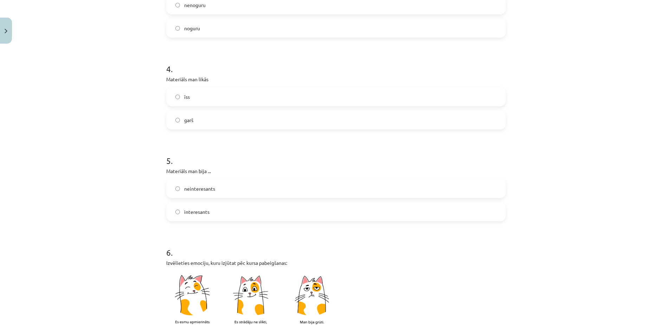
click at [225, 205] on label "interesants" at bounding box center [336, 212] width 338 height 18
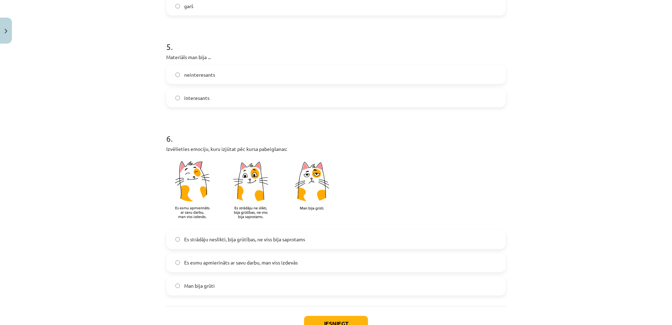
scroll to position [527, 0]
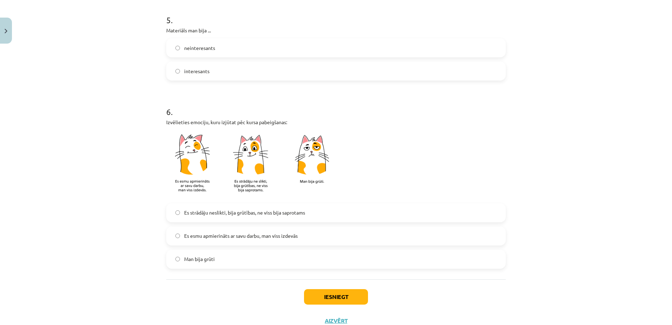
click at [249, 241] on label "Es esmu apmierināts ar savu darbu, man viss izdevās" at bounding box center [336, 236] width 338 height 18
click at [342, 295] on button "Iesniegt" at bounding box center [336, 296] width 64 height 15
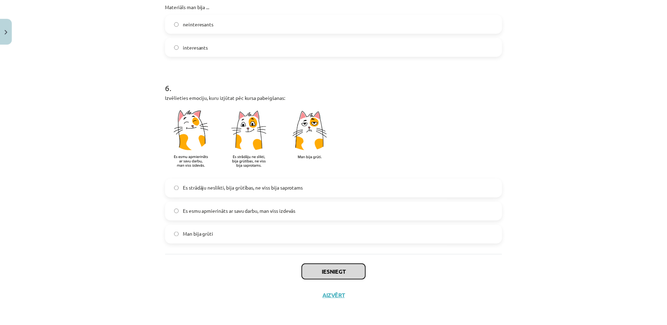
scroll to position [553, 0]
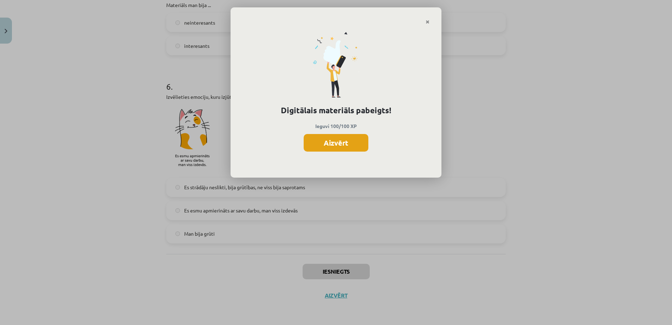
click at [339, 147] on button "Aizvērt" at bounding box center [336, 143] width 65 height 18
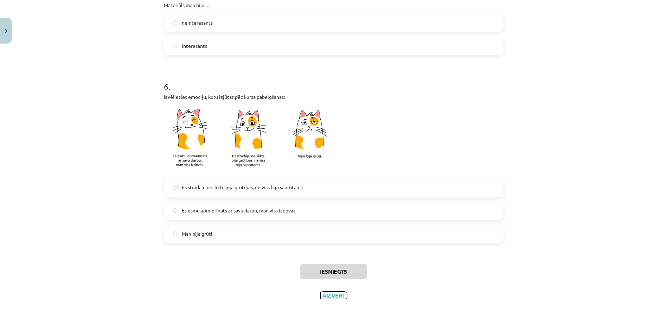
click at [330, 294] on button "Aizvērt" at bounding box center [333, 295] width 27 height 7
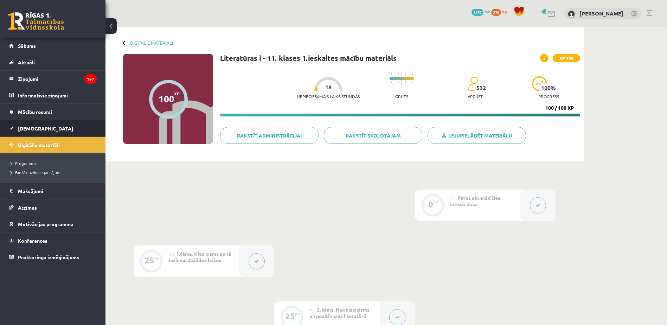
click at [52, 127] on link "[DEMOGRAPHIC_DATA]" at bounding box center [53, 128] width 88 height 16
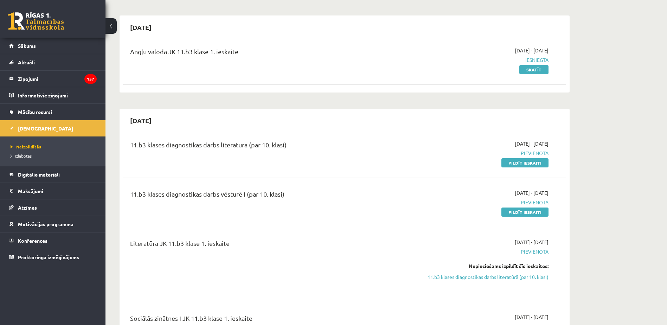
scroll to position [70, 0]
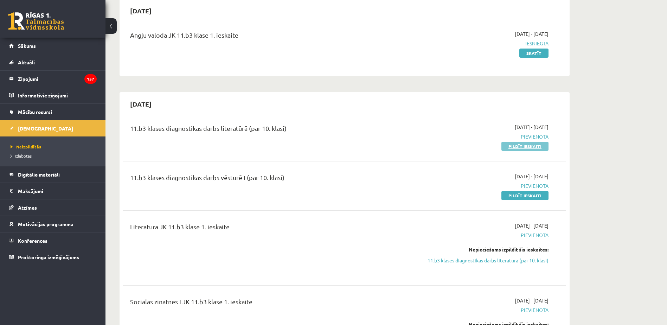
click at [519, 146] on link "Pildīt ieskaiti" at bounding box center [524, 146] width 47 height 9
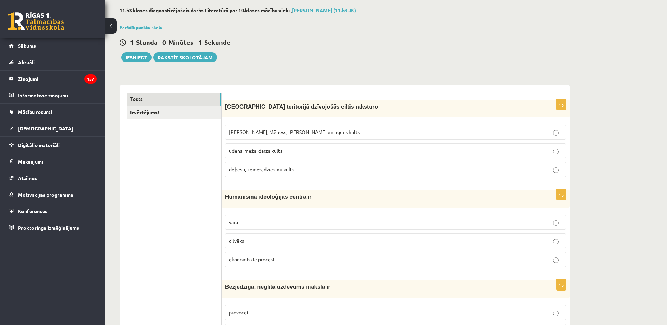
scroll to position [35, 0]
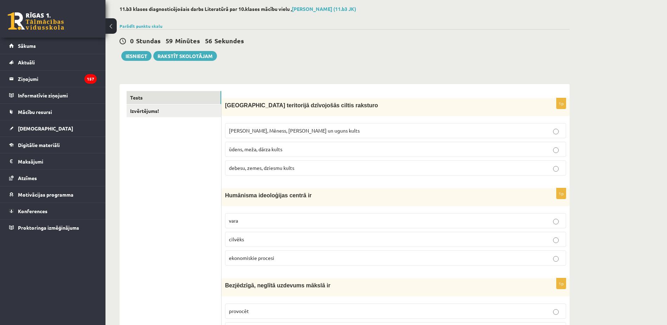
click at [300, 130] on span "[PERSON_NAME], Mēness, [PERSON_NAME] un uguns kults" at bounding box center [294, 130] width 131 height 6
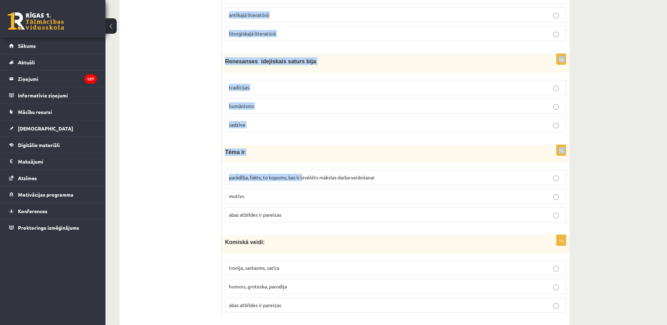
scroll to position [2605, 0]
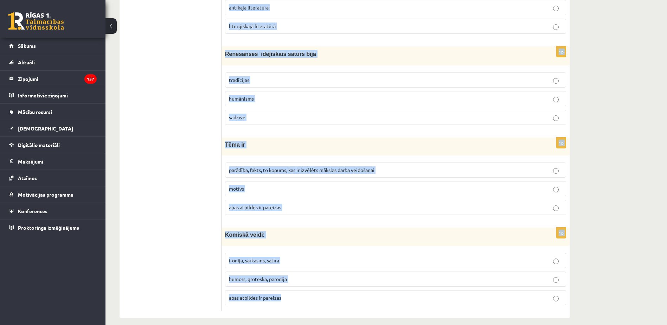
drag, startPoint x: 224, startPoint y: 104, endPoint x: 339, endPoint y: 286, distance: 215.0
copy form "Loremips dolorsitam consectetu adipis elitsedd Eiusmo, Tempor, Incidid ut labor…"
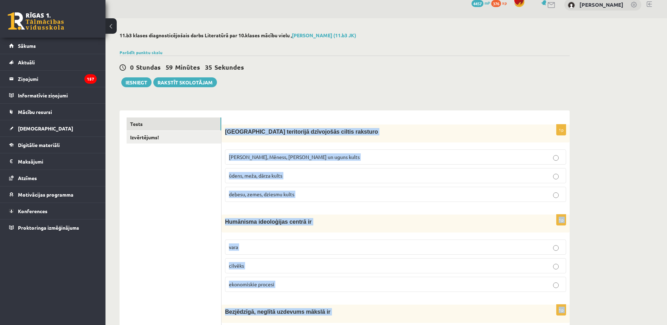
scroll to position [0, 0]
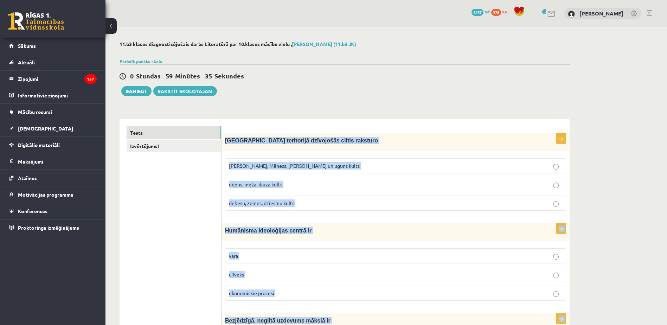
click at [347, 153] on div "1p [GEOGRAPHIC_DATA] teritorijā dzīvojošās ciltis raksturo [PERSON_NAME], Mēnes…" at bounding box center [395, 174] width 348 height 83
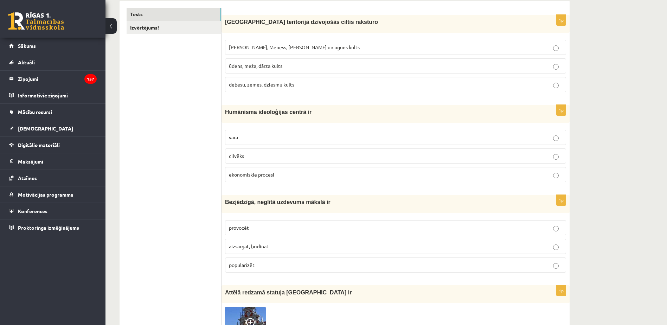
scroll to position [141, 0]
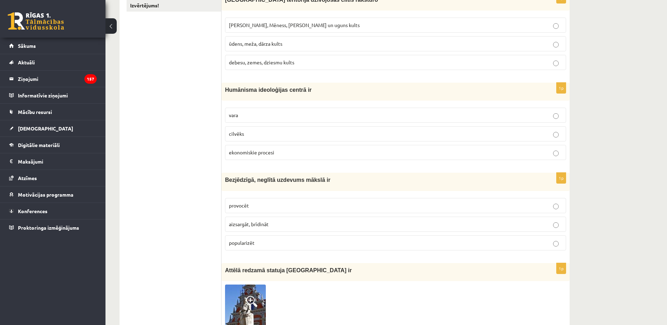
click at [310, 134] on p "cilvēks" at bounding box center [395, 133] width 333 height 7
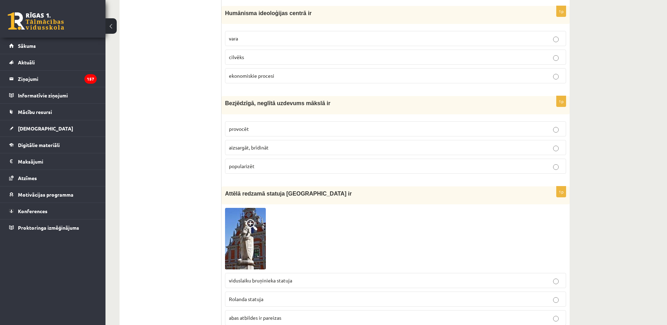
scroll to position [246, 0]
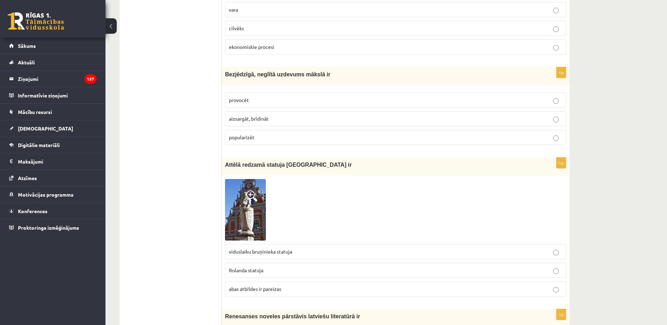
click at [309, 98] on p "provocēt" at bounding box center [395, 99] width 333 height 7
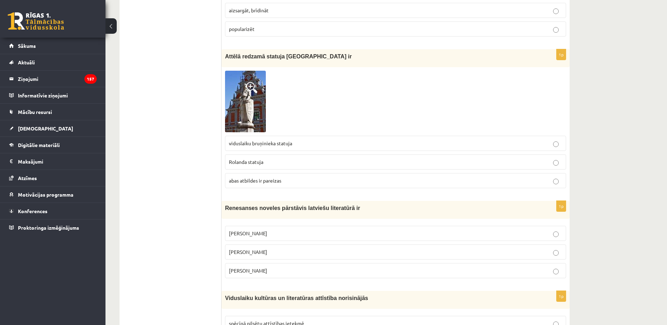
scroll to position [352, 0]
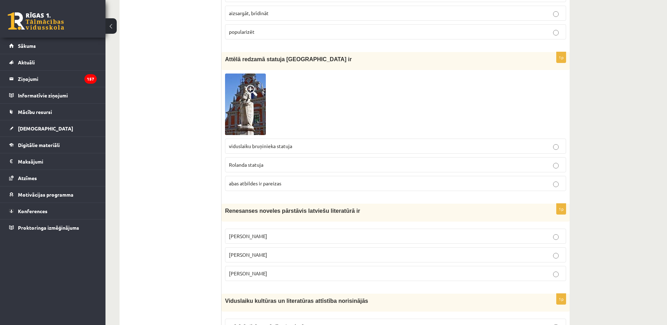
click at [304, 166] on p "Rolanda statuja" at bounding box center [395, 164] width 333 height 7
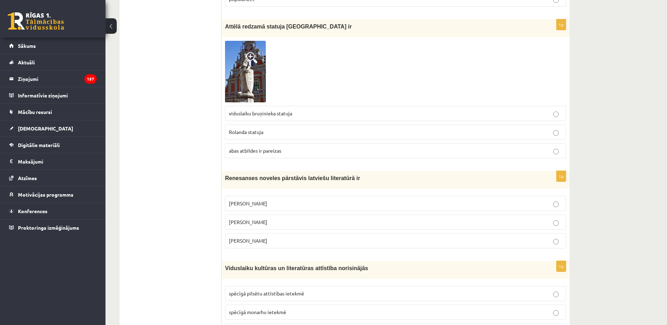
scroll to position [492, 0]
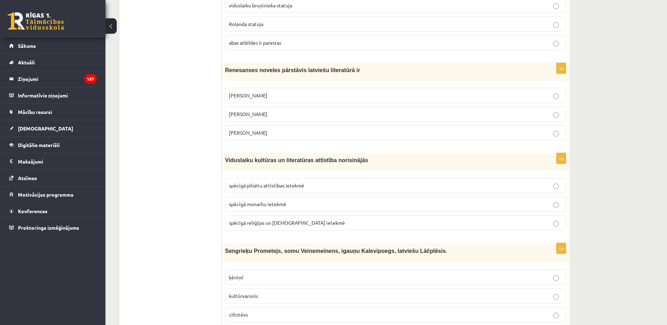
click at [295, 131] on p "Jānis Ezeriņš" at bounding box center [395, 132] width 333 height 7
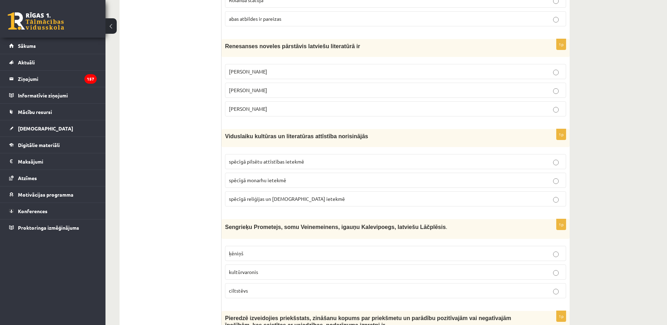
scroll to position [527, 0]
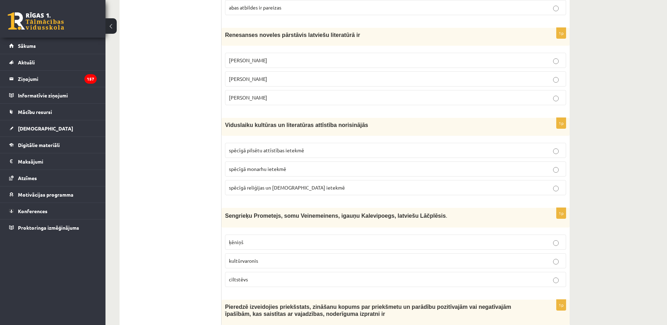
click at [310, 187] on p "spēcīgā reliģijas un baznīcas ietekmē" at bounding box center [395, 187] width 333 height 7
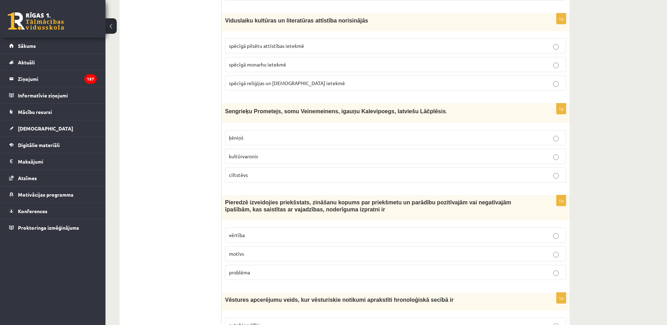
scroll to position [633, 0]
click at [279, 153] on p "kultūrvaronis" at bounding box center [395, 155] width 333 height 7
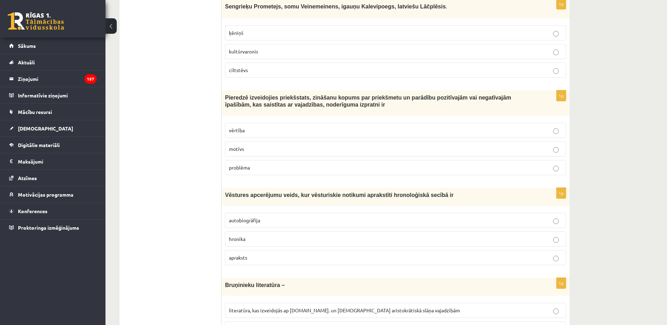
scroll to position [738, 0]
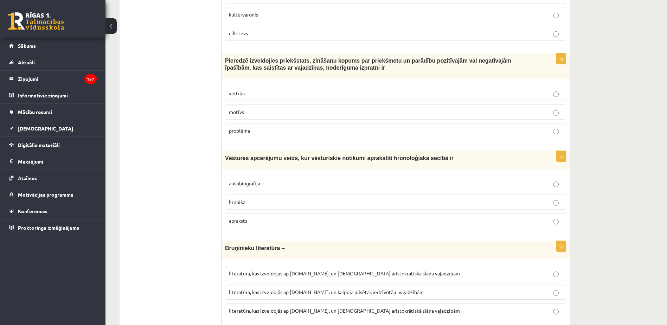
click at [281, 94] on p "vērtība" at bounding box center [395, 93] width 333 height 7
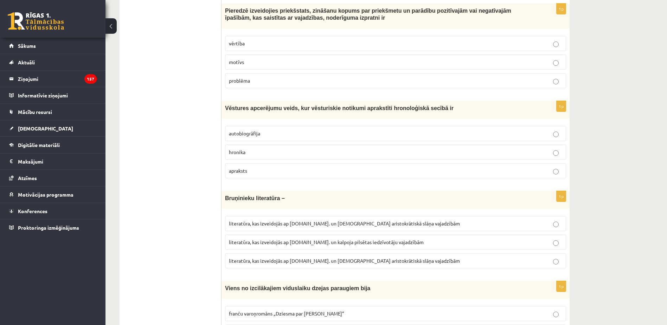
scroll to position [844, 0]
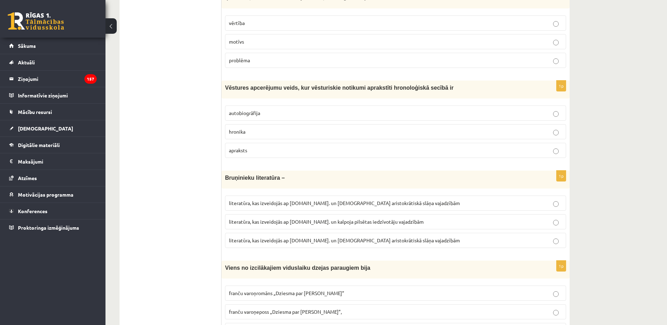
click at [276, 134] on p "hronika" at bounding box center [395, 131] width 333 height 7
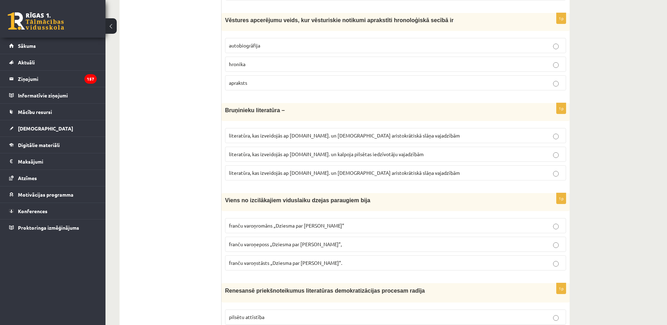
scroll to position [914, 0]
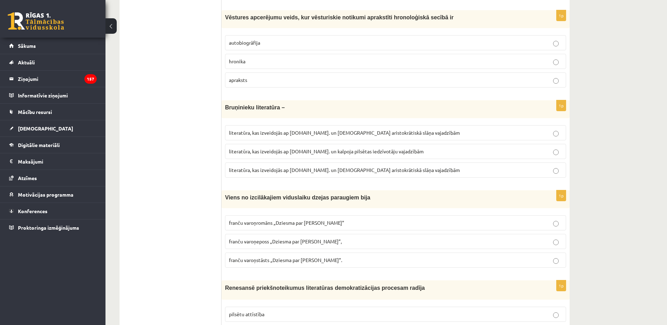
click at [307, 175] on label "literatūra, kas izveidojās ap 12.gs. un kalpoja aristokrātiskā slāņa vajadzībām" at bounding box center [395, 169] width 341 height 15
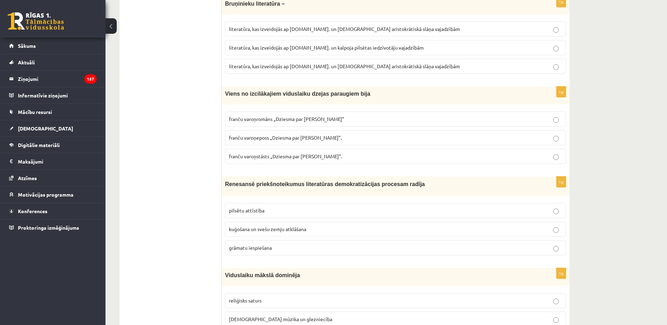
scroll to position [1019, 0]
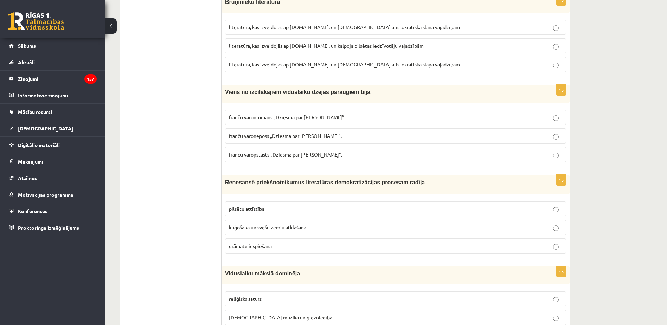
click at [288, 245] on p "grāmatu iespiešana" at bounding box center [395, 245] width 333 height 7
click at [298, 136] on span "franču varoņeposs „Dziesma par Rolandu”," at bounding box center [285, 136] width 113 height 6
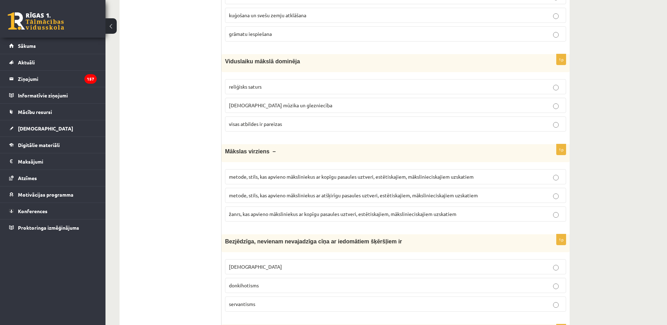
scroll to position [1230, 0]
click at [293, 124] on p "visas atbildes ir pareizas" at bounding box center [395, 124] width 333 height 7
click at [301, 179] on span "metode, stils, kas apvieno māksliniekus ar kopīgu pasaules uztveri, estētiskaji…" at bounding box center [351, 177] width 245 height 6
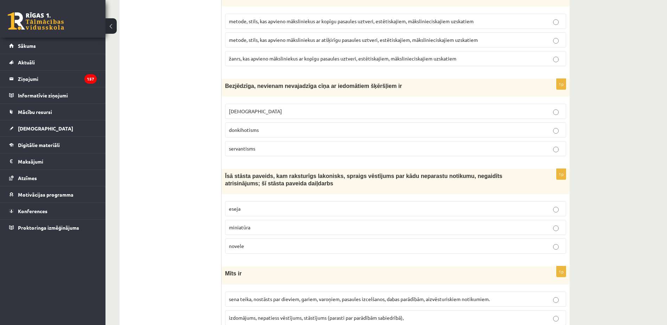
scroll to position [1406, 0]
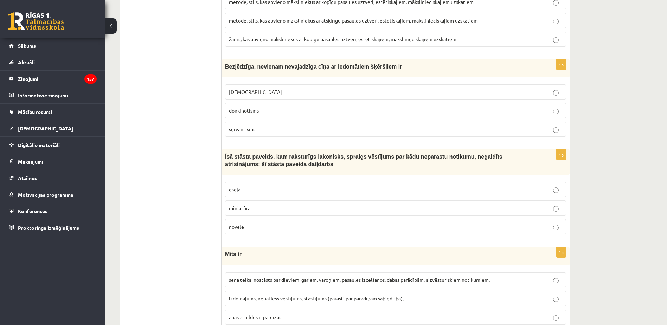
click at [286, 110] on p "donkihotisms" at bounding box center [395, 110] width 333 height 7
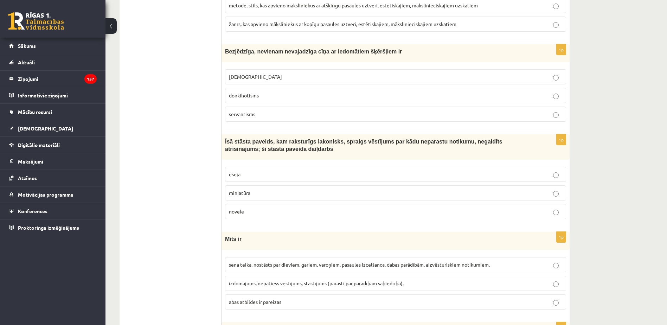
scroll to position [1441, 0]
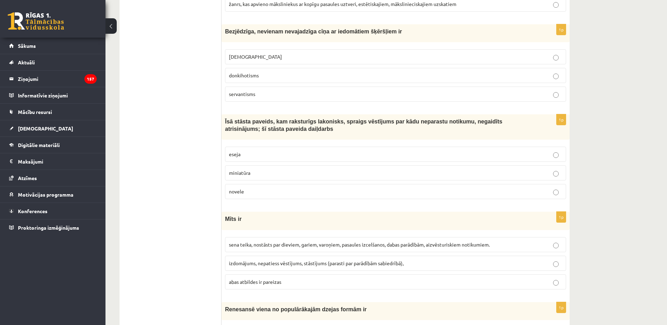
click at [277, 191] on p "novele" at bounding box center [395, 191] width 333 height 7
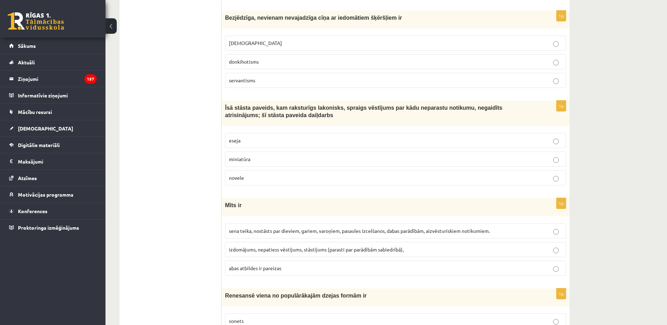
scroll to position [1547, 0]
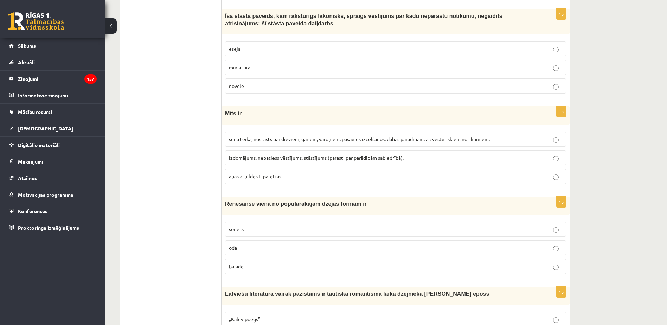
click at [301, 137] on span "sena teika, nostāsts par dieviem, gariem, varoņiem, pasaules izcelšanos, dabas …" at bounding box center [359, 139] width 261 height 6
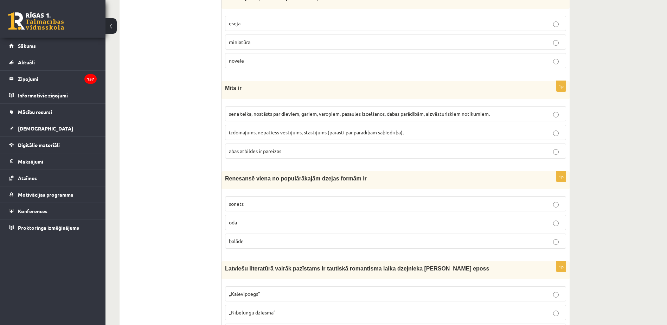
scroll to position [1652, 0]
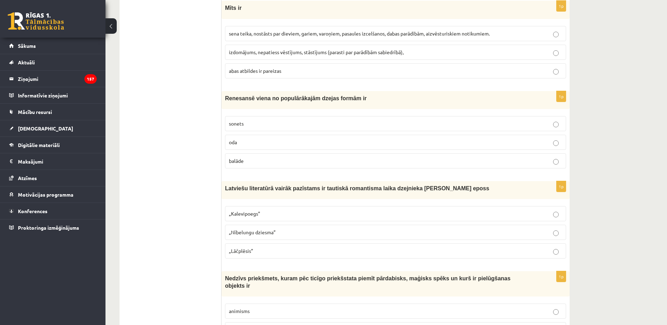
click at [276, 127] on p "sonets" at bounding box center [395, 123] width 333 height 7
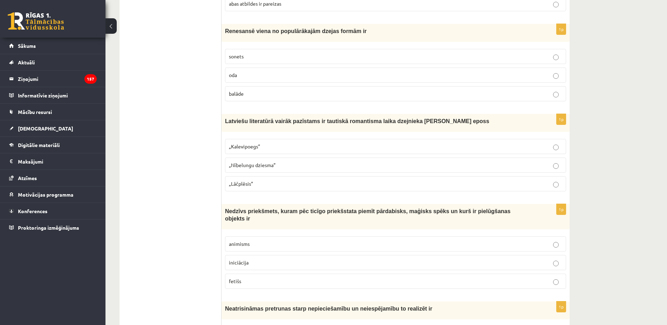
scroll to position [1723, 0]
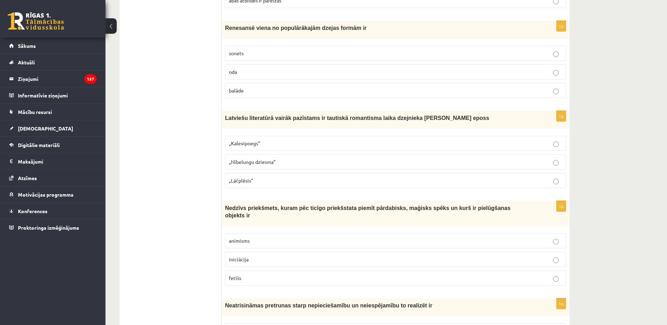
click at [283, 184] on p "„Lāčplēsis”" at bounding box center [395, 180] width 333 height 7
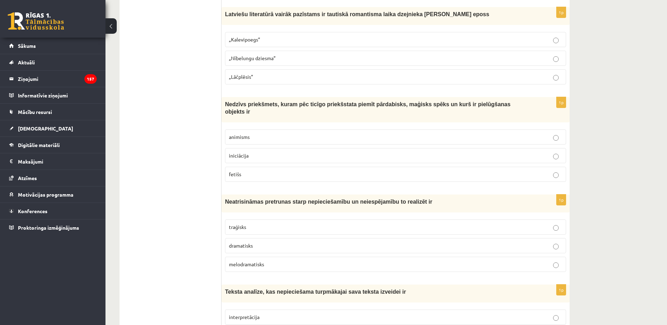
scroll to position [1863, 0]
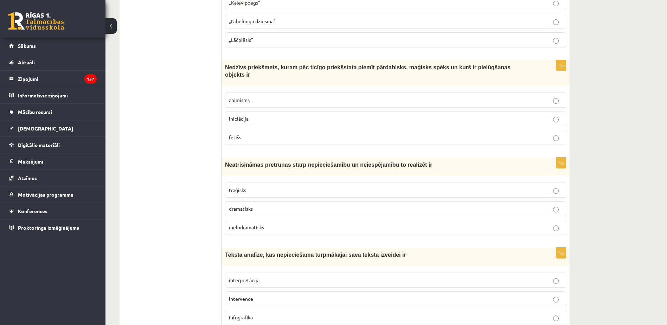
click at [278, 134] on p "fetišs" at bounding box center [395, 137] width 333 height 7
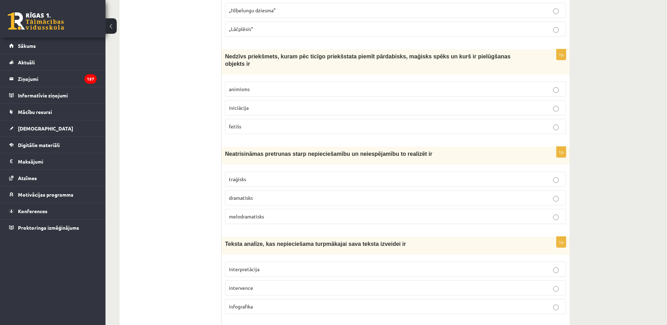
scroll to position [1898, 0]
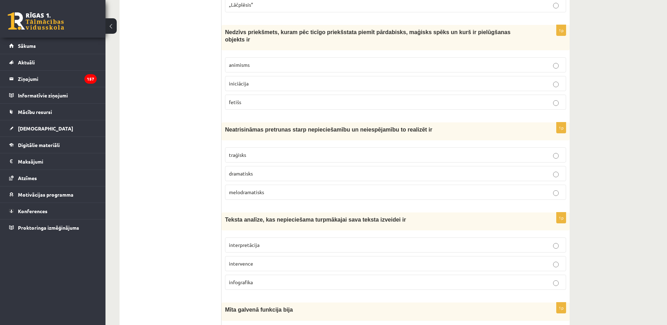
click at [284, 151] on p "traģisks" at bounding box center [395, 154] width 333 height 7
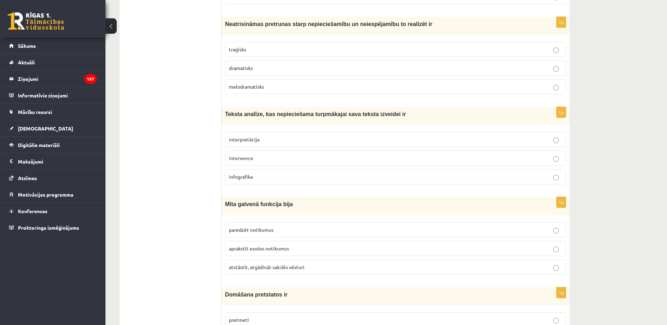
click at [273, 136] on p "interpretācija" at bounding box center [395, 139] width 333 height 7
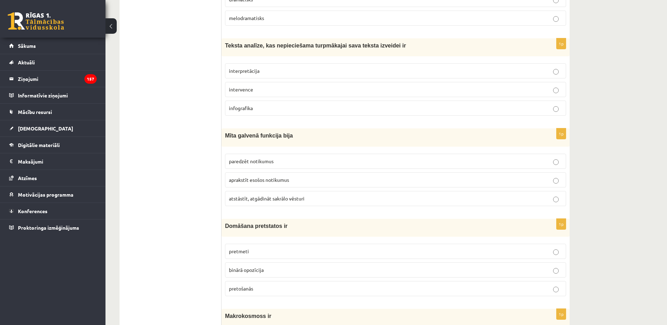
scroll to position [2074, 0]
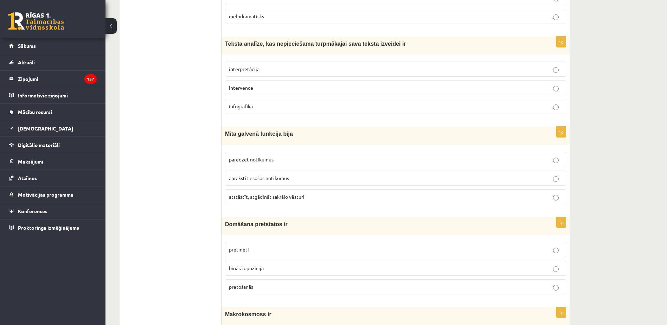
click at [269, 193] on p "atstāstīt, atgādināt sakrālo vēsturi" at bounding box center [395, 196] width 333 height 7
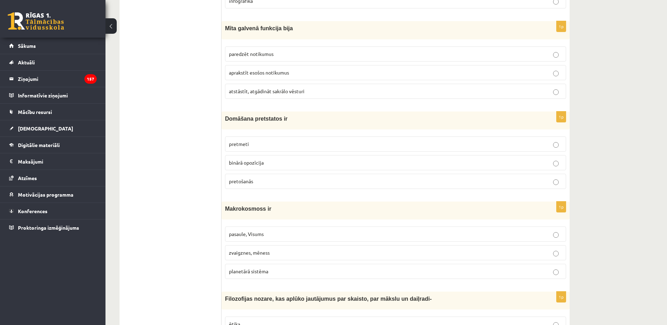
click at [276, 159] on p "binārā opozīcija" at bounding box center [395, 162] width 333 height 7
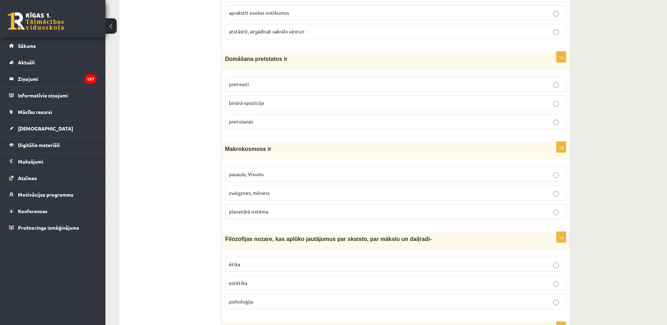
scroll to position [2250, 0]
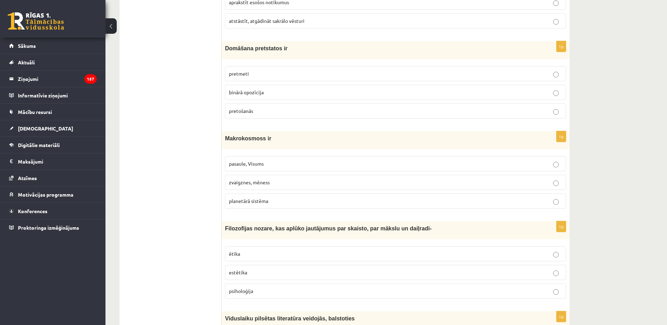
click at [272, 197] on p "planetārā sistēma" at bounding box center [395, 200] width 333 height 7
click at [271, 160] on p "pasaule, Visums" at bounding box center [395, 163] width 333 height 7
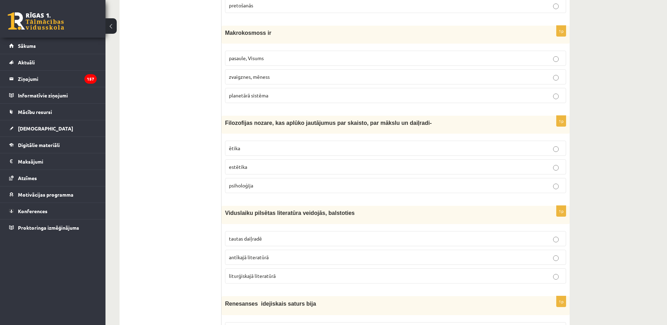
click at [285, 163] on p "estētika" at bounding box center [395, 166] width 333 height 7
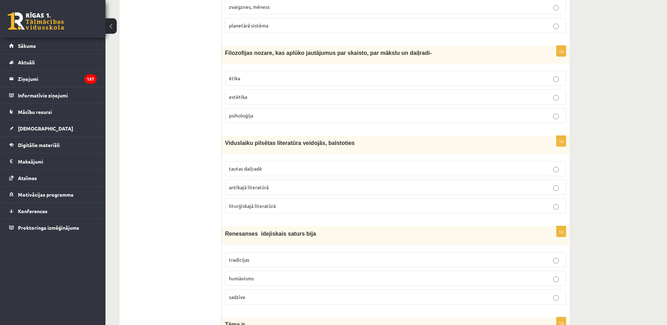
scroll to position [2426, 0]
click at [276, 165] on p "tautas daiļradē" at bounding box center [395, 168] width 333 height 7
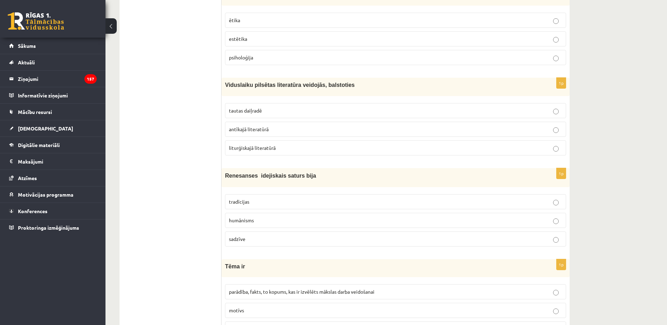
scroll to position [2496, 0]
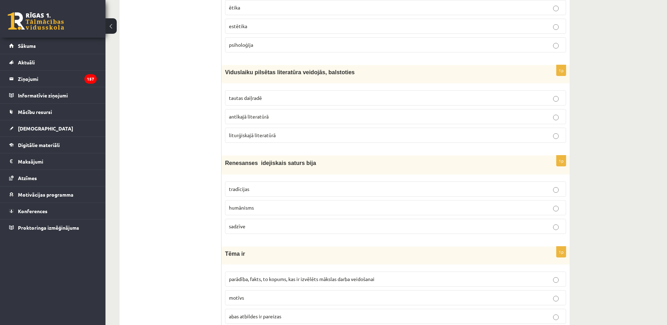
click at [270, 204] on p "humānisms" at bounding box center [395, 207] width 333 height 7
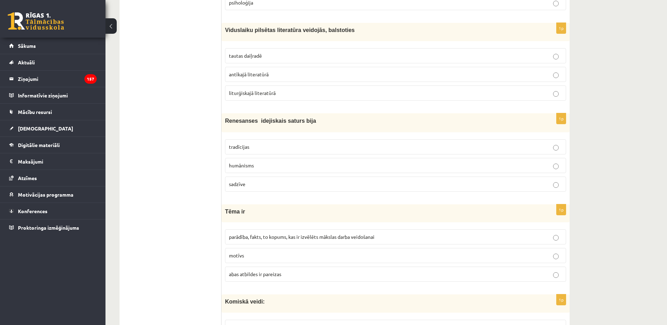
scroll to position [2601, 0]
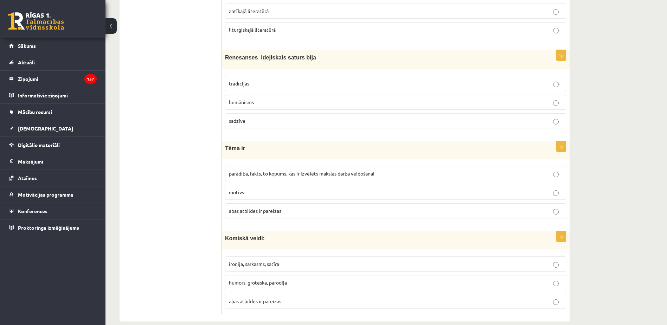
click at [271, 166] on label "parādība, fakts, to kopums, kas ir izvēlēts mākslas darba veidošanai" at bounding box center [395, 173] width 341 height 15
click at [279, 298] on span "abas atbildes ir pareizas" at bounding box center [255, 301] width 52 height 6
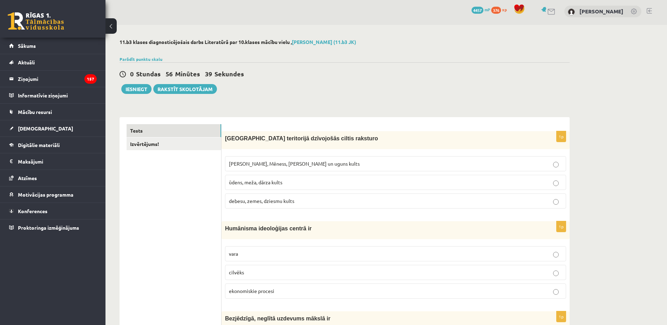
scroll to position [0, 0]
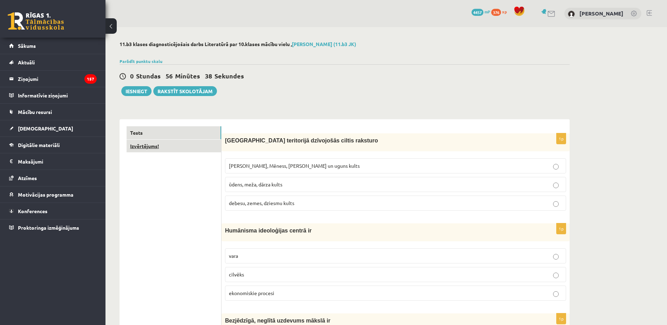
click at [182, 140] on link "Izvērtējums!" at bounding box center [174, 146] width 95 height 13
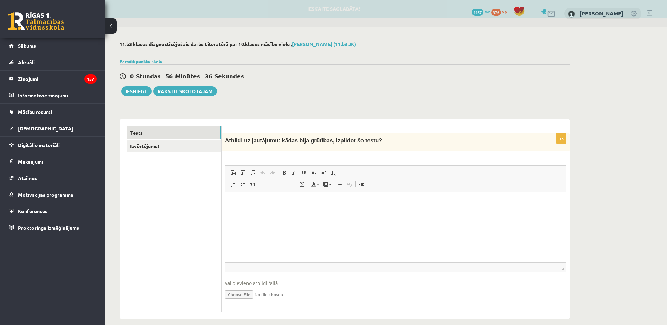
click at [182, 129] on link "Tests" at bounding box center [174, 132] width 95 height 13
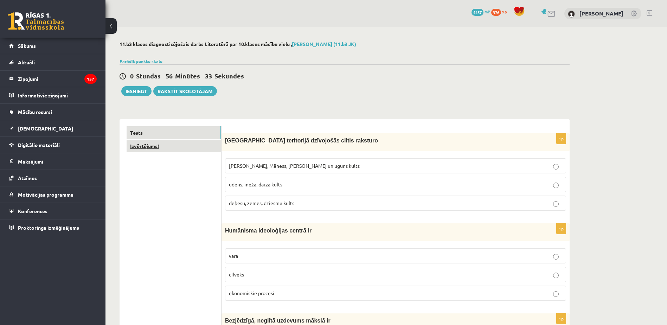
click at [185, 147] on link "Izvērtējums!" at bounding box center [174, 146] width 95 height 13
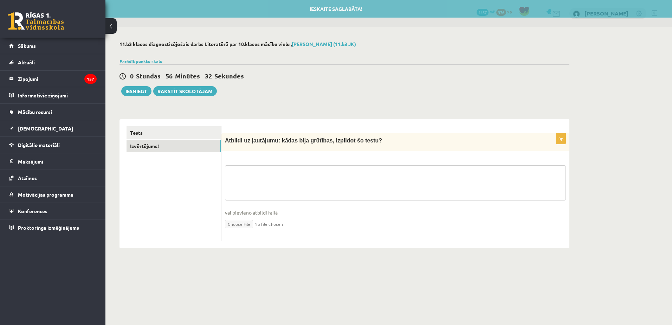
click at [265, 176] on textarea at bounding box center [395, 182] width 341 height 35
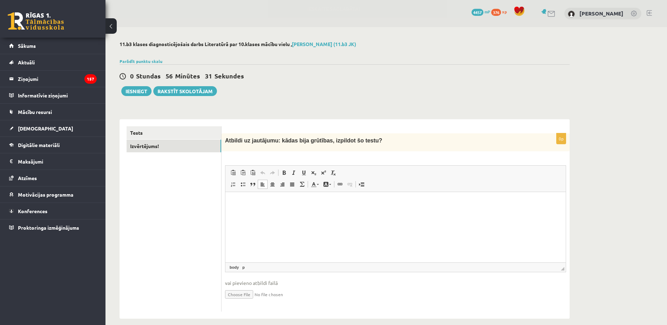
click at [264, 213] on html at bounding box center [395, 202] width 340 height 21
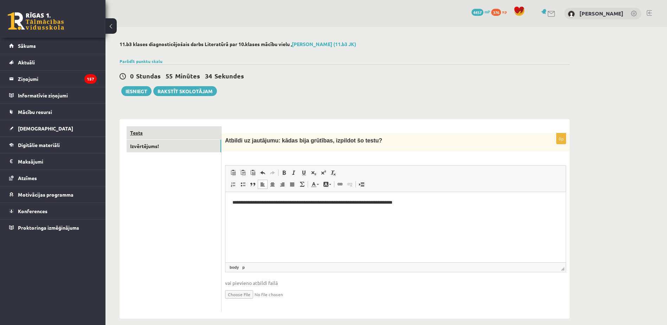
click at [173, 135] on link "Tests" at bounding box center [174, 132] width 95 height 13
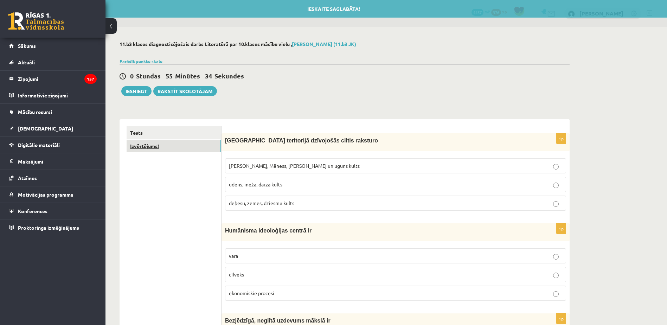
click at [175, 147] on link "Izvērtējums!" at bounding box center [174, 146] width 95 height 13
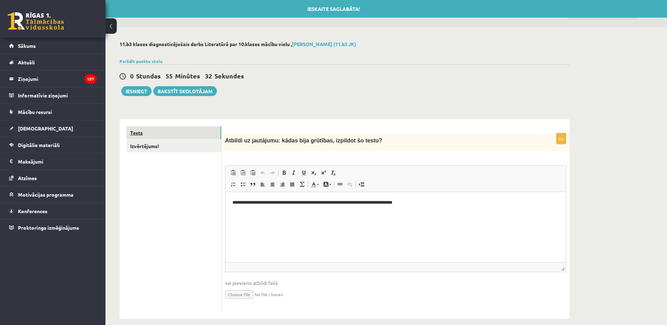
click at [179, 130] on link "Tests" at bounding box center [174, 132] width 95 height 13
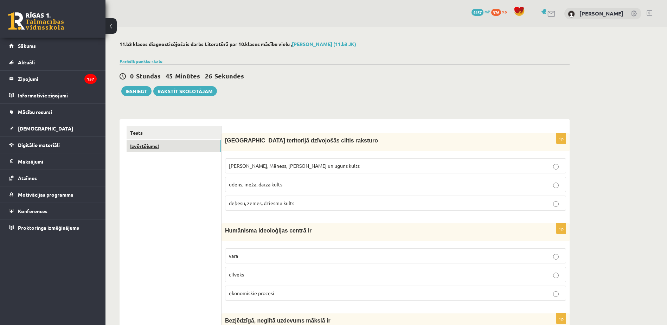
click at [195, 148] on link "Izvērtējums!" at bounding box center [174, 146] width 95 height 13
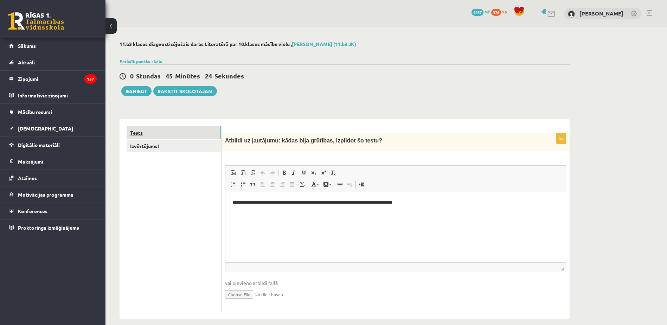
click at [199, 133] on link "Tests" at bounding box center [174, 132] width 95 height 13
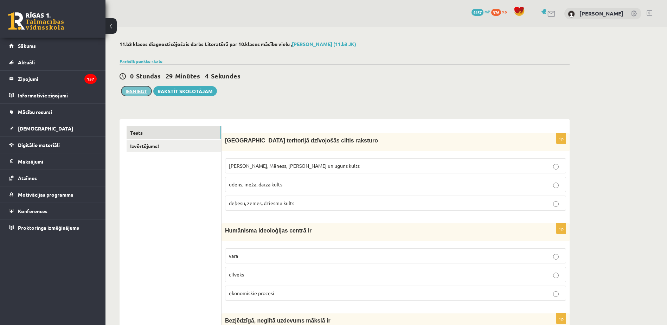
click at [129, 94] on button "Iesniegt" at bounding box center [136, 91] width 30 height 10
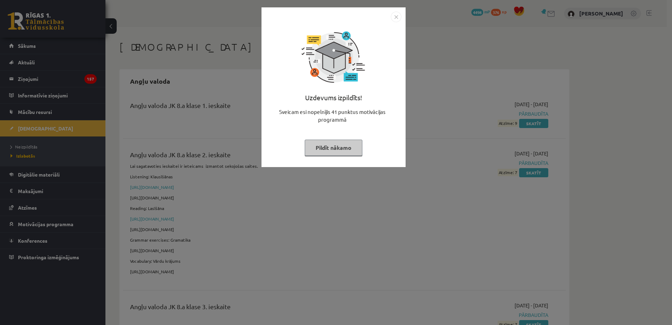
click at [394, 16] on img "Close" at bounding box center [396, 17] width 11 height 11
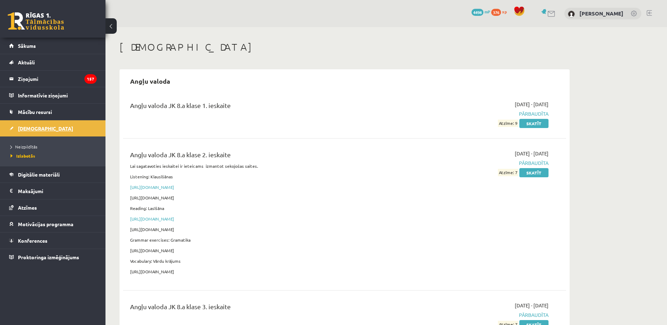
click at [38, 130] on span "[DEMOGRAPHIC_DATA]" at bounding box center [45, 128] width 55 height 6
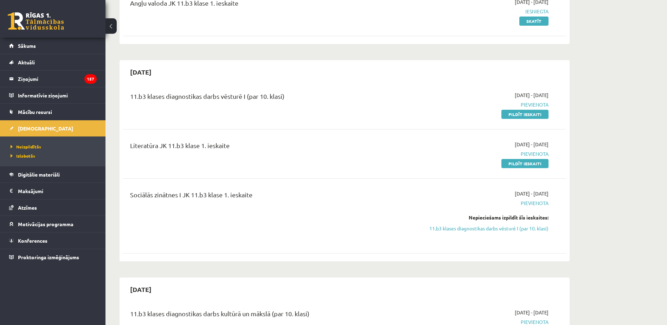
scroll to position [105, 0]
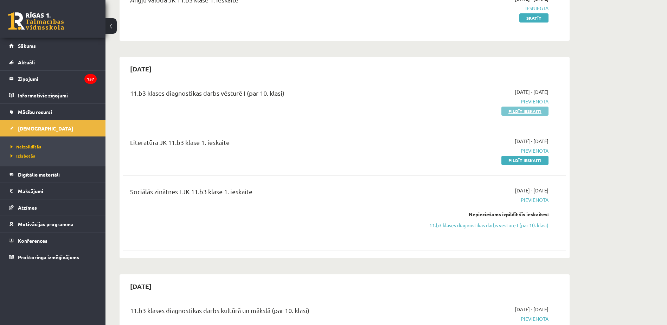
click at [512, 111] on link "Pildīt ieskaiti" at bounding box center [524, 111] width 47 height 9
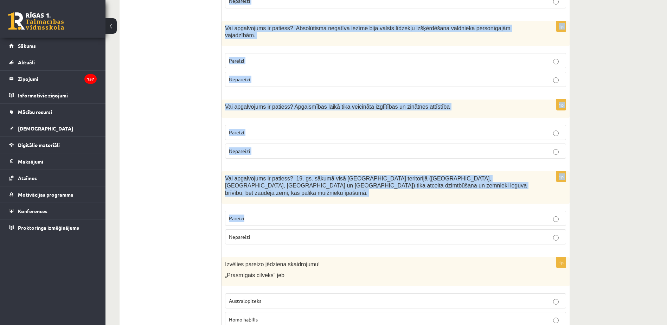
scroll to position [2311, 0]
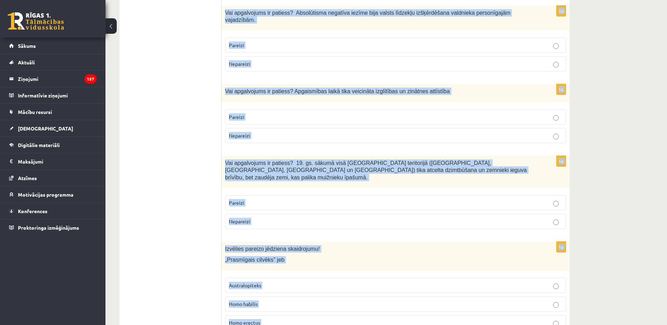
drag, startPoint x: 226, startPoint y: 103, endPoint x: 353, endPoint y: 288, distance: 224.4
copy form "Lor ipsumdolors am consect? Adipiscingel seddo Eiusmodt inci utlabore etdolo ma…"
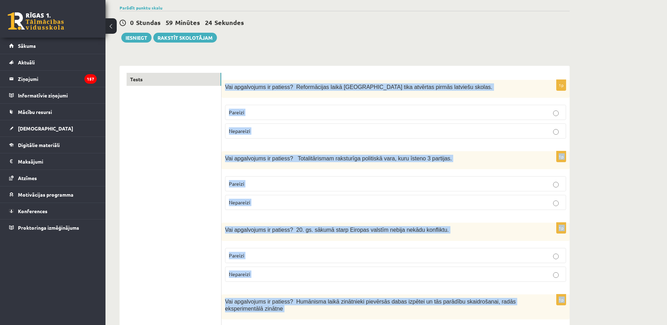
scroll to position [0, 0]
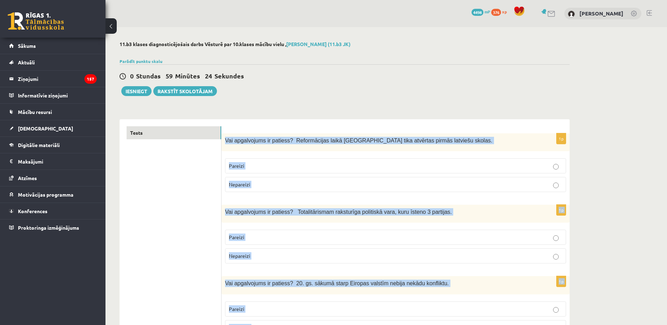
click at [305, 163] on p "Pareizi" at bounding box center [395, 165] width 333 height 7
click at [487, 151] on div "Vai apgalvojums ir patiess? Reformācijas laikā [GEOGRAPHIC_DATA] tika atvērtas …" at bounding box center [395, 142] width 348 height 18
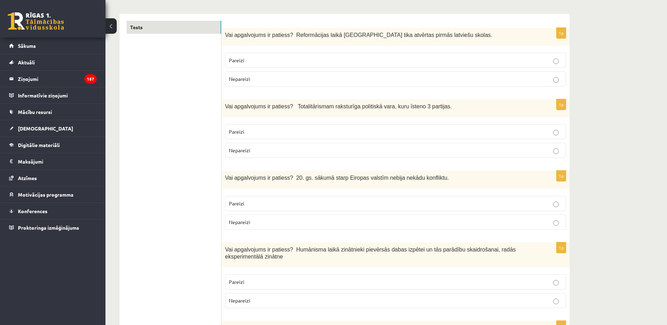
click at [285, 146] on label "Nepareizi" at bounding box center [395, 150] width 341 height 15
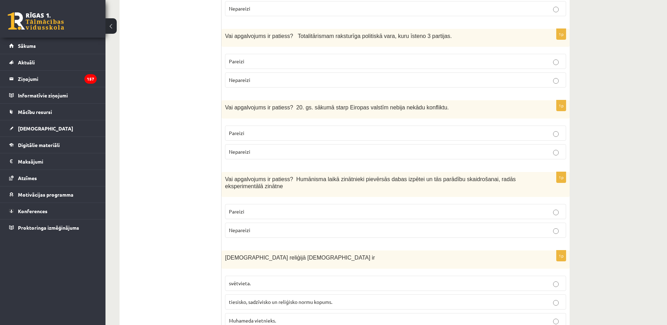
click at [285, 146] on label "Nepareizi" at bounding box center [395, 151] width 341 height 15
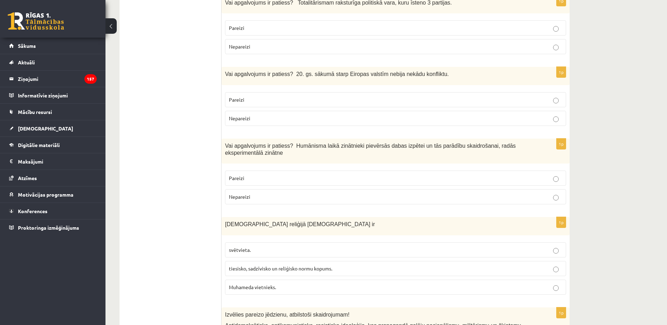
scroll to position [211, 0]
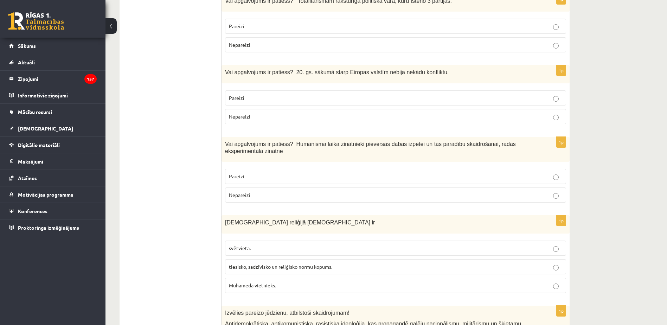
drag, startPoint x: 261, startPoint y: 173, endPoint x: 256, endPoint y: 172, distance: 5.4
click at [261, 173] on label "Pareizi" at bounding box center [395, 176] width 341 height 15
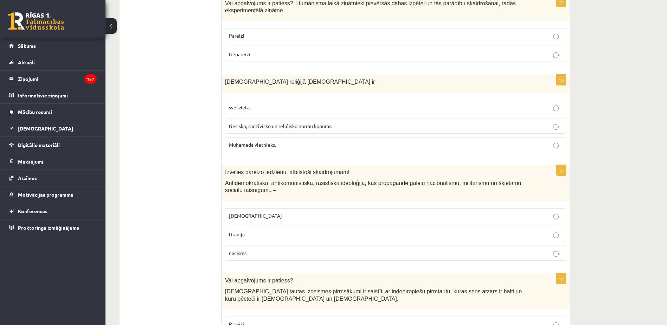
click at [296, 124] on span "tiesisko, sadzīvisko un reliģisko normu kopums." at bounding box center [280, 126] width 103 height 6
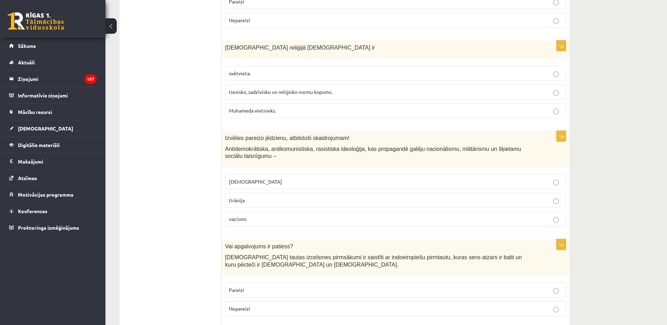
scroll to position [387, 0]
click at [278, 179] on p "fašisms" at bounding box center [395, 180] width 333 height 7
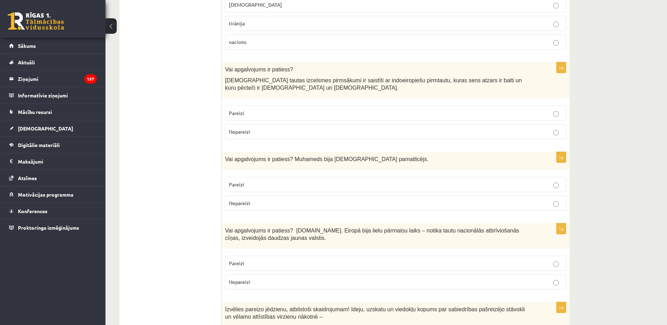
click at [265, 112] on p "Pareizi" at bounding box center [395, 112] width 333 height 7
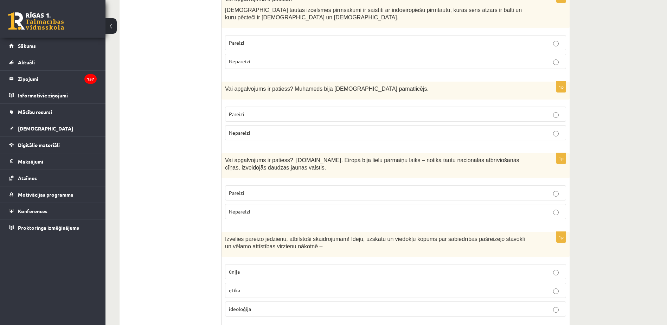
click at [266, 112] on p "Pareizi" at bounding box center [395, 113] width 333 height 7
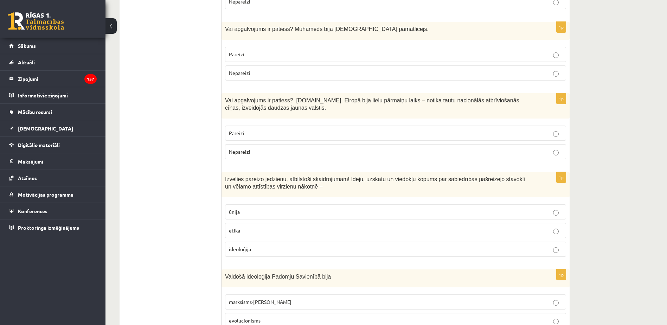
scroll to position [703, 0]
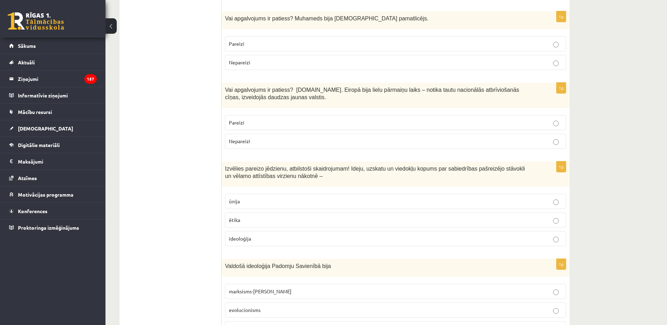
click at [266, 117] on label "Pareizi" at bounding box center [395, 122] width 341 height 15
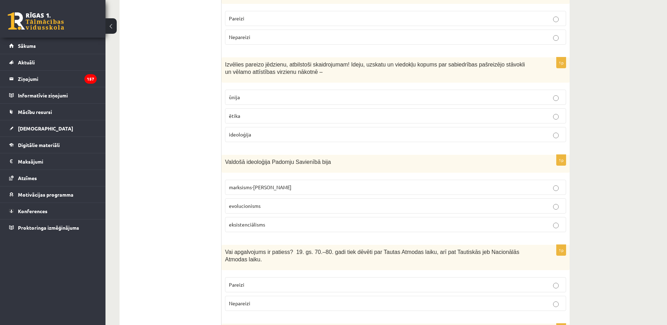
scroll to position [809, 0]
click at [264, 133] on p "ideoloģija" at bounding box center [395, 132] width 333 height 7
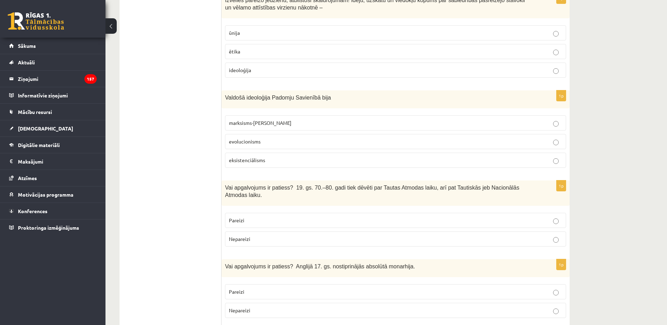
scroll to position [879, 0]
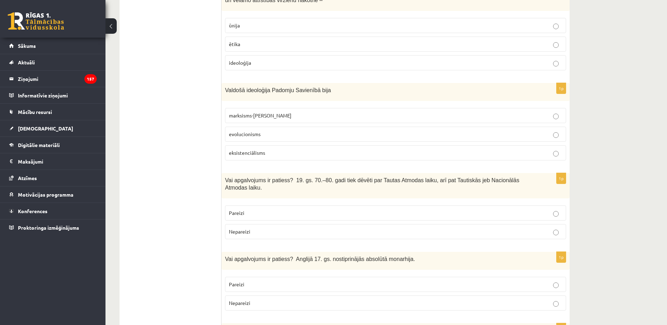
click at [283, 118] on p "marksisms-ļeņinisms" at bounding box center [395, 115] width 333 height 7
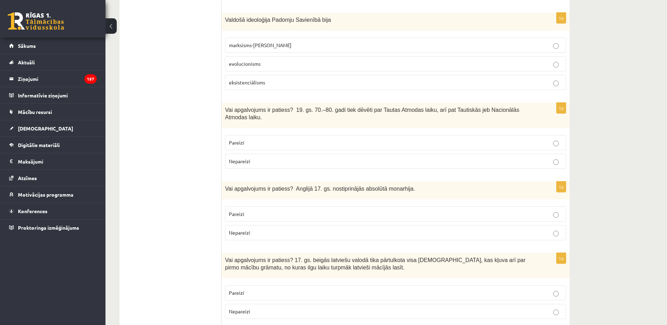
click at [271, 139] on p "Pareizi" at bounding box center [395, 142] width 333 height 7
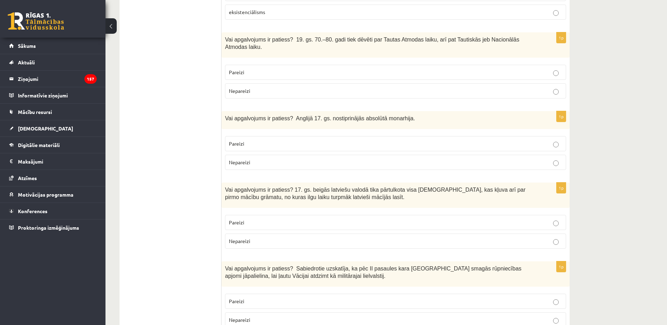
click at [271, 136] on label "Pareizi" at bounding box center [395, 143] width 341 height 15
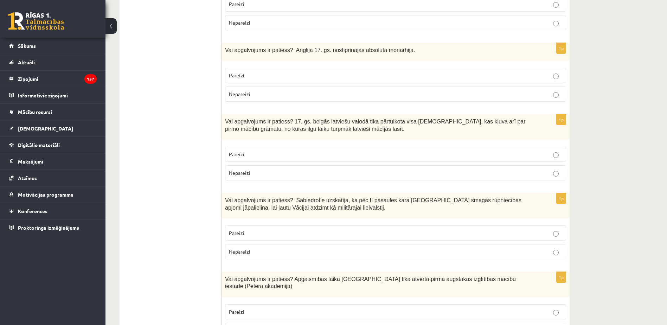
scroll to position [1090, 0]
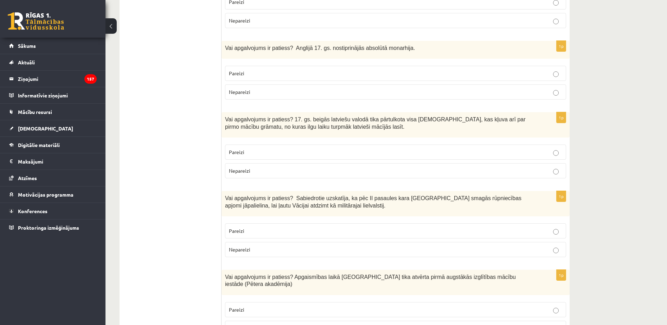
click at [271, 141] on fieldset "Pareizi Nepareizi" at bounding box center [395, 160] width 341 height 39
click at [271, 148] on p "Pareizi" at bounding box center [395, 151] width 333 height 7
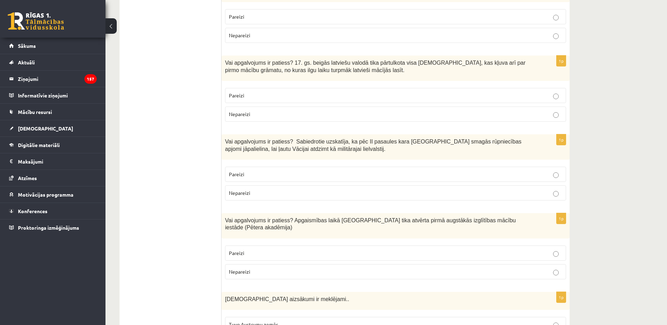
scroll to position [1160, 0]
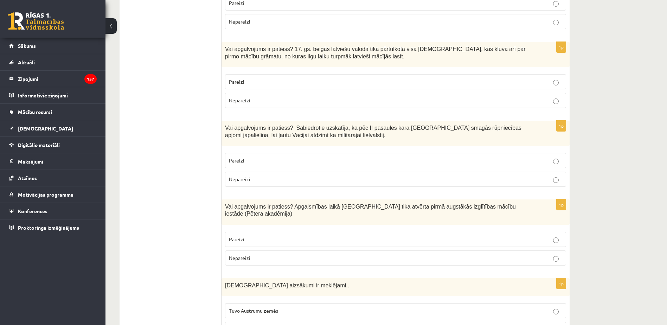
click at [271, 153] on label "Pareizi" at bounding box center [395, 160] width 341 height 15
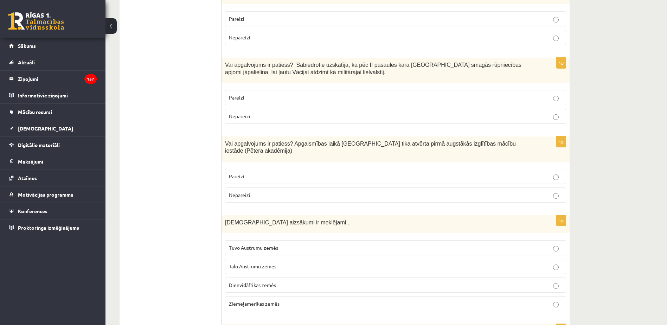
scroll to position [1230, 0]
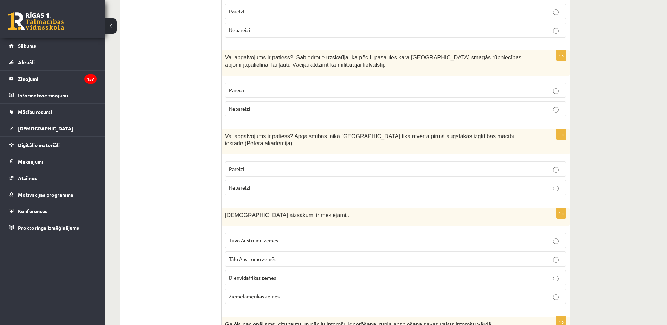
click at [268, 180] on label "Nepareizi" at bounding box center [395, 187] width 341 height 15
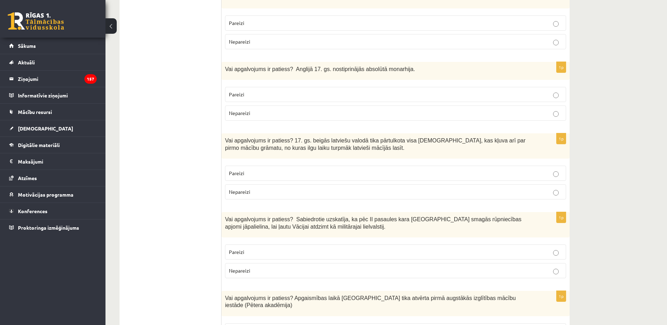
scroll to position [1055, 0]
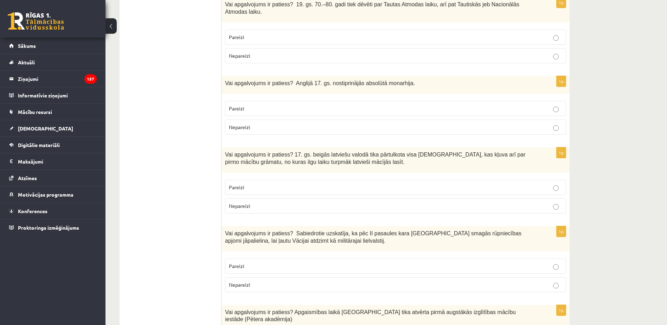
click at [470, 123] on p "Nepareizi" at bounding box center [395, 126] width 333 height 7
drag, startPoint x: 405, startPoint y: 76, endPoint x: 225, endPoint y: 76, distance: 180.3
click at [225, 76] on div "Vai apgalvojums ir patiess? Anglijā 17. gs. nostiprinājās absolūtā monarhija." at bounding box center [395, 85] width 348 height 18
drag, startPoint x: 225, startPoint y: 76, endPoint x: 317, endPoint y: 86, distance: 93.0
click at [317, 86] on div "Vai apgalvojums ir patiess? Anglijā 17. gs. nostiprinājās absolūtā monarhija." at bounding box center [395, 85] width 348 height 18
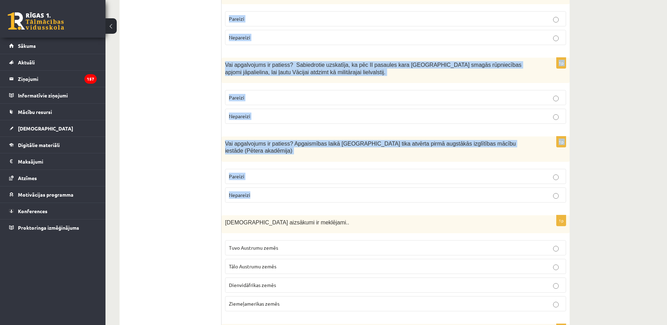
scroll to position [1266, 0]
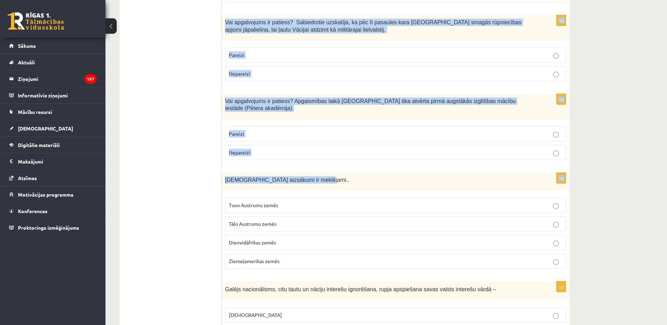
drag, startPoint x: 224, startPoint y: 109, endPoint x: 366, endPoint y: 167, distance: 154.0
click at [366, 167] on form "1p Vai apgalvojums ir patiess? Reformācijas laikā Livonijā tika atvērtas pirmās…" at bounding box center [396, 130] width 334 height 2539
drag, startPoint x: 366, startPoint y: 167, endPoint x: 292, endPoint y: 156, distance: 74.3
click at [292, 156] on form "1p Vai apgalvojums ir patiess? Reformācijas laikā Livonijā tika atvērtas pirmās…" at bounding box center [396, 130] width 334 height 2539
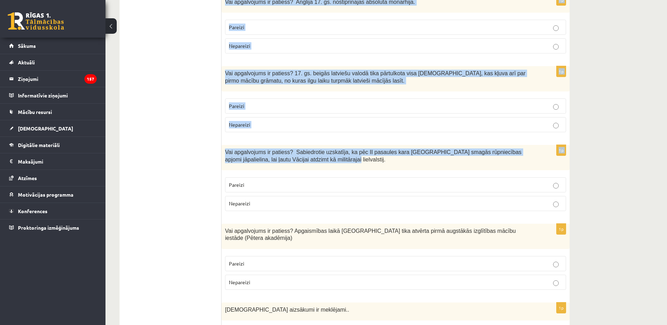
scroll to position [1195, 0]
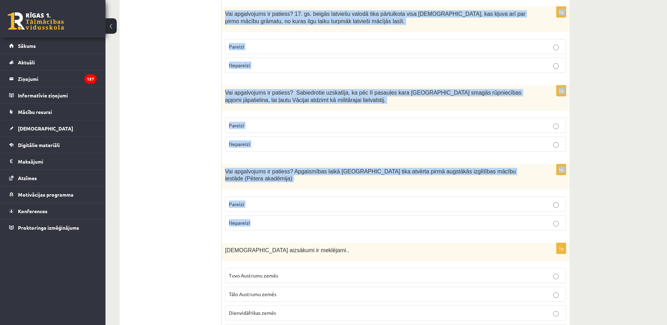
drag, startPoint x: 223, startPoint y: 39, endPoint x: 331, endPoint y: 202, distance: 196.4
click at [331, 202] on form "1p Vai apgalvojums ir patiess? Reformācijas laikā Livonijā tika atvērtas pirmās…" at bounding box center [396, 200] width 334 height 2539
copy form "Vai apgalvojums ir patiess? 19. gs. 70.–80. gadi tiek dēvēti par Tautas Atmodas…"
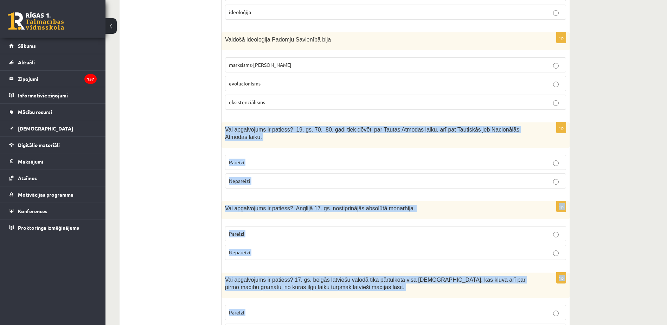
scroll to position [984, 0]
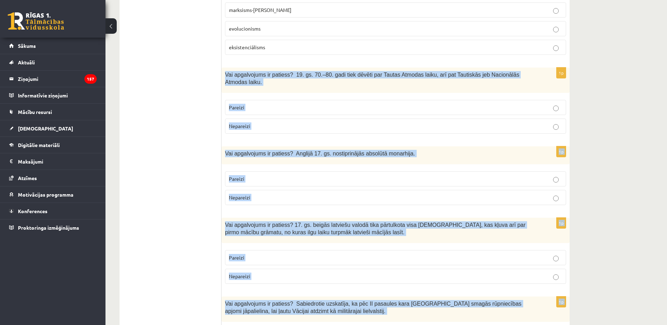
click at [356, 104] on p "Pareizi" at bounding box center [395, 107] width 333 height 7
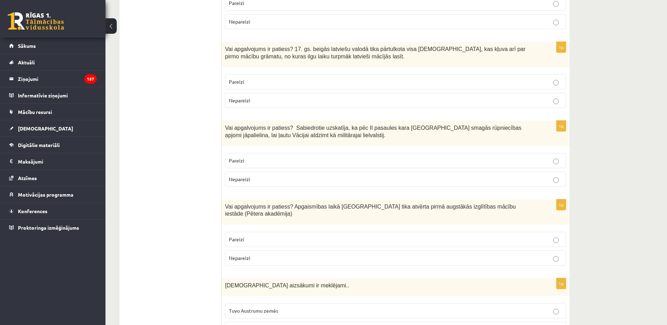
click at [377, 175] on p "Nepareizi" at bounding box center [395, 178] width 333 height 7
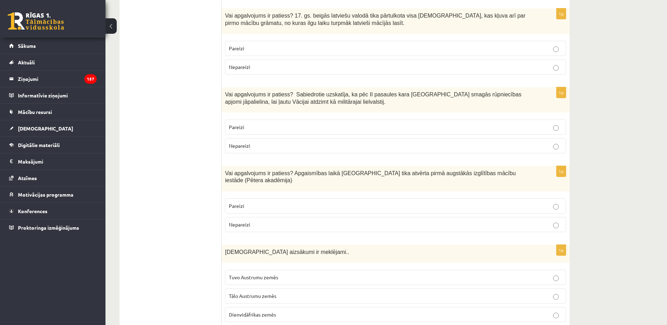
scroll to position [1195, 0]
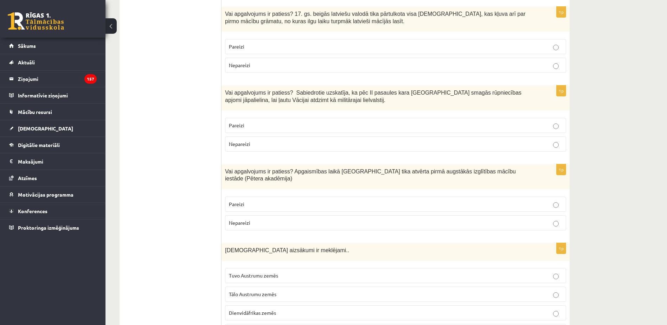
click at [377, 197] on label "Pareizi" at bounding box center [395, 204] width 341 height 15
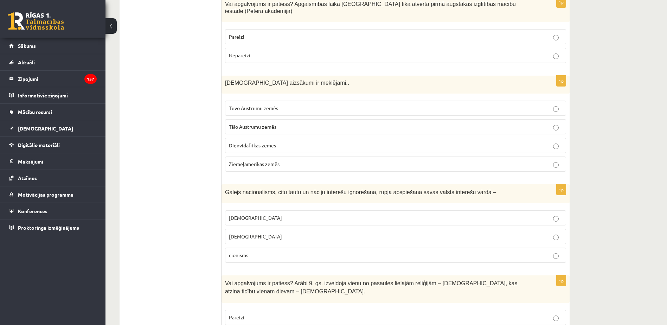
scroll to position [1371, 0]
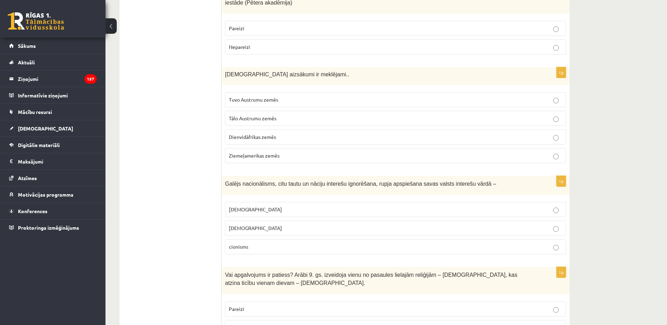
click at [283, 92] on label "Tuvo Austrumu zemēs" at bounding box center [395, 99] width 341 height 15
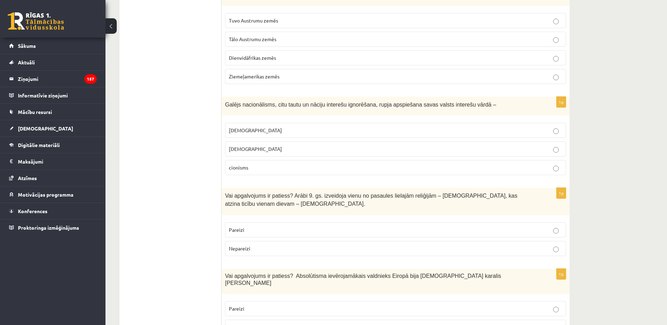
scroll to position [1476, 0]
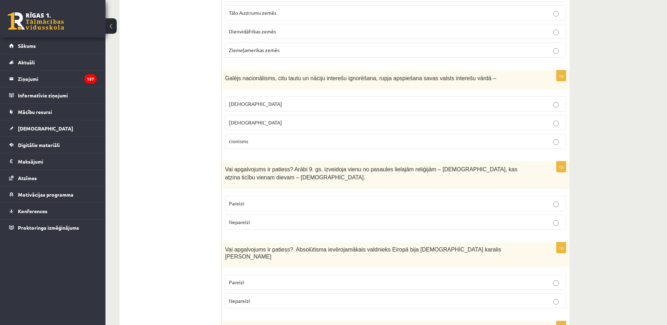
click at [277, 96] on label "šovinisms" at bounding box center [395, 103] width 341 height 15
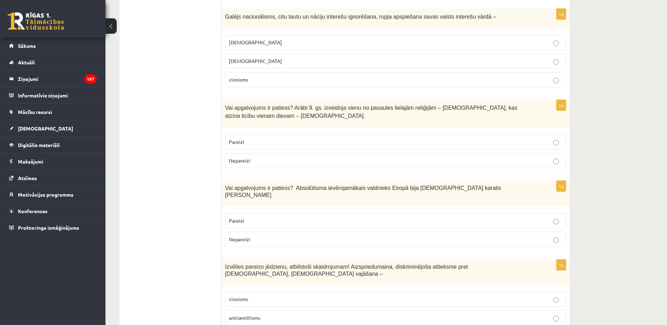
scroll to position [1547, 0]
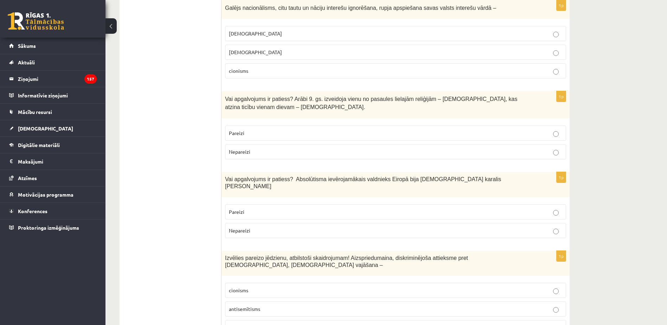
click at [282, 129] on p "Pareizi" at bounding box center [395, 132] width 333 height 7
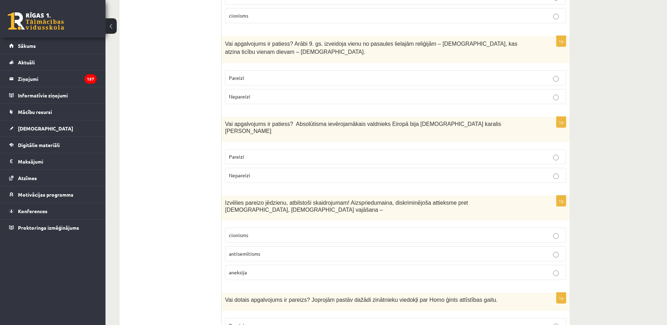
scroll to position [1617, 0]
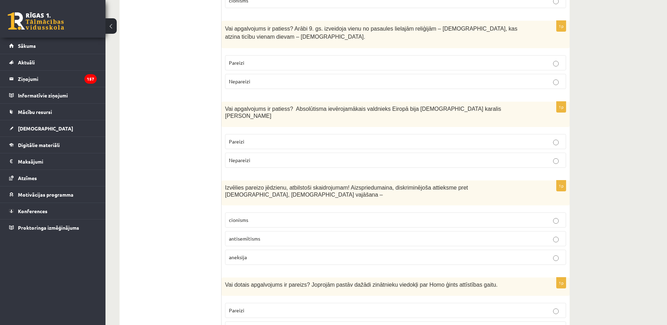
click at [282, 138] on p "Pareizi" at bounding box center [395, 141] width 333 height 7
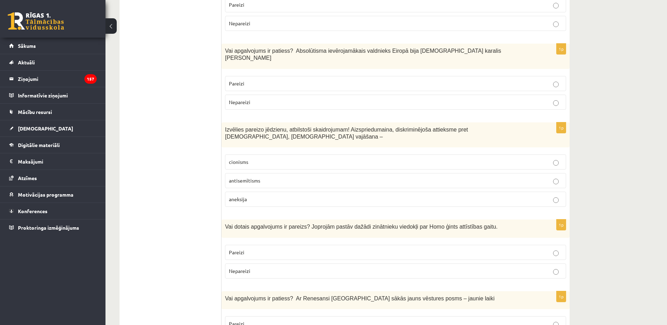
scroll to position [1687, 0]
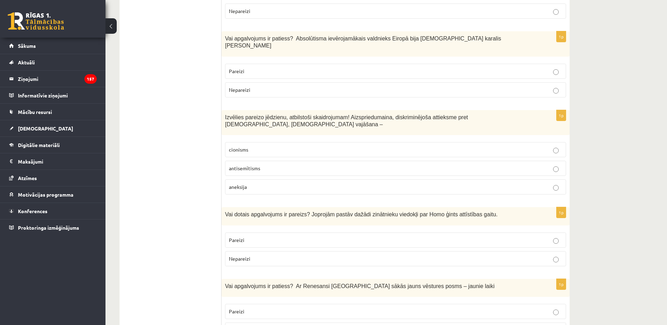
click at [270, 165] on p "antisemītisms" at bounding box center [395, 168] width 333 height 7
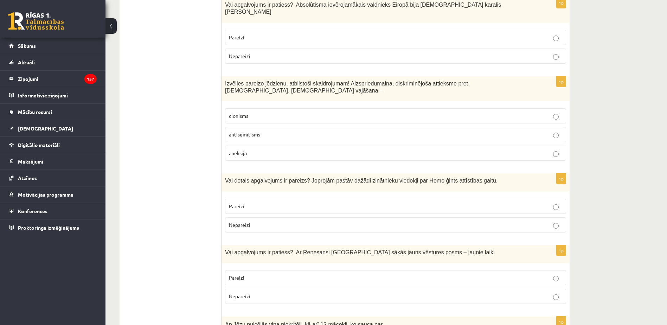
scroll to position [1723, 0]
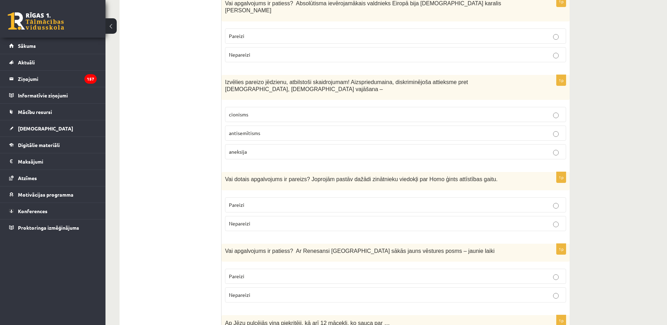
click at [292, 201] on p "Pareizi" at bounding box center [395, 204] width 333 height 7
click at [275, 272] on p "Pareizi" at bounding box center [395, 275] width 333 height 7
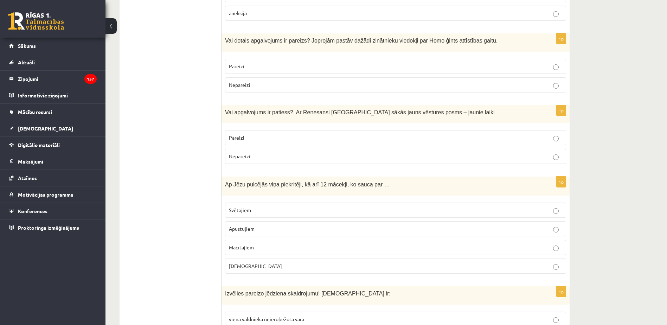
scroll to position [1863, 0]
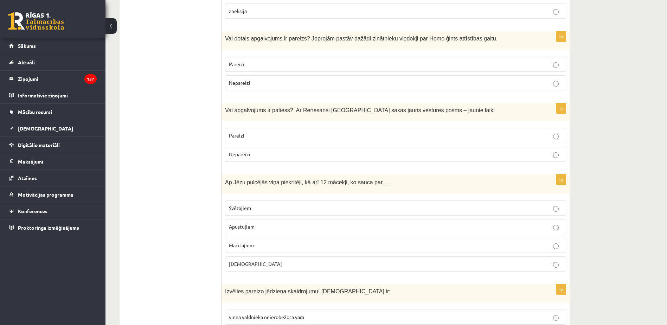
click at [268, 223] on p "Apustuļiem" at bounding box center [395, 226] width 333 height 7
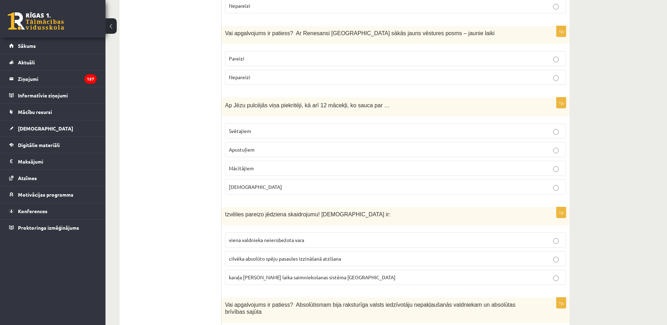
scroll to position [2004, 0]
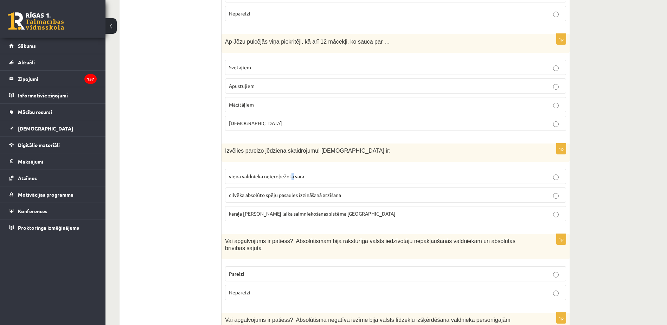
click at [292, 169] on label "viena valdnieka neierobežota vara" at bounding box center [395, 176] width 341 height 15
drag, startPoint x: 292, startPoint y: 152, endPoint x: 276, endPoint y: 152, distance: 16.5
click at [276, 169] on label "viena valdnieka neierobežota vara" at bounding box center [395, 176] width 341 height 15
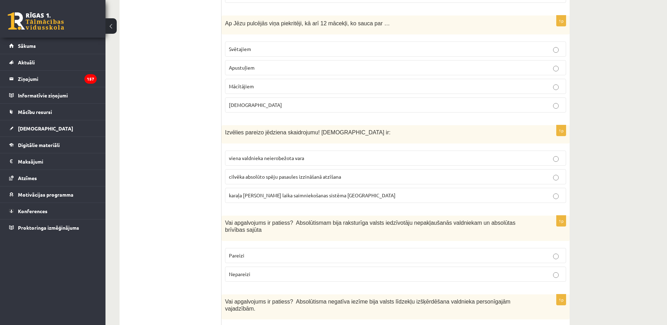
scroll to position [2074, 0]
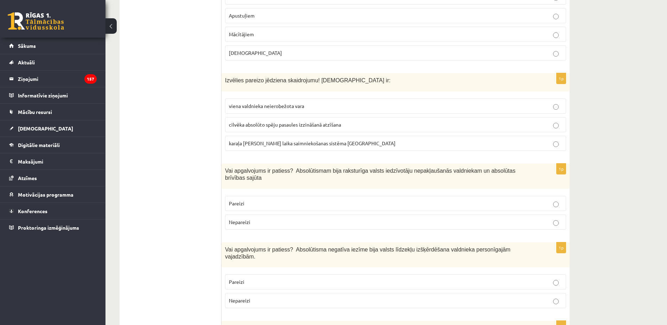
click at [294, 214] on label "Nepareizi" at bounding box center [395, 221] width 341 height 15
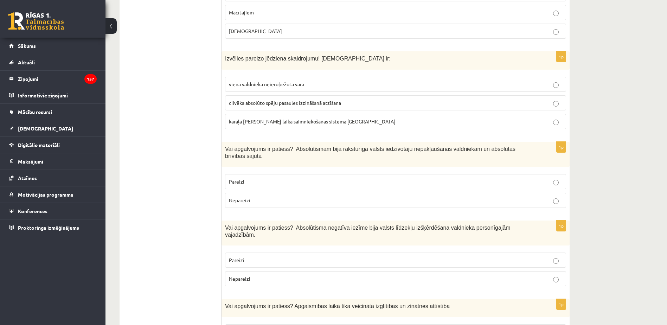
scroll to position [2180, 0]
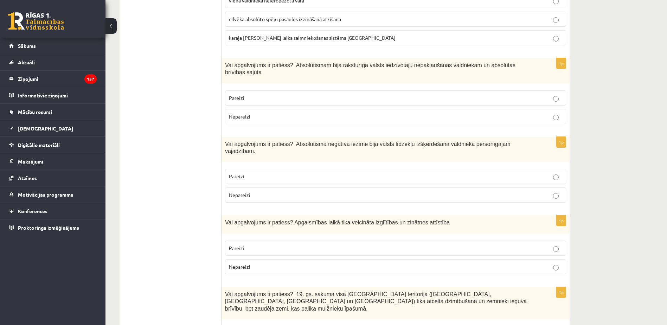
click at [316, 173] on p "Pareizi" at bounding box center [395, 176] width 333 height 7
click at [311, 240] on label "Pareizi" at bounding box center [395, 247] width 341 height 15
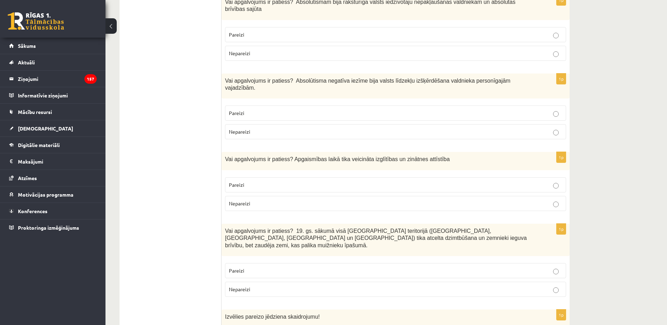
scroll to position [2285, 0]
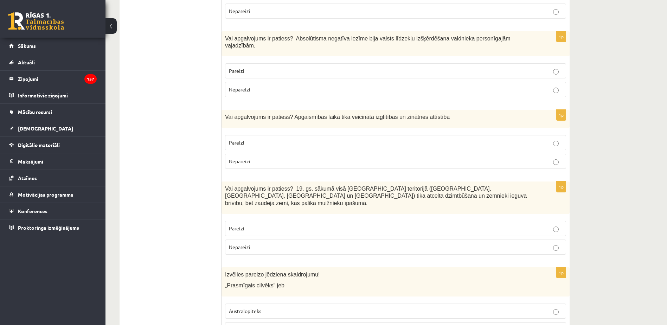
click at [307, 243] on p "Nepareizi" at bounding box center [395, 246] width 333 height 7
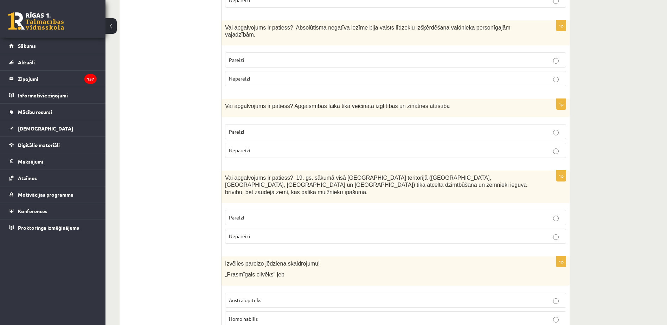
scroll to position [2311, 0]
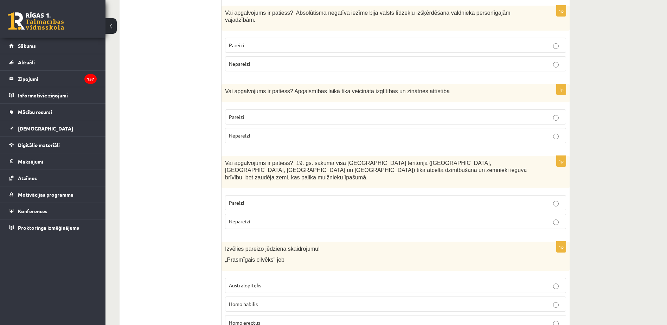
click at [262, 300] on p "Homo habilis" at bounding box center [395, 303] width 333 height 7
drag, startPoint x: 227, startPoint y: 210, endPoint x: 269, endPoint y: 206, distance: 41.7
click at [269, 257] on span "„Prasmīgais cilvēks” jeb" at bounding box center [254, 260] width 59 height 6
copy span "Prasmīgais cilvēks"
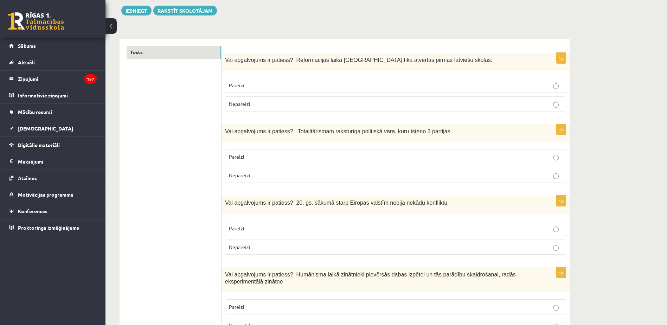
scroll to position [72, 0]
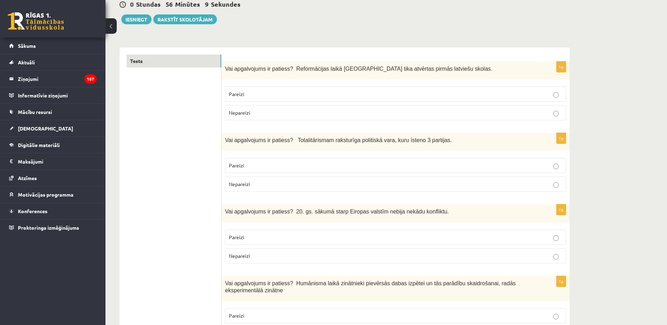
click at [435, 69] on p "Vai apgalvojums ir patiess? Reformācijas laikā Livonijā tika atvērtas pirmās la…" at bounding box center [378, 68] width 306 height 7
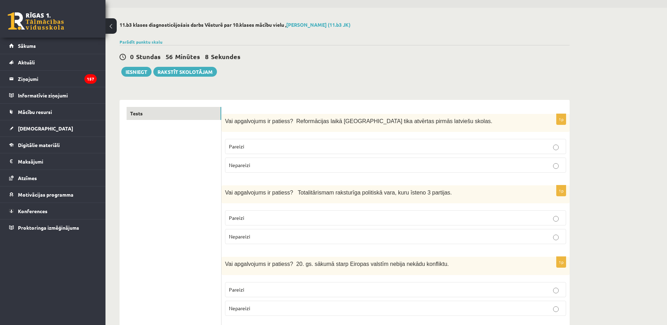
scroll to position [1, 0]
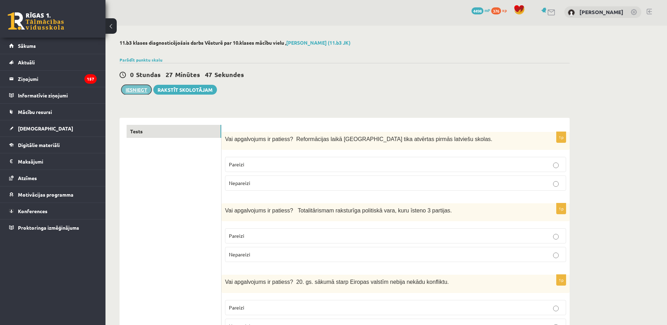
click at [145, 89] on button "Iesniegt" at bounding box center [136, 90] width 30 height 10
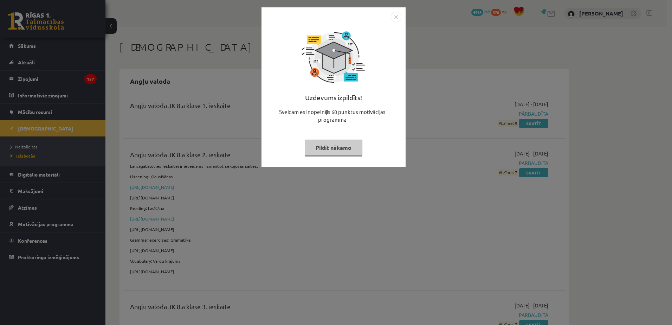
click at [394, 16] on img "Close" at bounding box center [396, 17] width 11 height 11
